Goal: Task Accomplishment & Management: Complete application form

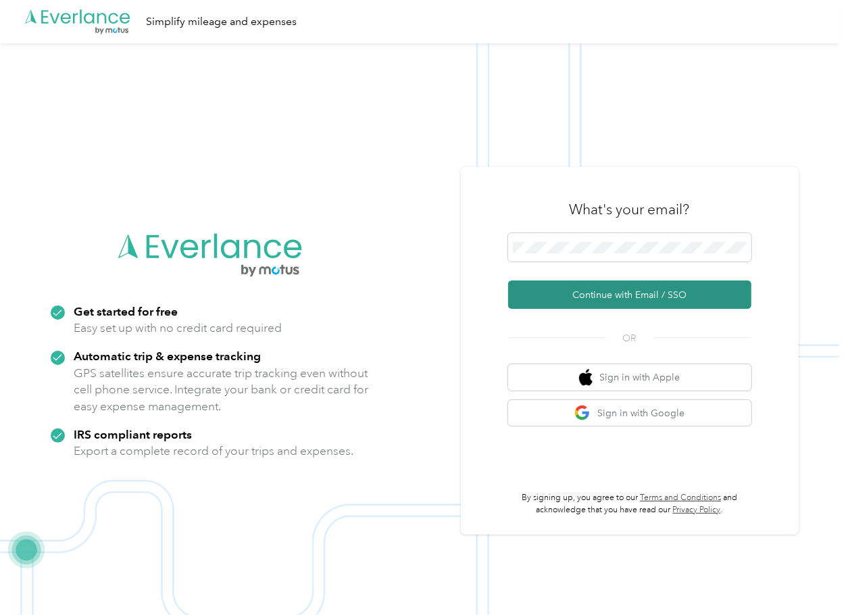
click at [564, 297] on button "Continue with Email / SSO" at bounding box center [629, 294] width 243 height 28
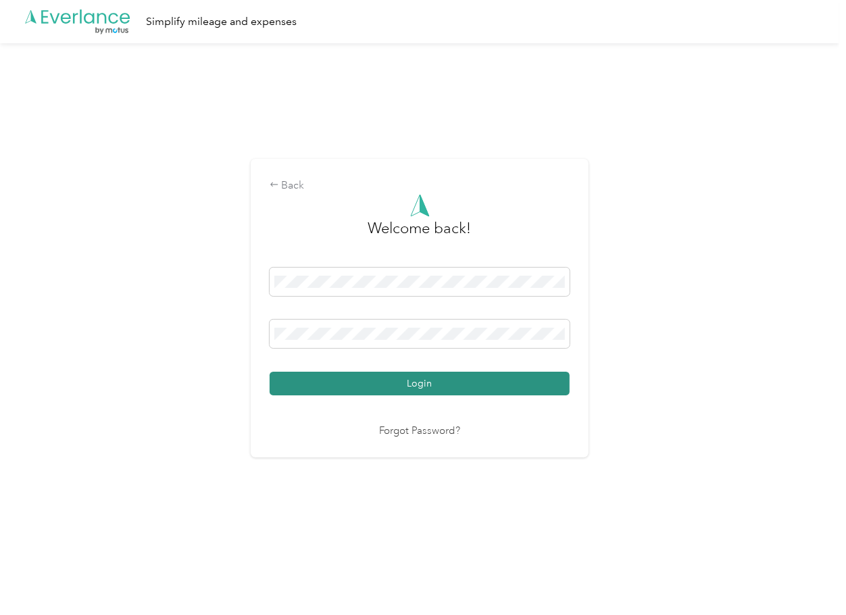
click at [331, 391] on button "Login" at bounding box center [420, 384] width 300 height 24
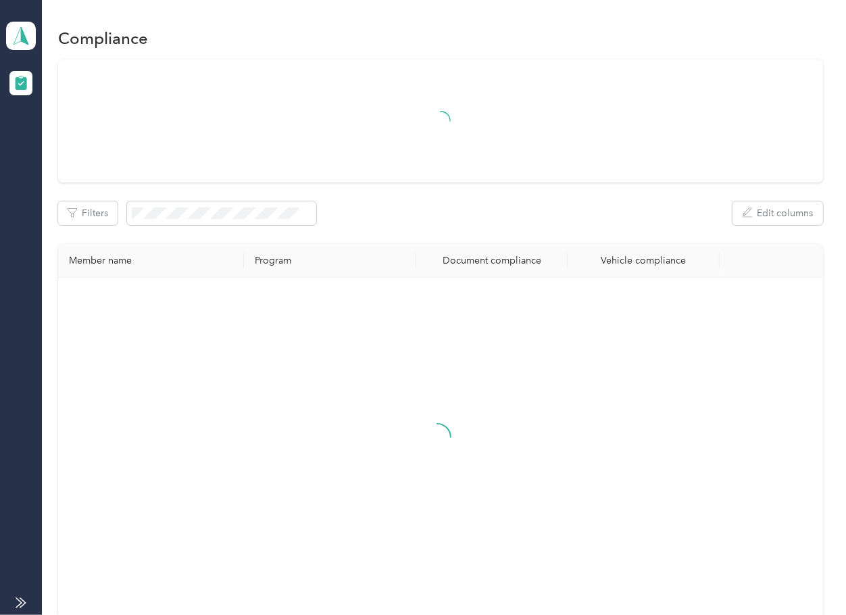
drag, startPoint x: 525, startPoint y: 220, endPoint x: 385, endPoint y: 210, distance: 140.9
click at [525, 220] on div "Filters Edit columns" at bounding box center [440, 213] width 764 height 24
click at [18, 32] on icon at bounding box center [21, 36] width 15 height 18
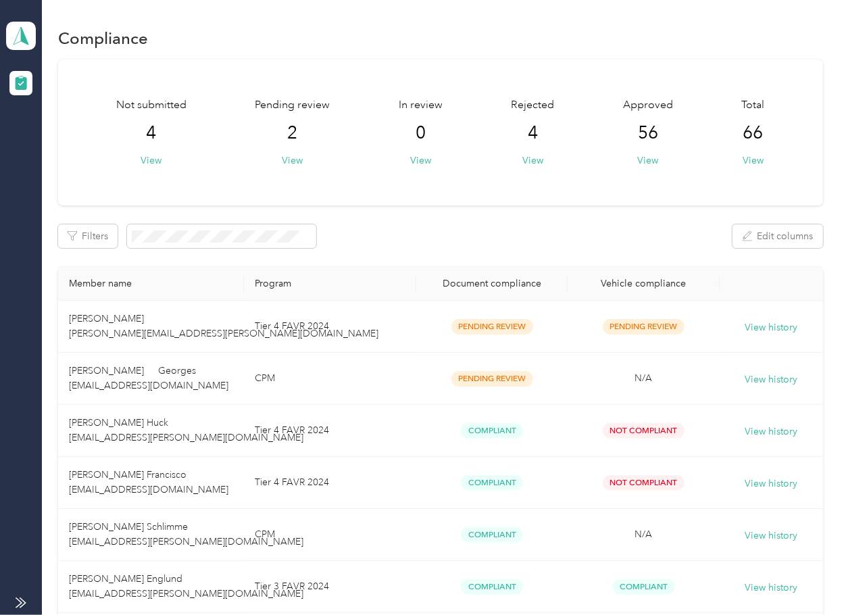
click at [512, 246] on div "Filters Edit columns" at bounding box center [440, 236] width 764 height 24
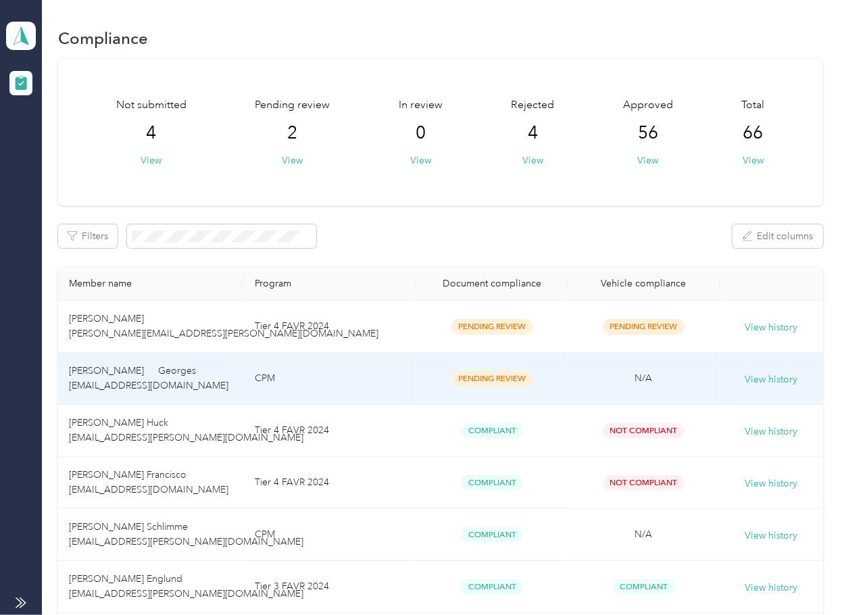
click at [225, 373] on td "[PERSON_NAME] Georges [EMAIL_ADDRESS][DOMAIN_NAME]" at bounding box center [151, 379] width 186 height 52
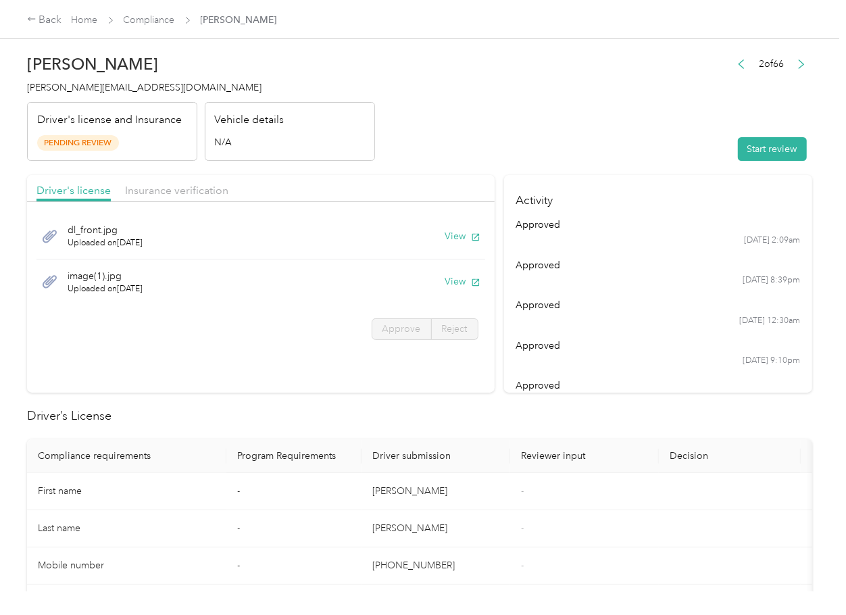
click at [412, 416] on h2 "Driver’s License" at bounding box center [419, 416] width 785 height 18
click at [456, 239] on button "View" at bounding box center [462, 236] width 35 height 14
click at [459, 279] on button "View" at bounding box center [462, 281] width 35 height 14
click at [408, 182] on div "Driver's license Insurance verification" at bounding box center [261, 188] width 468 height 27
drag, startPoint x: 214, startPoint y: 196, endPoint x: 198, endPoint y: 192, distance: 16.7
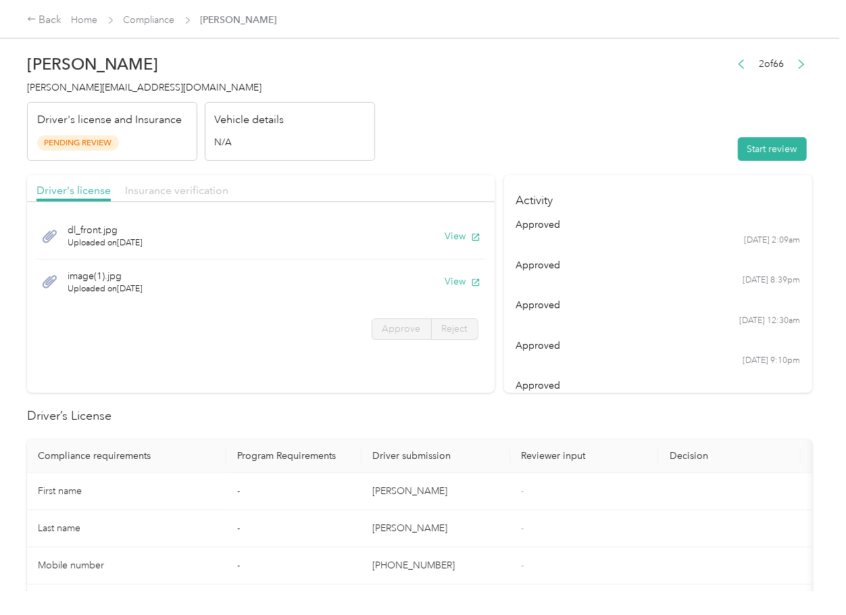
click at [214, 196] on span "Insurance verification" at bounding box center [176, 190] width 103 height 13
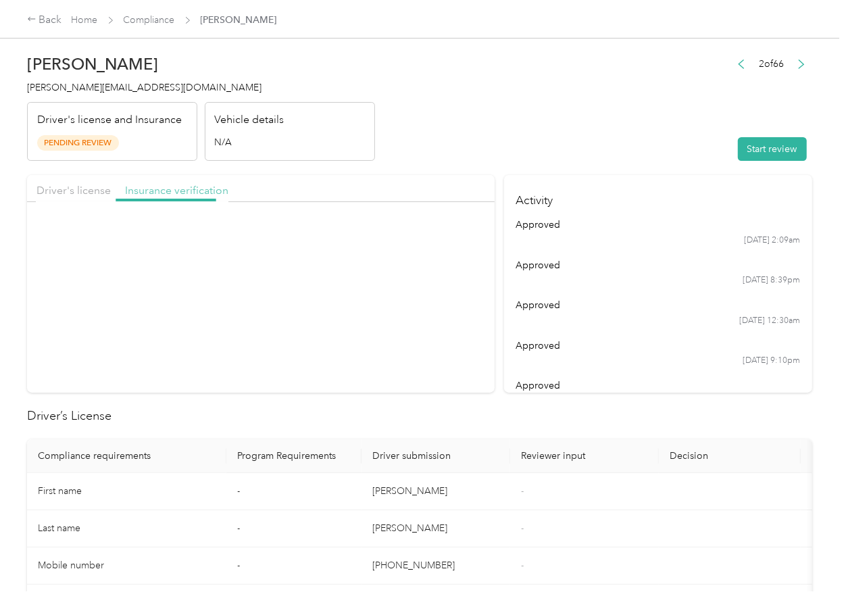
click at [192, 191] on span "Insurance verification" at bounding box center [176, 190] width 103 height 13
click at [455, 241] on button "View" at bounding box center [462, 236] width 35 height 14
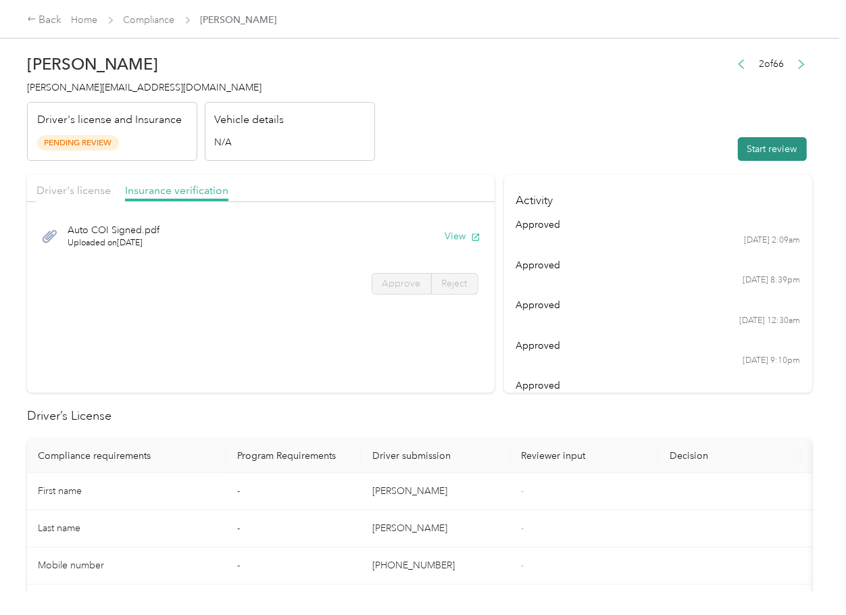
click at [741, 147] on button "Start review" at bounding box center [772, 149] width 69 height 24
click at [527, 137] on header "[PERSON_NAME] Georges [EMAIL_ADDRESS][DOMAIN_NAME] Driver's license and Insuran…" at bounding box center [419, 104] width 785 height 114
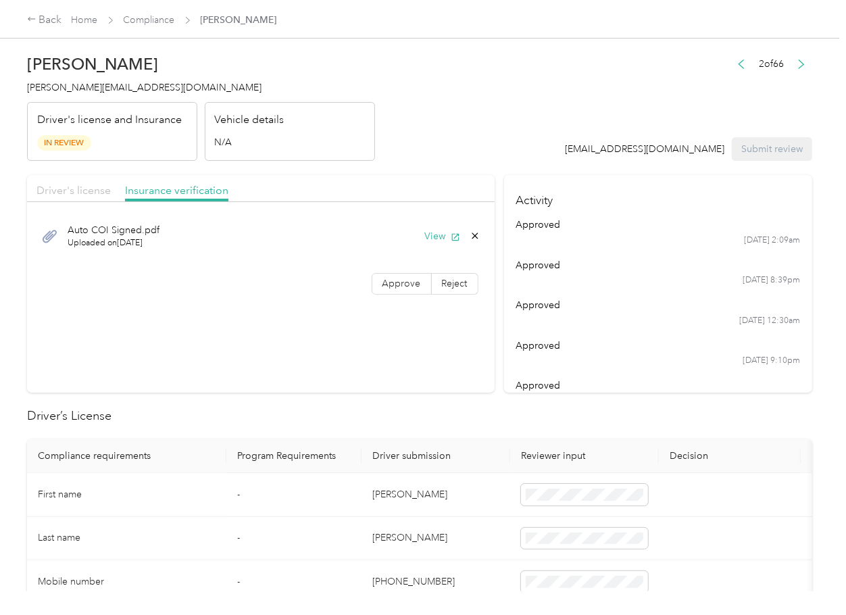
click at [62, 194] on span "Driver's license" at bounding box center [73, 190] width 74 height 13
click at [91, 189] on span "Driver's license" at bounding box center [73, 190] width 74 height 13
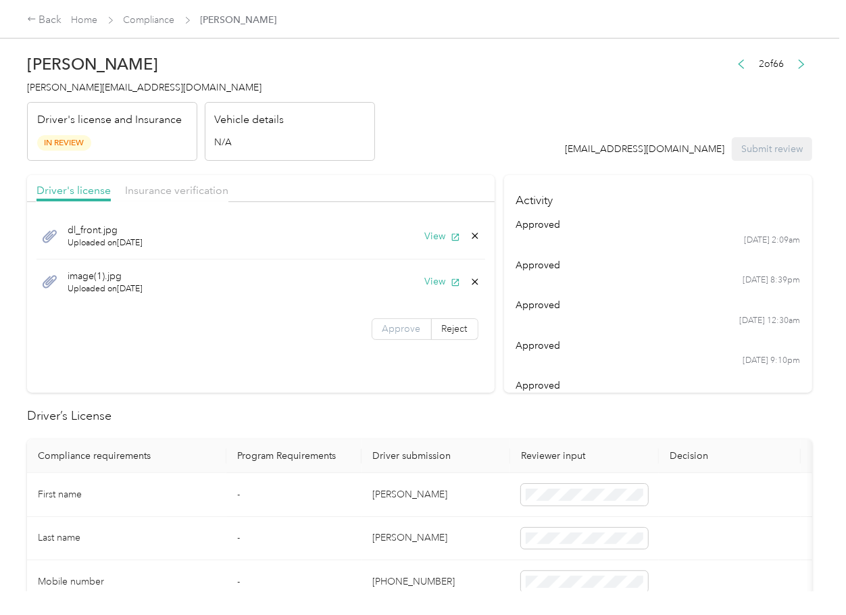
click at [401, 324] on span "Approve" at bounding box center [402, 328] width 39 height 11
click at [168, 194] on span "Insurance verification" at bounding box center [176, 190] width 103 height 13
click at [169, 193] on span "Insurance verification" at bounding box center [176, 190] width 103 height 13
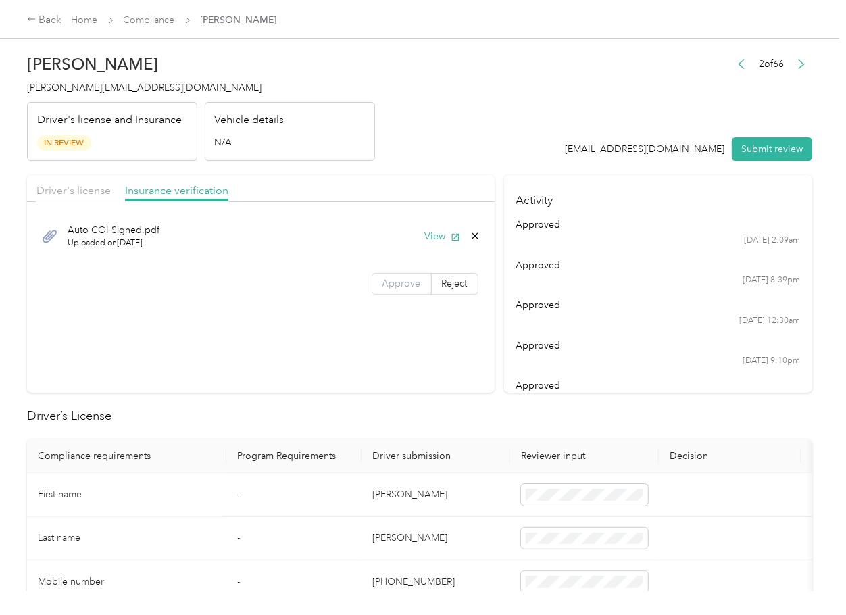
click at [394, 282] on span "Approve" at bounding box center [402, 283] width 39 height 11
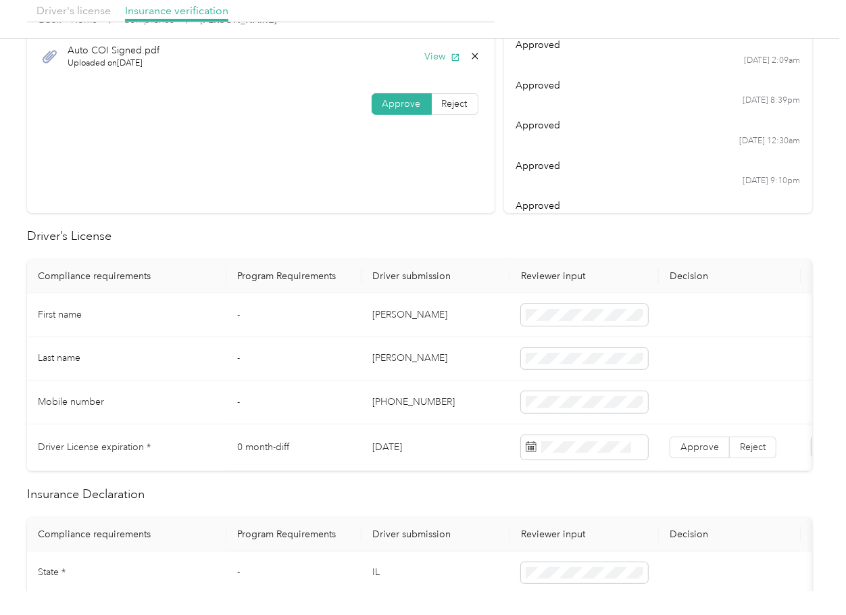
click at [406, 448] on td "[DATE]" at bounding box center [436, 447] width 149 height 47
drag, startPoint x: 406, startPoint y: 448, endPoint x: 542, endPoint y: 479, distance: 139.4
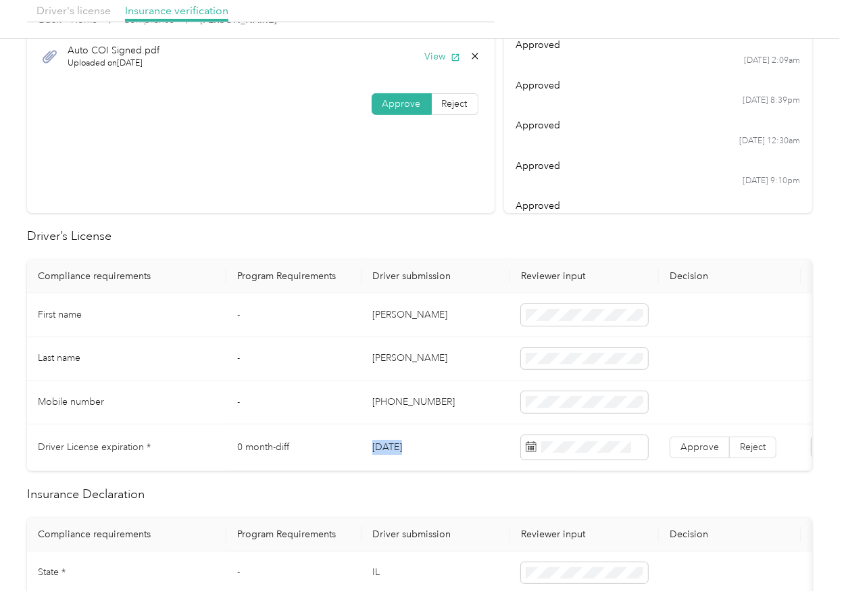
click at [406, 449] on td "[DATE]" at bounding box center [436, 447] width 149 height 47
click at [263, 266] on th "Program Requirements" at bounding box center [293, 277] width 135 height 34
click at [696, 443] on span "Approve" at bounding box center [700, 446] width 39 height 11
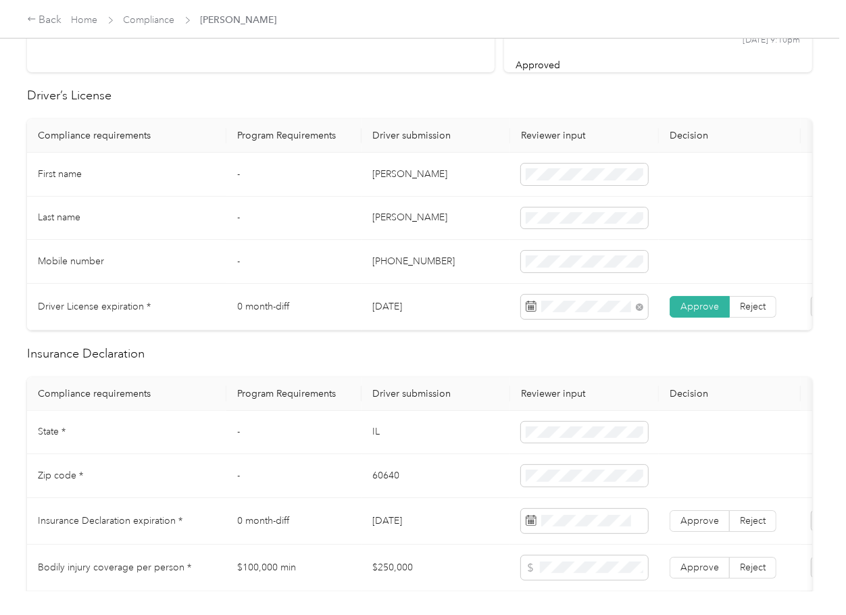
scroll to position [450, 0]
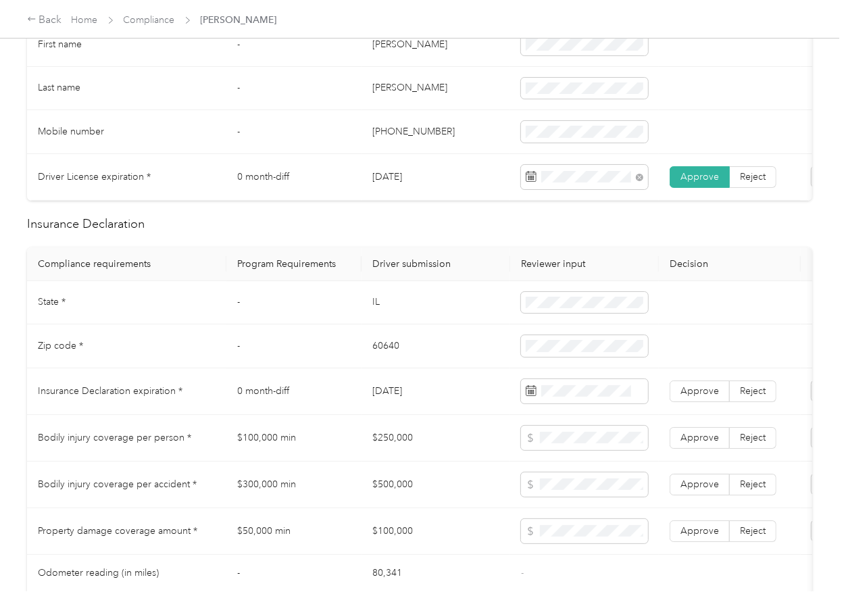
click at [374, 312] on td "IL" at bounding box center [436, 303] width 149 height 44
copy td "IL"
click at [392, 349] on td "60640" at bounding box center [436, 346] width 149 height 44
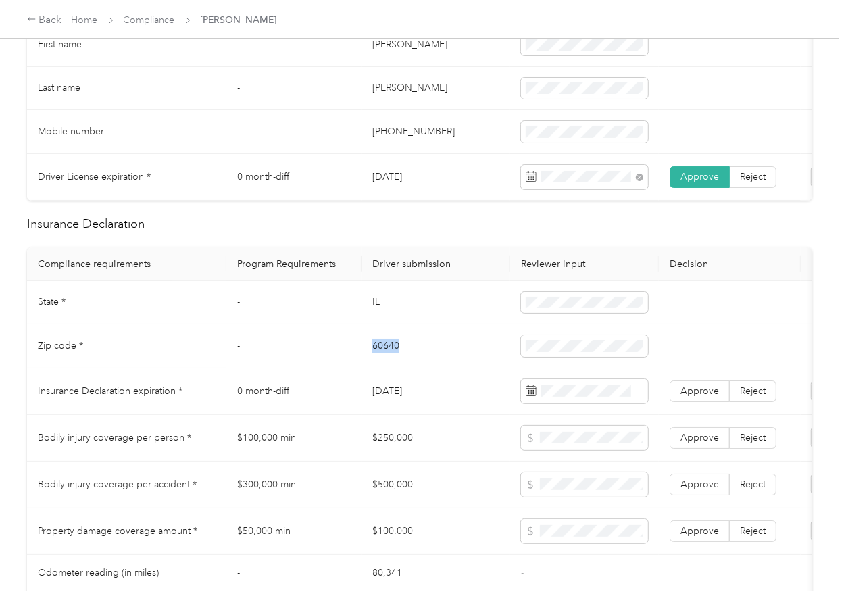
click at [392, 349] on td "60640" at bounding box center [436, 346] width 149 height 44
copy td "60640"
click at [470, 303] on td "IL" at bounding box center [436, 303] width 149 height 44
click at [690, 397] on span "Approve" at bounding box center [700, 390] width 39 height 11
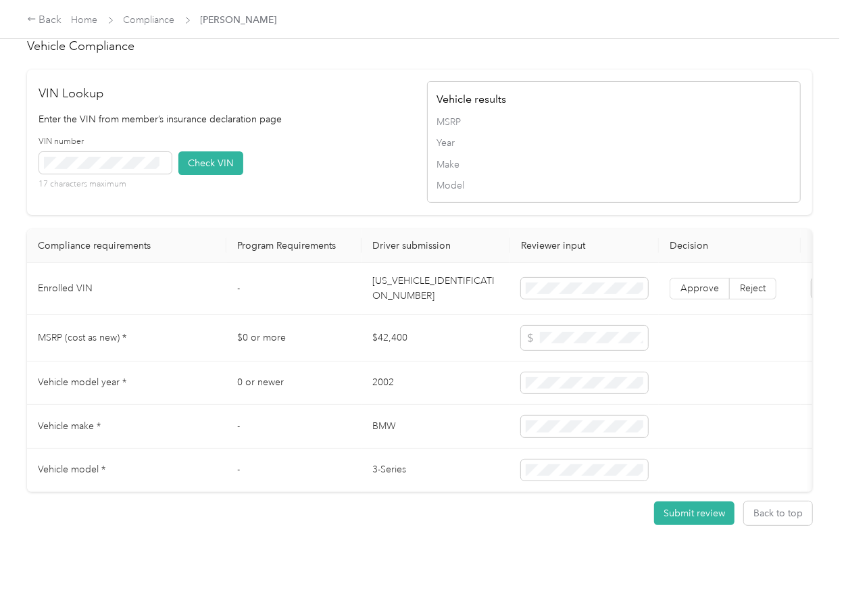
scroll to position [1101, 0]
click at [412, 273] on td "[US_VEHICLE_IDENTIFICATION_NUMBER]" at bounding box center [436, 289] width 149 height 52
copy td "[US_VEHICLE_IDENTIFICATION_NUMBER]"
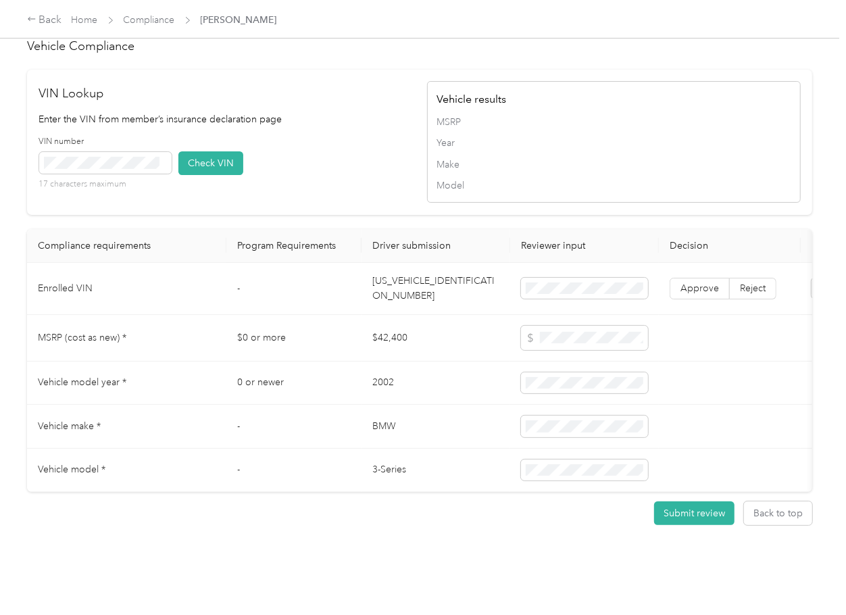
click at [357, 169] on div "VIN number 17 characters maximum Check VIN" at bounding box center [226, 168] width 374 height 64
click at [206, 151] on button "Check VIN" at bounding box center [210, 163] width 65 height 24
click at [684, 283] on span "Approve" at bounding box center [700, 288] width 39 height 11
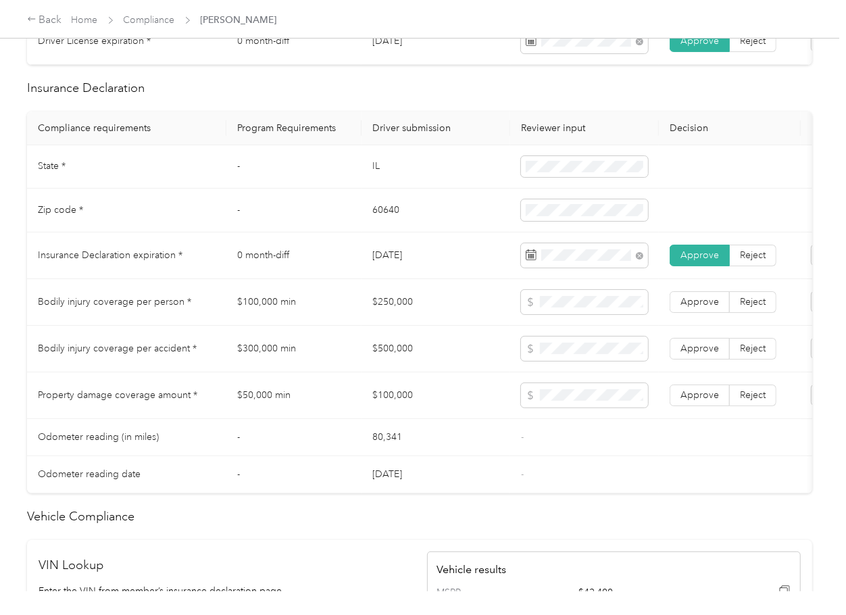
scroll to position [560, 0]
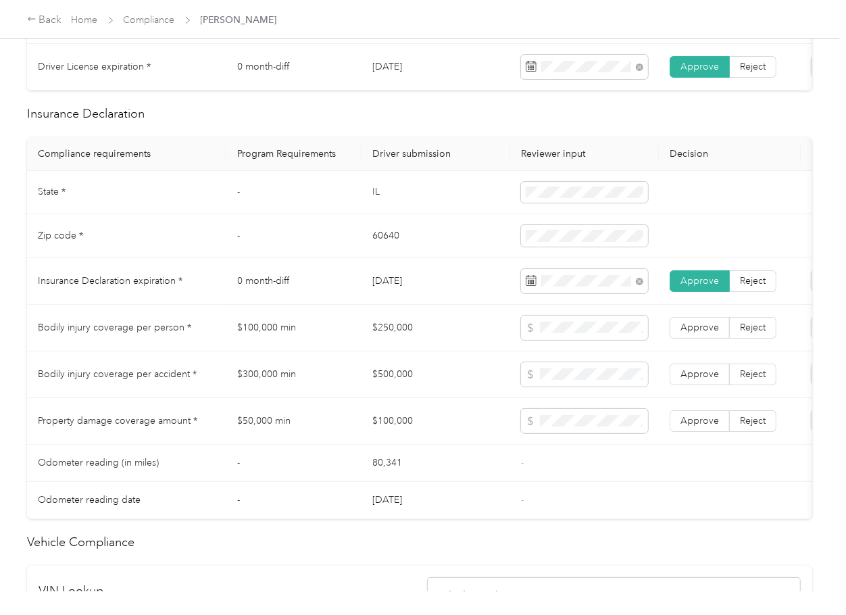
click at [374, 340] on td "$250,000" at bounding box center [436, 328] width 149 height 47
copy td "$250,000"
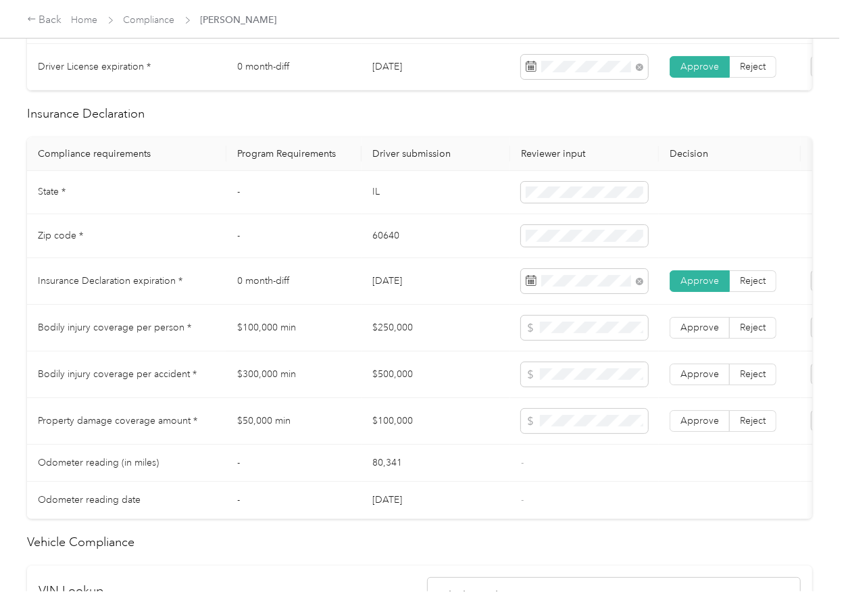
click at [403, 391] on td "$500,000" at bounding box center [436, 374] width 149 height 47
copy td "$500,000"
click at [576, 387] on span at bounding box center [584, 374] width 127 height 24
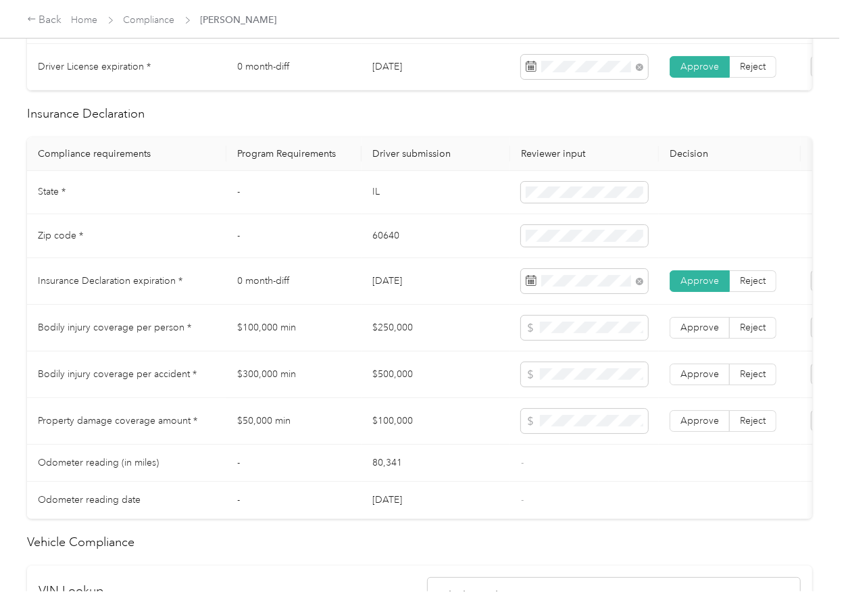
click at [420, 442] on td "$100,000" at bounding box center [436, 421] width 149 height 47
copy td "$100,000"
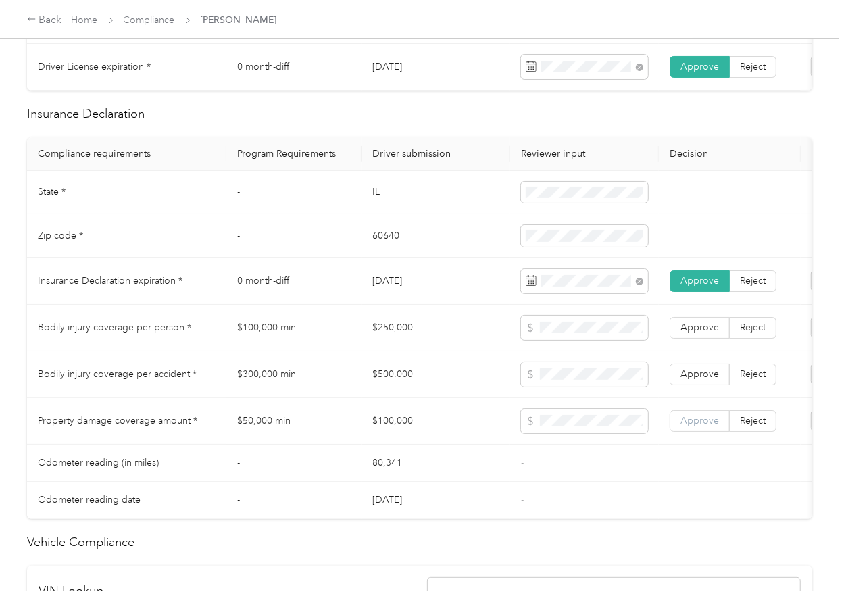
click at [693, 426] on span "Approve" at bounding box center [700, 420] width 39 height 11
click at [699, 380] on span "Approve" at bounding box center [700, 373] width 39 height 11
click at [706, 331] on label "Approve" at bounding box center [700, 328] width 60 height 22
click at [403, 393] on td "$500,000" at bounding box center [436, 374] width 149 height 47
click at [364, 305] on td "[DATE]" at bounding box center [436, 281] width 149 height 47
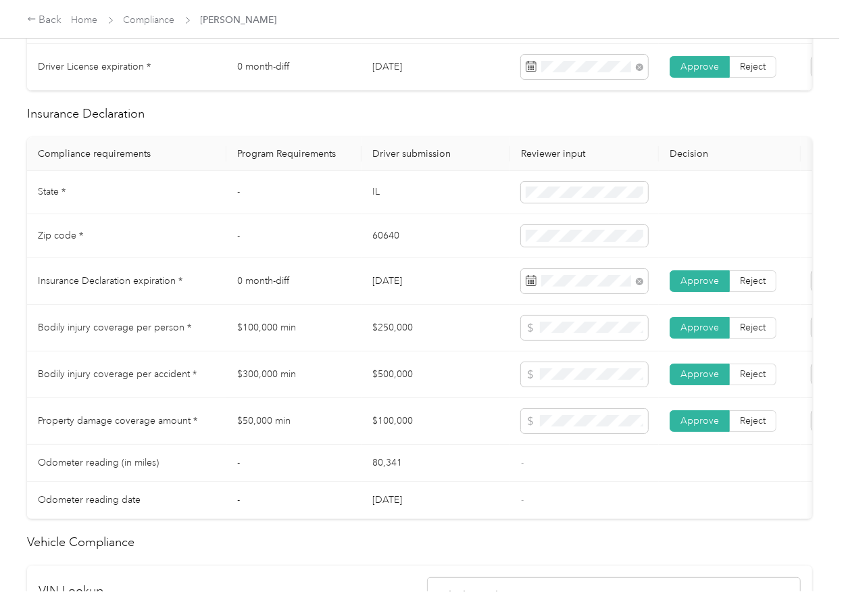
click at [424, 420] on td "$100,000" at bounding box center [436, 421] width 149 height 47
click at [352, 334] on td "$100,000 min" at bounding box center [293, 328] width 135 height 47
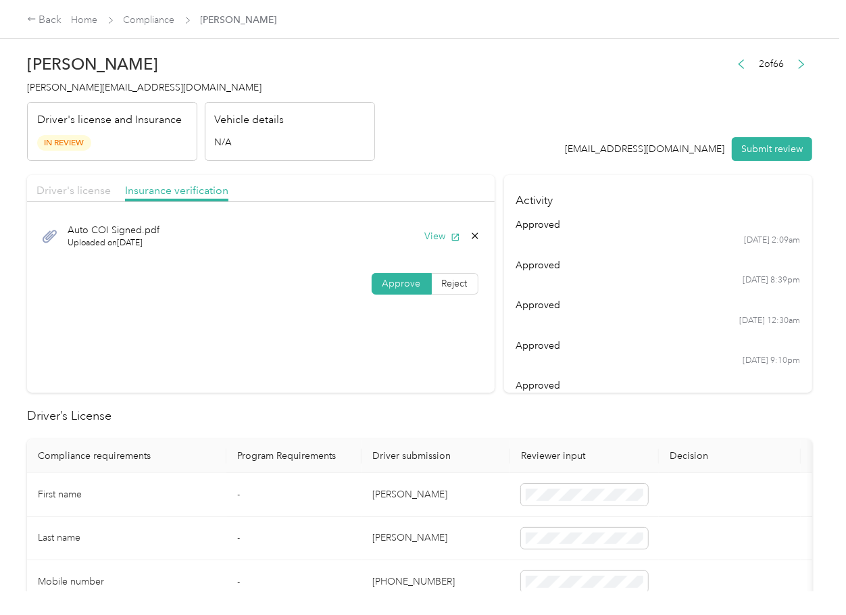
click at [100, 194] on span "Driver's license" at bounding box center [73, 190] width 74 height 13
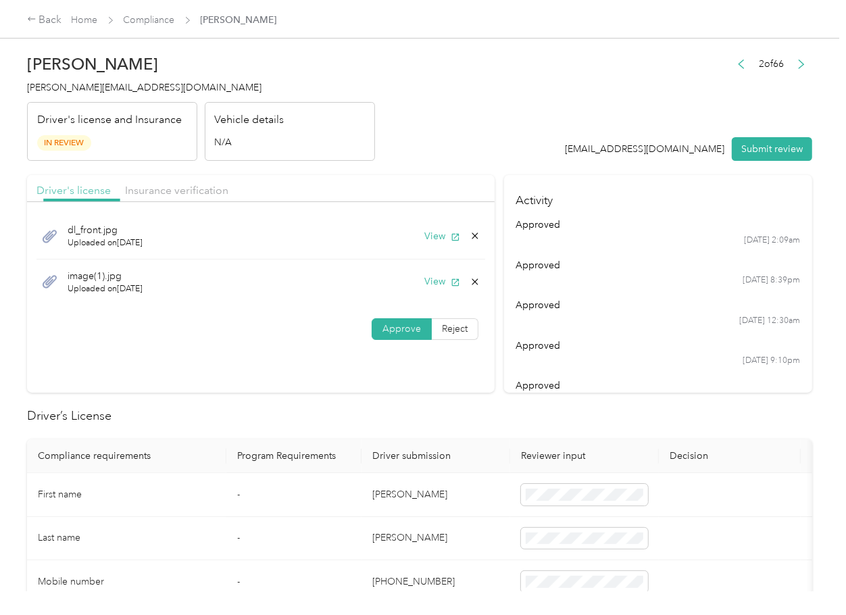
click at [76, 192] on span "Driver's license" at bounding box center [73, 190] width 74 height 13
click at [431, 280] on button "View" at bounding box center [442, 281] width 35 height 14
click at [472, 280] on icon at bounding box center [475, 281] width 6 height 6
click at [435, 290] on button "Yes" at bounding box center [437, 291] width 26 height 22
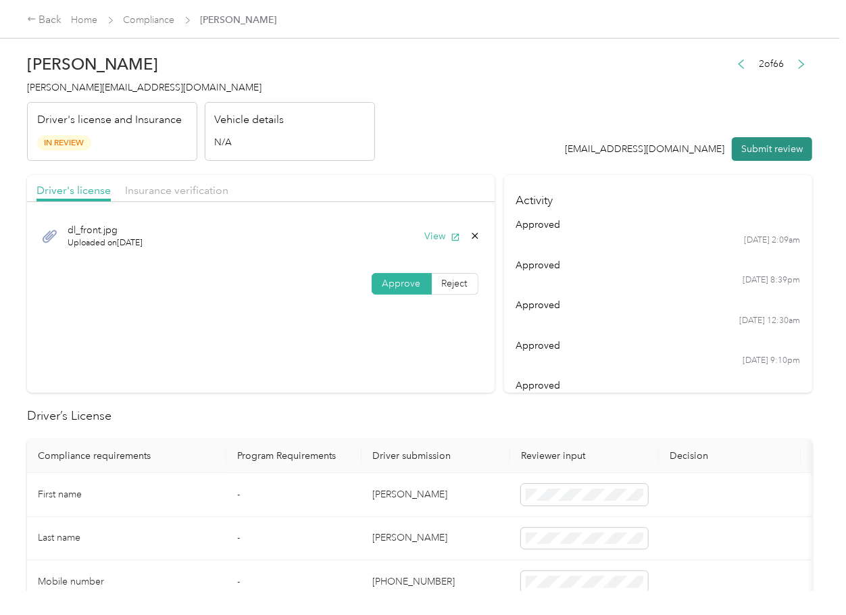
click at [777, 157] on button "Submit review" at bounding box center [772, 149] width 80 height 24
click at [98, 93] on h4 "[PERSON_NAME][EMAIL_ADDRESS][DOMAIN_NAME]" at bounding box center [201, 87] width 348 height 14
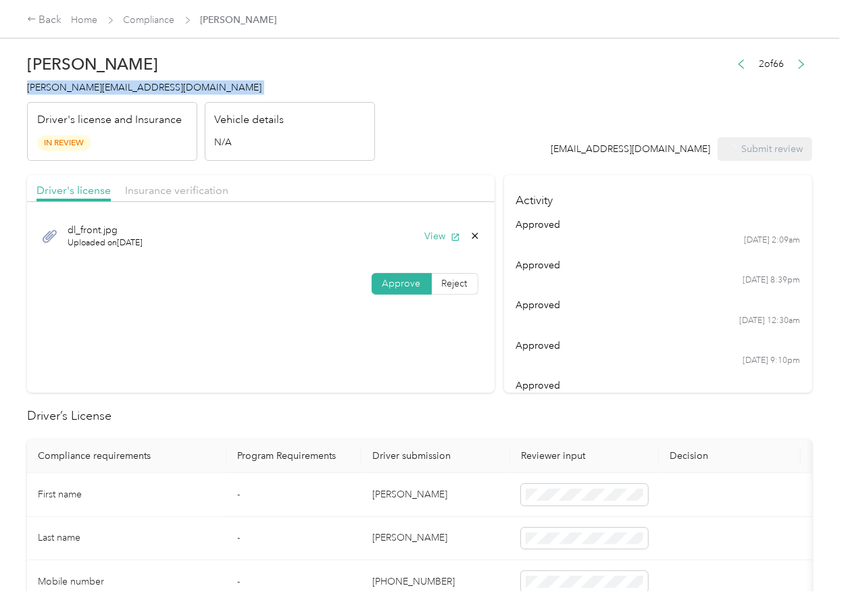
click at [98, 93] on h4 "[PERSON_NAME][EMAIL_ADDRESS][DOMAIN_NAME]" at bounding box center [201, 87] width 348 height 14
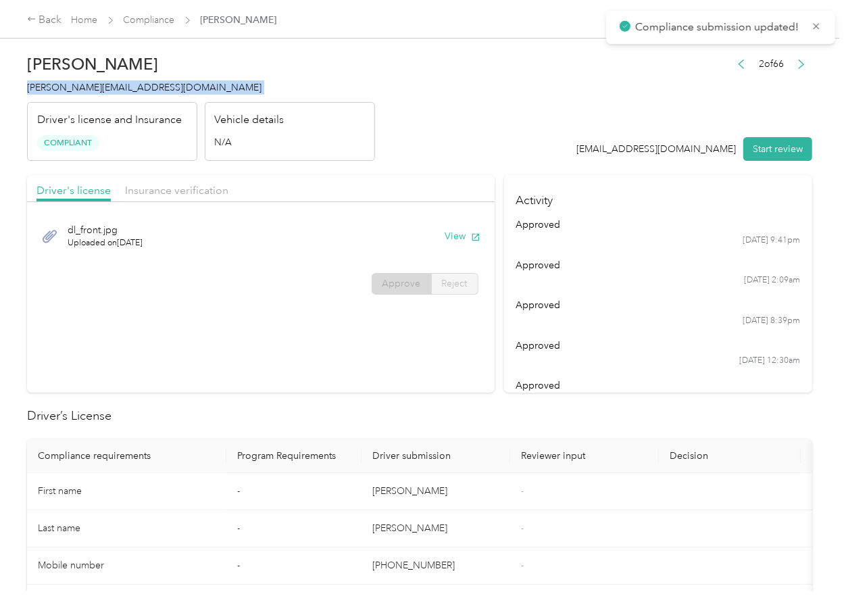
click at [98, 93] on h4 "[PERSON_NAME][EMAIL_ADDRESS][DOMAIN_NAME]" at bounding box center [201, 87] width 348 height 14
copy span "[PERSON_NAME][EMAIL_ADDRESS][DOMAIN_NAME]"
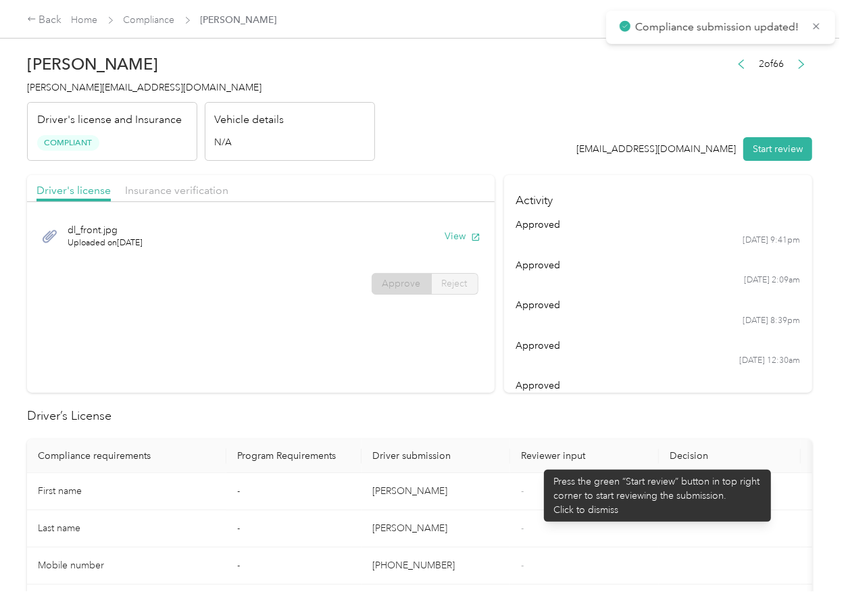
click at [537, 463] on th "Reviewer input" at bounding box center [584, 456] width 149 height 34
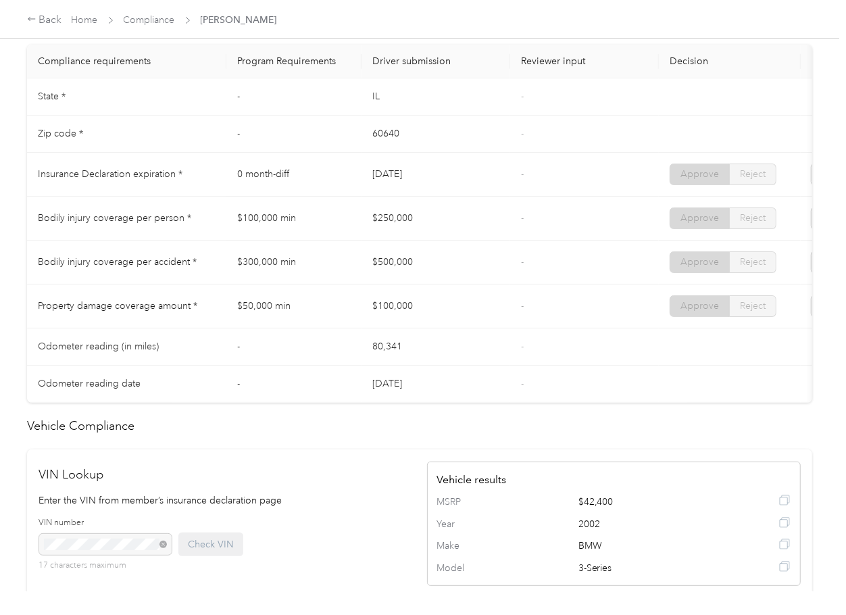
scroll to position [720, 0]
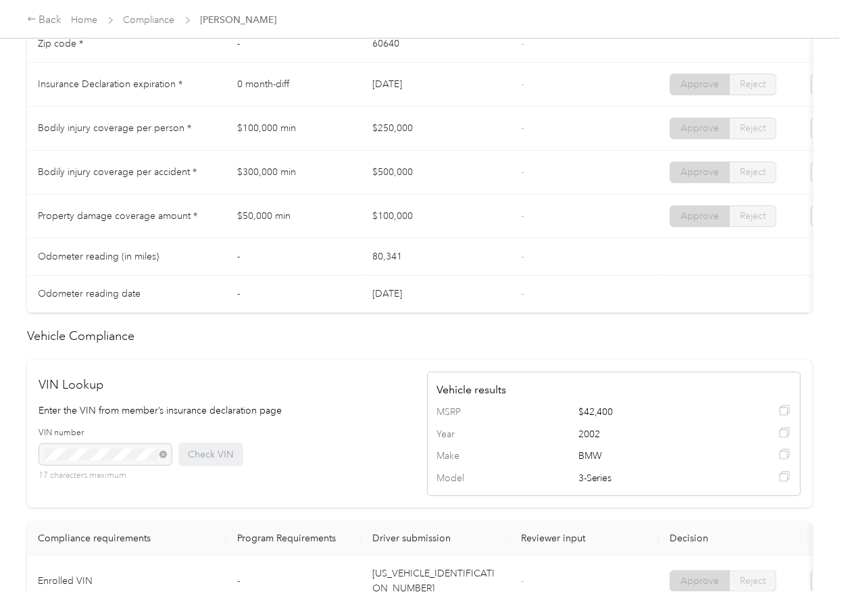
drag, startPoint x: 366, startPoint y: 101, endPoint x: 417, endPoint y: 113, distance: 52.1
click at [435, 101] on tr "Insurance Declaration expiration * 0 month-diff [DATE] - Approve Reject" at bounding box center [503, 85] width 953 height 44
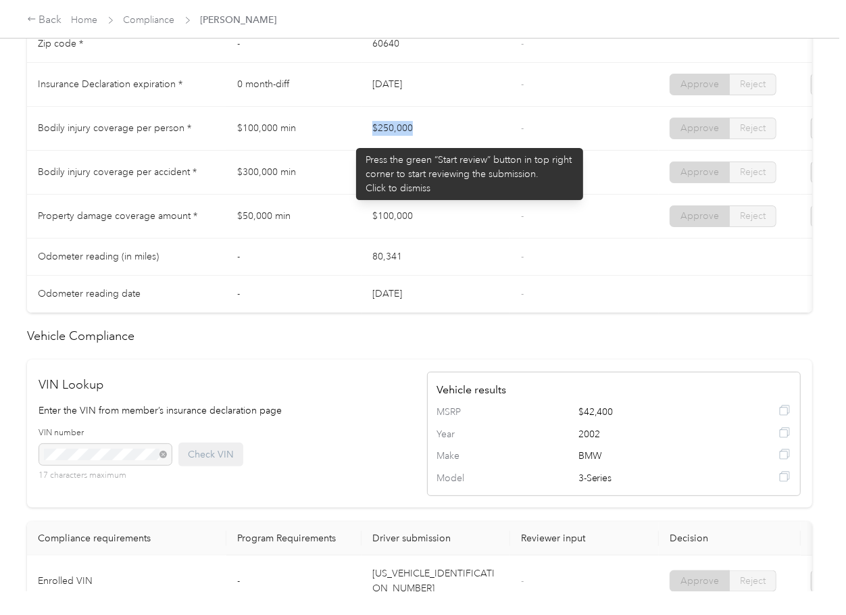
drag, startPoint x: 349, startPoint y: 141, endPoint x: 374, endPoint y: 160, distance: 31.4
click at [424, 145] on tr "Bodily injury coverage per person * $100,000 min $250,000 - Approve Reject" at bounding box center [503, 129] width 953 height 44
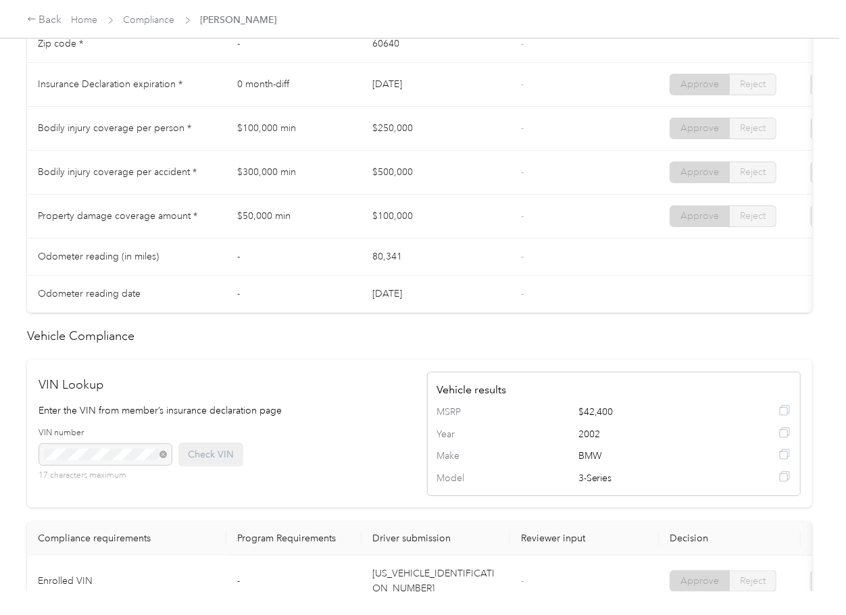
drag, startPoint x: 352, startPoint y: 168, endPoint x: 401, endPoint y: 182, distance: 51.5
click at [413, 172] on tr "Bodily injury coverage per accident * $300,000 min $500,000 - Approve Reject" at bounding box center [503, 173] width 953 height 44
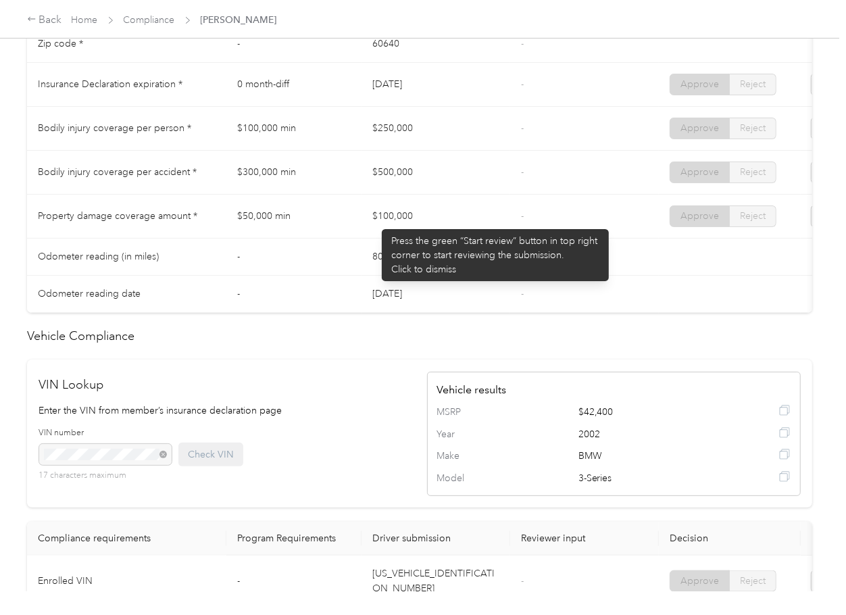
drag, startPoint x: 375, startPoint y: 222, endPoint x: 402, endPoint y: 225, distance: 27.2
click at [397, 224] on td "$100,000" at bounding box center [436, 217] width 149 height 44
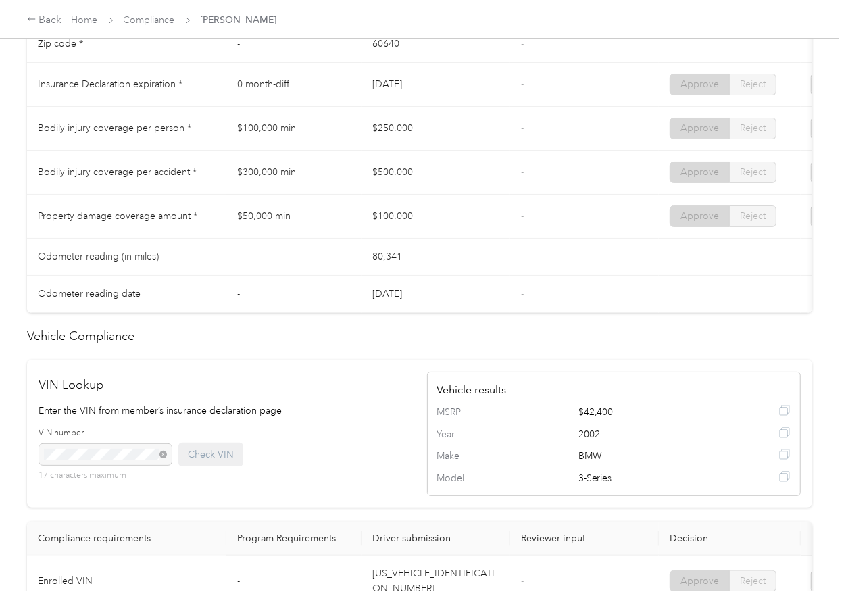
click at [436, 224] on td "$100,000" at bounding box center [436, 217] width 149 height 44
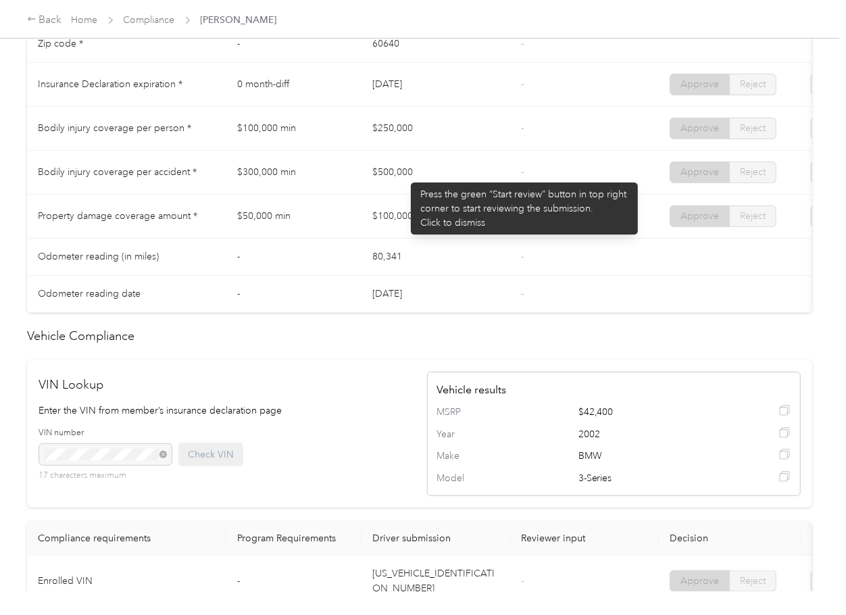
click at [394, 151] on td "$250,000" at bounding box center [436, 129] width 149 height 44
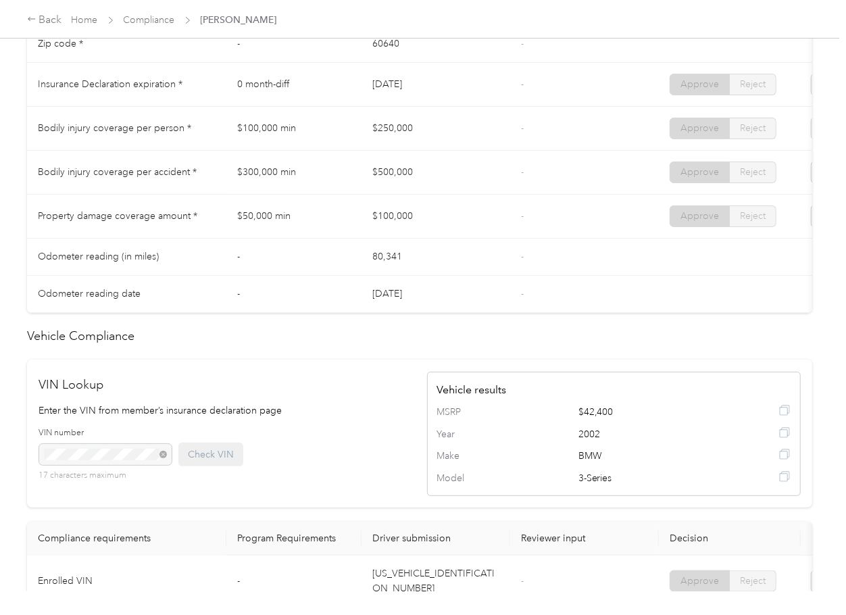
click at [393, 182] on td "$500,000" at bounding box center [436, 173] width 149 height 44
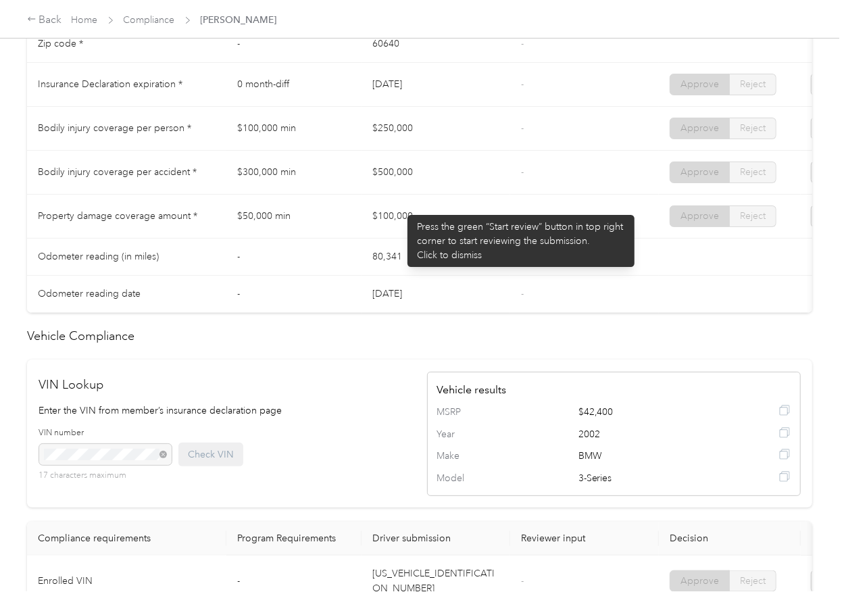
click at [401, 231] on td "$100,000" at bounding box center [436, 217] width 149 height 44
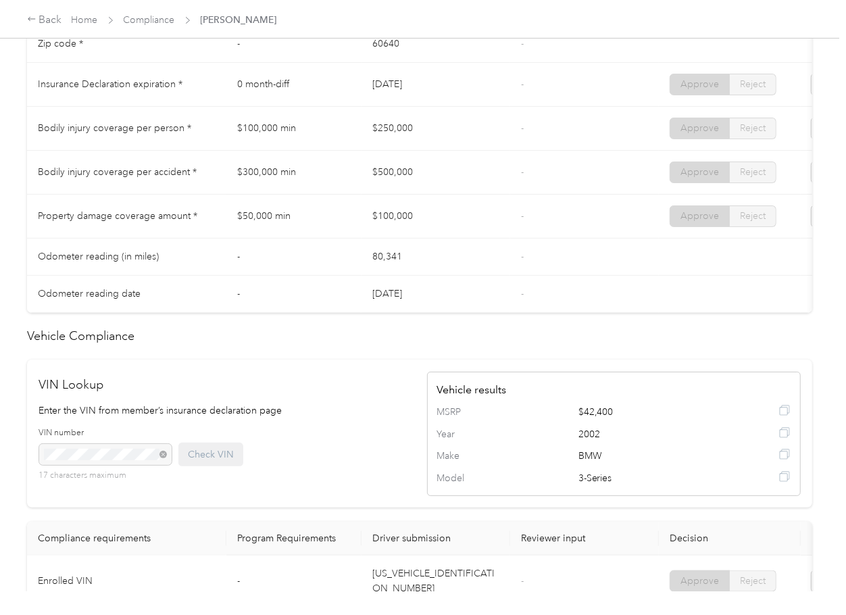
click at [400, 237] on td "$100,000" at bounding box center [436, 217] width 149 height 44
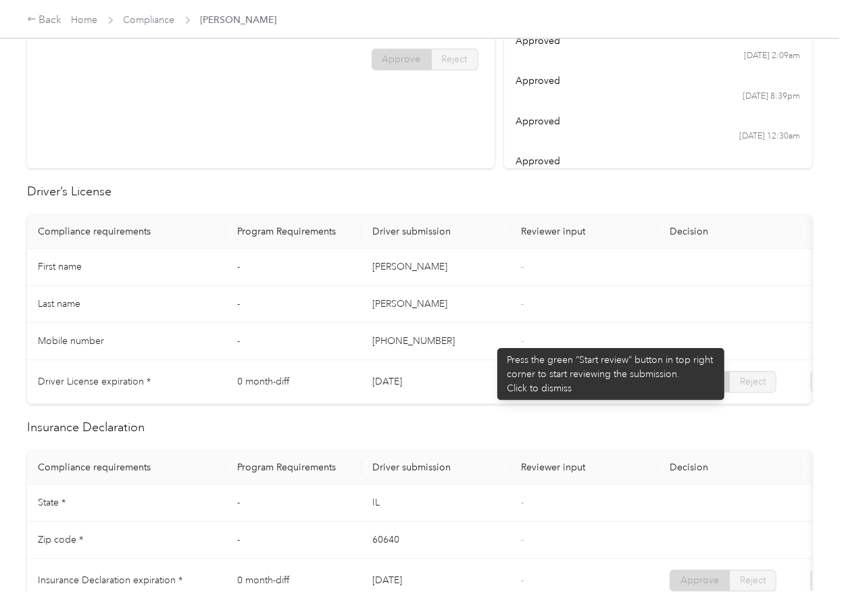
scroll to position [0, 0]
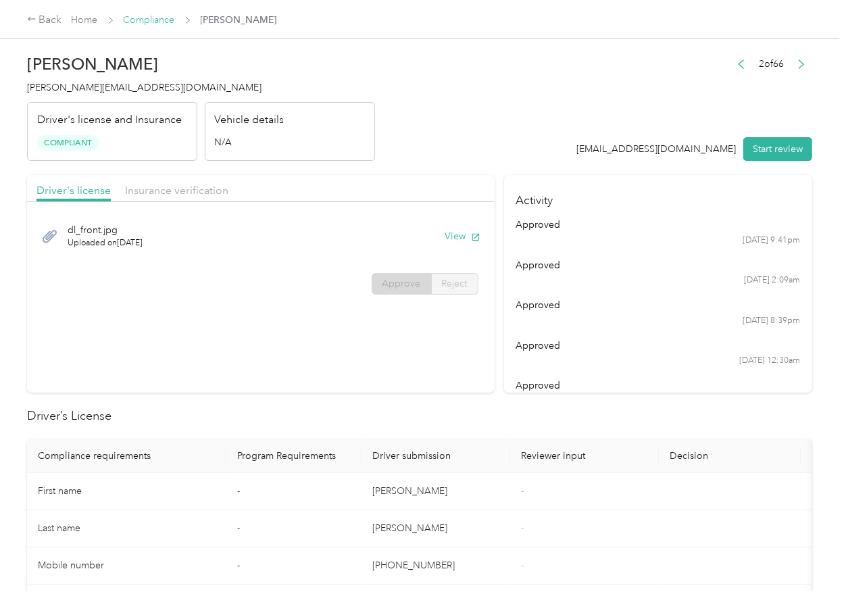
click at [155, 22] on link "Compliance" at bounding box center [149, 19] width 51 height 11
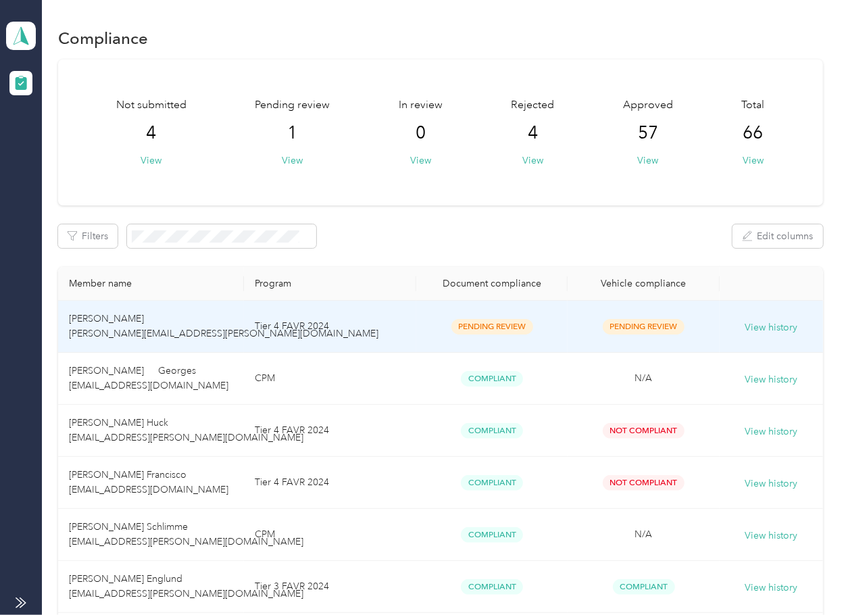
click at [195, 331] on span "[PERSON_NAME] [PERSON_NAME][EMAIL_ADDRESS][PERSON_NAME][DOMAIN_NAME]" at bounding box center [224, 326] width 310 height 26
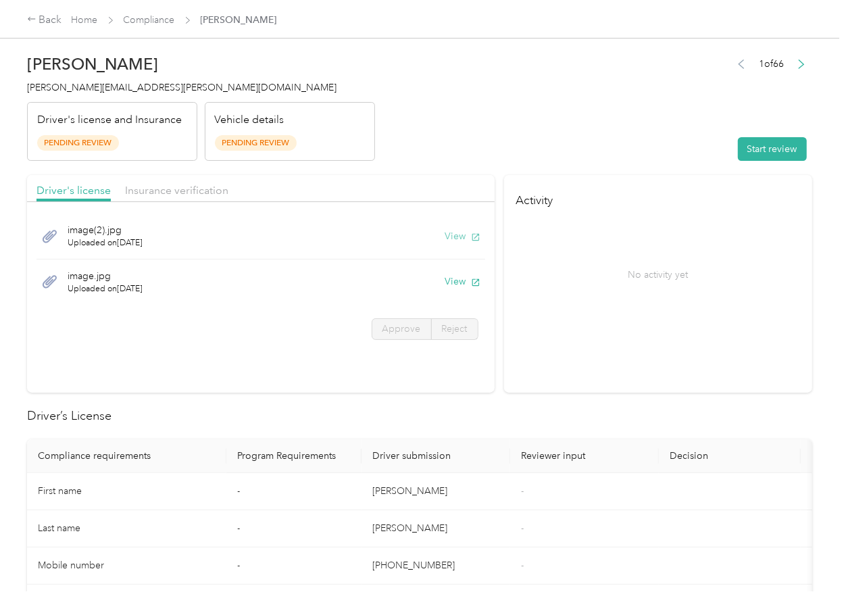
click at [451, 229] on button "View" at bounding box center [462, 236] width 35 height 14
click at [456, 278] on button "View" at bounding box center [462, 281] width 35 height 14
click at [177, 191] on span "Insurance verification" at bounding box center [176, 190] width 103 height 13
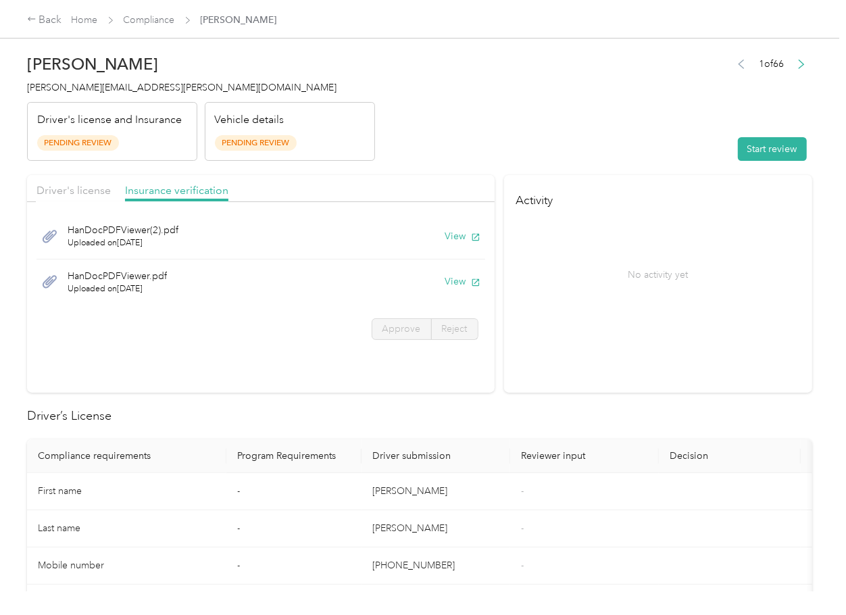
drag, startPoint x: 458, startPoint y: 235, endPoint x: 468, endPoint y: 257, distance: 23.9
click at [458, 235] on button "View" at bounding box center [462, 236] width 35 height 14
click at [460, 282] on button "View" at bounding box center [462, 281] width 35 height 14
drag, startPoint x: 603, startPoint y: 134, endPoint x: 731, endPoint y: 147, distance: 128.3
click at [607, 134] on header "[PERSON_NAME] [PERSON_NAME][EMAIL_ADDRESS][PERSON_NAME][DOMAIN_NAME] Driver's l…" at bounding box center [419, 104] width 785 height 114
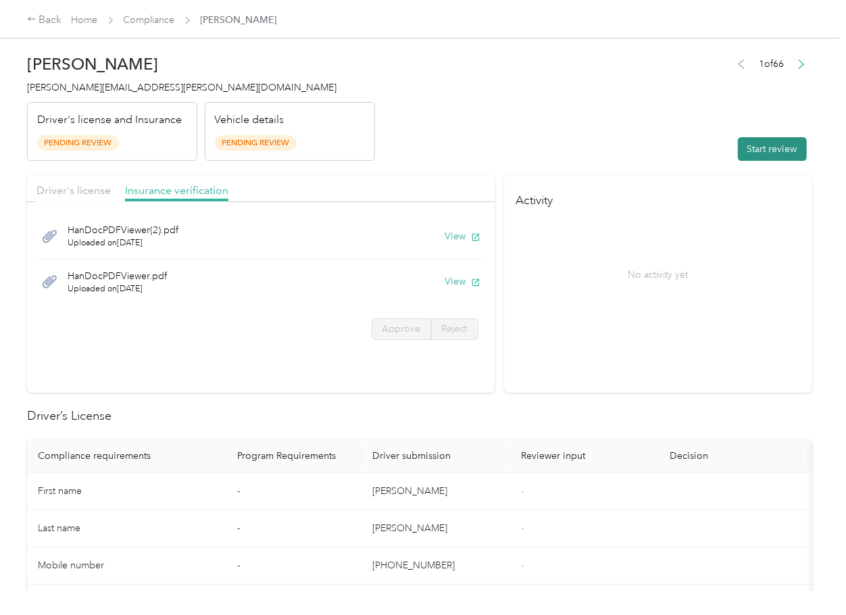
click at [781, 147] on button "Start review" at bounding box center [772, 149] width 69 height 24
click at [84, 182] on div "Driver's license" at bounding box center [73, 190] width 74 height 17
click at [59, 182] on div "Driver's license" at bounding box center [73, 190] width 74 height 17
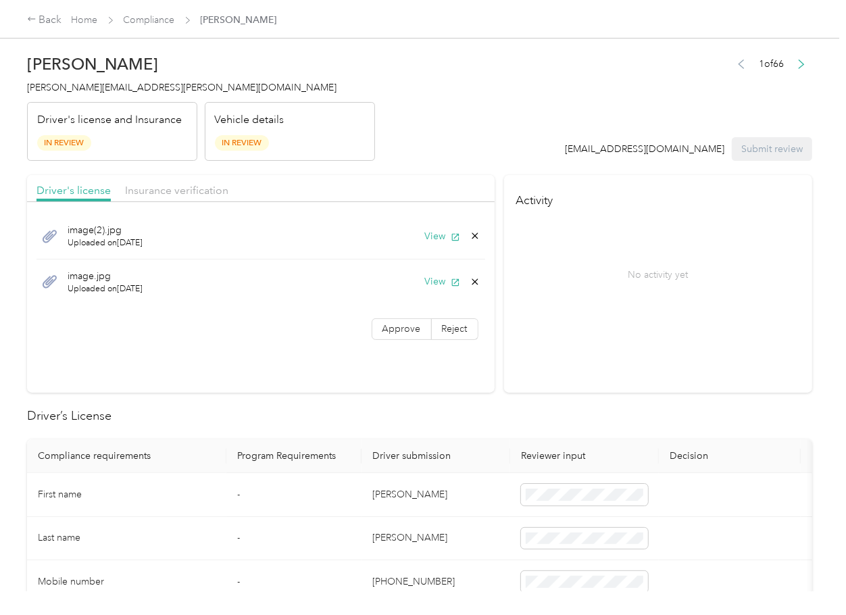
click at [403, 341] on div "image(2).jpg Uploaded on [DATE] View image.jpg Uploaded on [DATE] View Approve …" at bounding box center [261, 279] width 468 height 141
click at [391, 332] on span "Approve" at bounding box center [402, 328] width 39 height 11
click at [159, 187] on span "Insurance verification" at bounding box center [176, 190] width 103 height 13
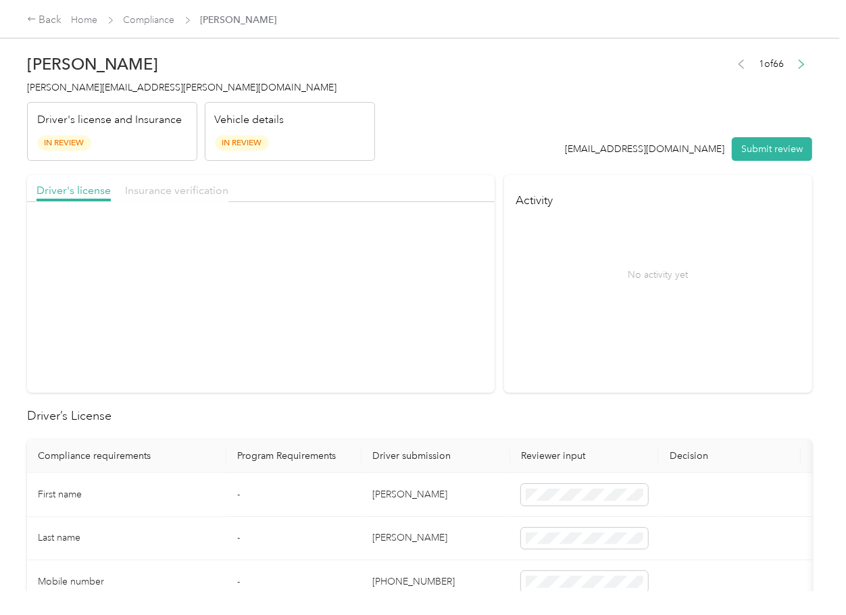
click at [180, 187] on span "Insurance verification" at bounding box center [176, 190] width 103 height 13
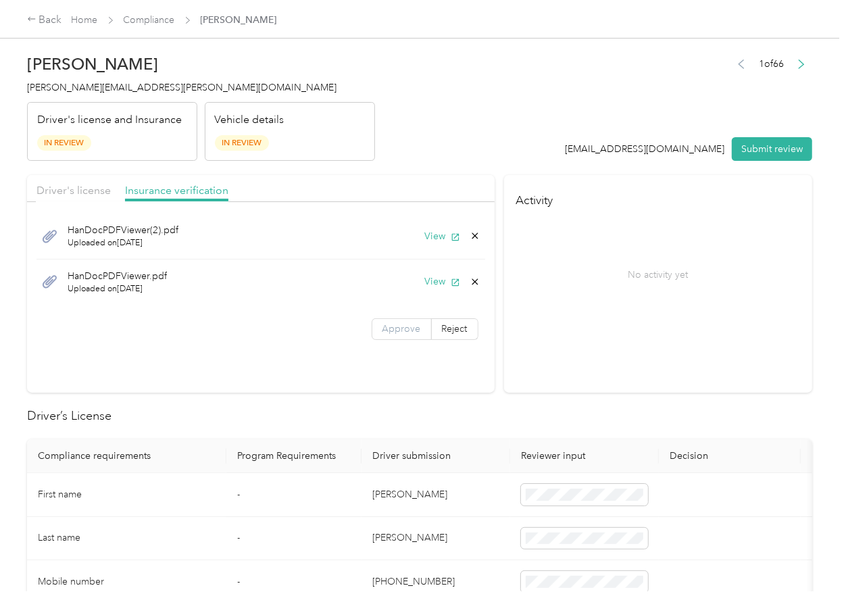
click at [385, 328] on span "Approve" at bounding box center [402, 328] width 39 height 11
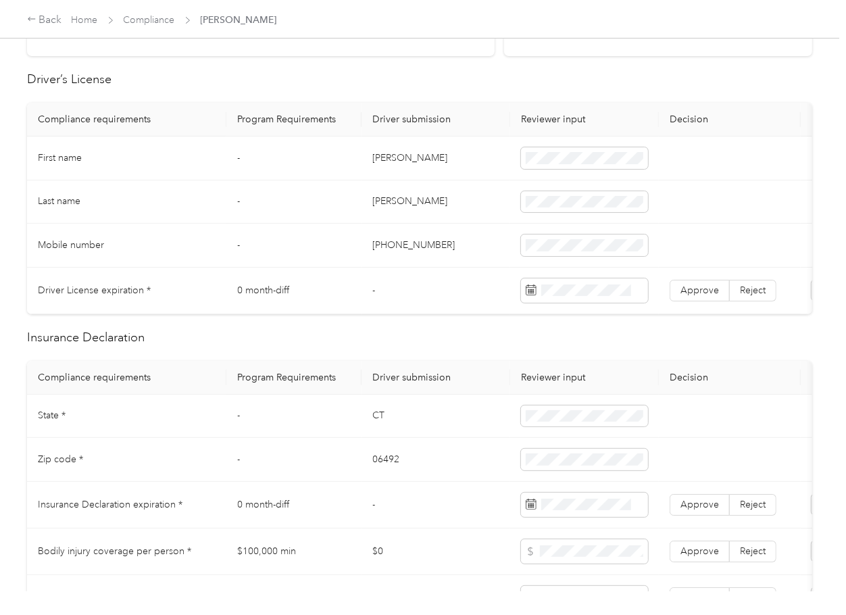
scroll to position [360, 0]
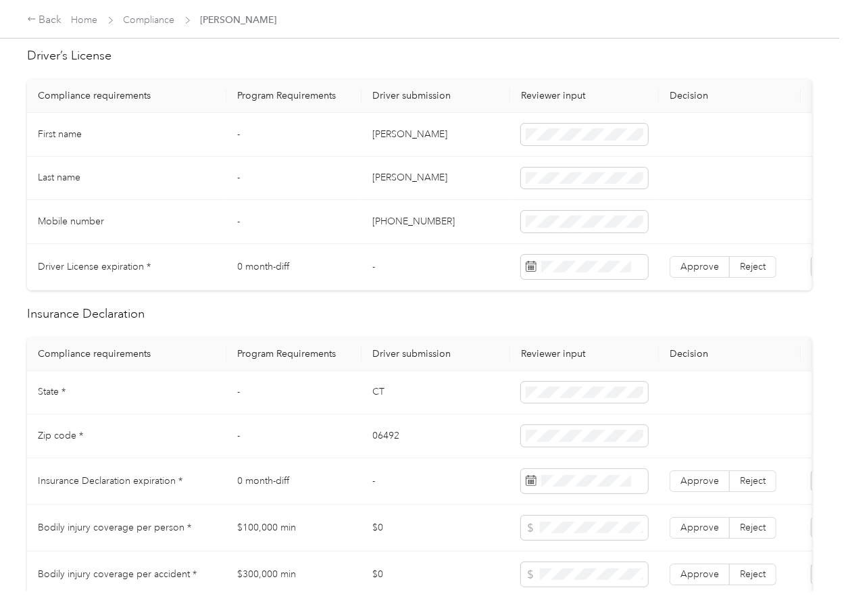
click at [392, 138] on td "[PERSON_NAME]" at bounding box center [436, 135] width 149 height 44
copy td "[PERSON_NAME]"
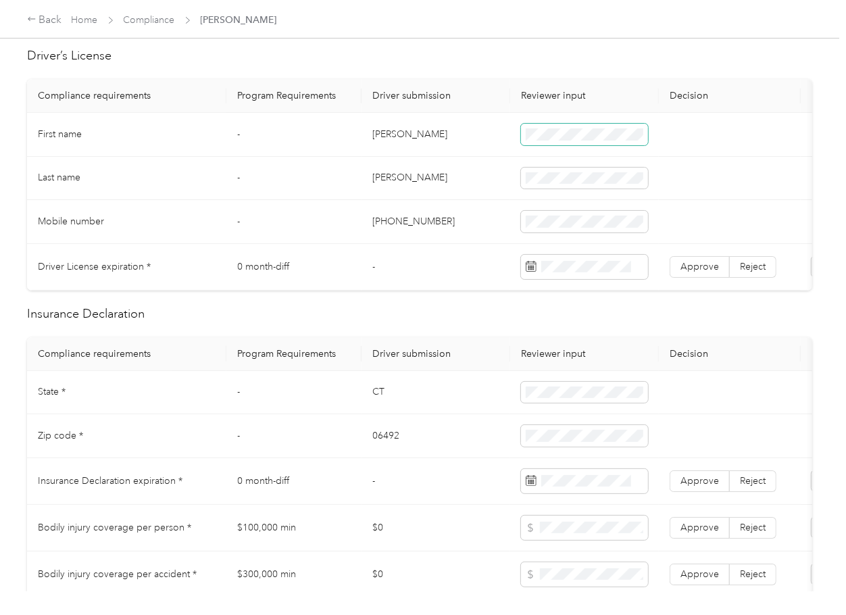
click at [556, 128] on span at bounding box center [584, 135] width 127 height 22
click at [700, 261] on span "Approve" at bounding box center [700, 266] width 39 height 11
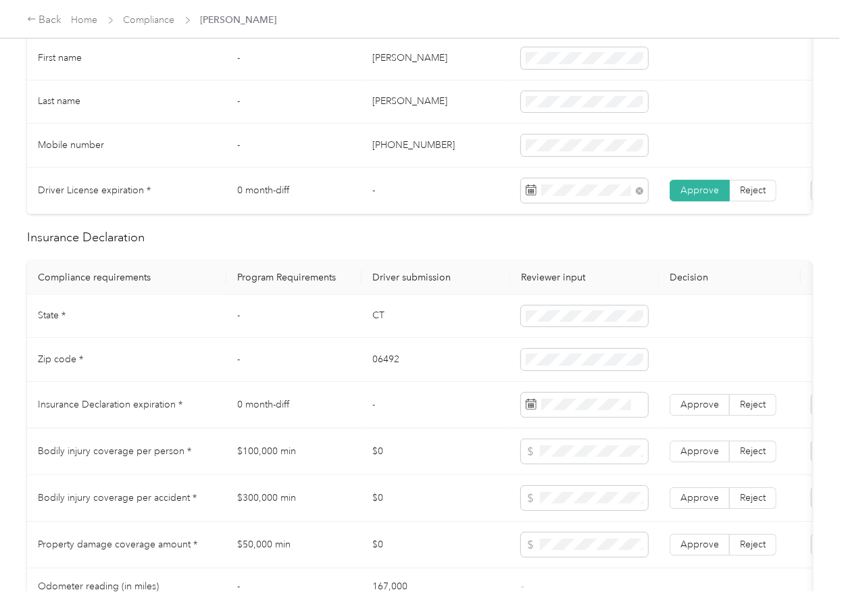
scroll to position [631, 0]
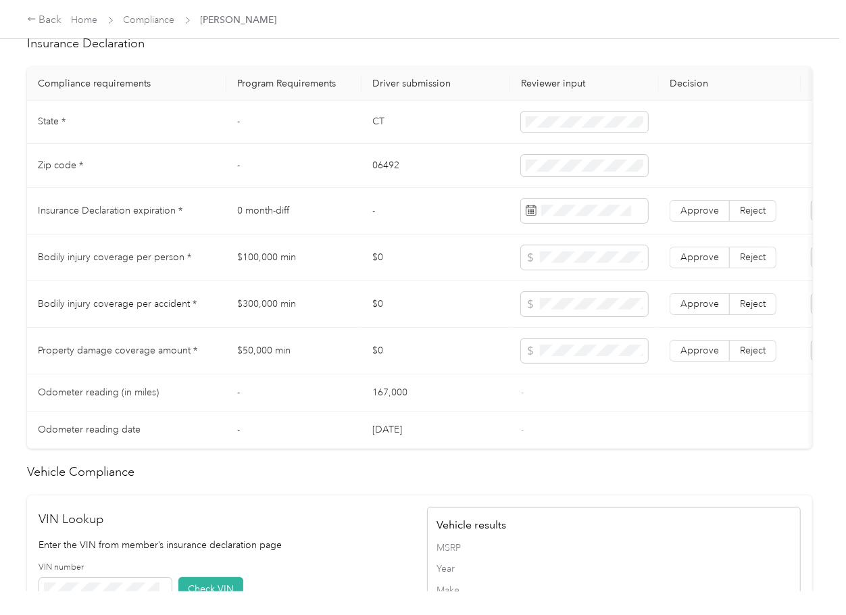
click at [363, 130] on td "CT" at bounding box center [436, 123] width 149 height 44
copy td "CT"
click at [542, 133] on span at bounding box center [584, 123] width 127 height 22
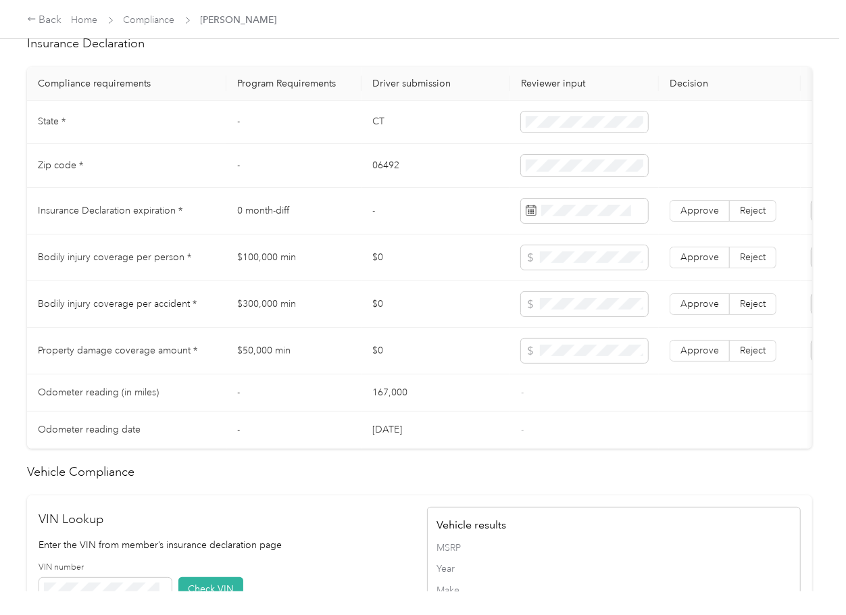
click at [380, 181] on td "06492" at bounding box center [436, 166] width 149 height 44
copy td "06492"
click at [431, 253] on td "$0" at bounding box center [436, 258] width 149 height 47
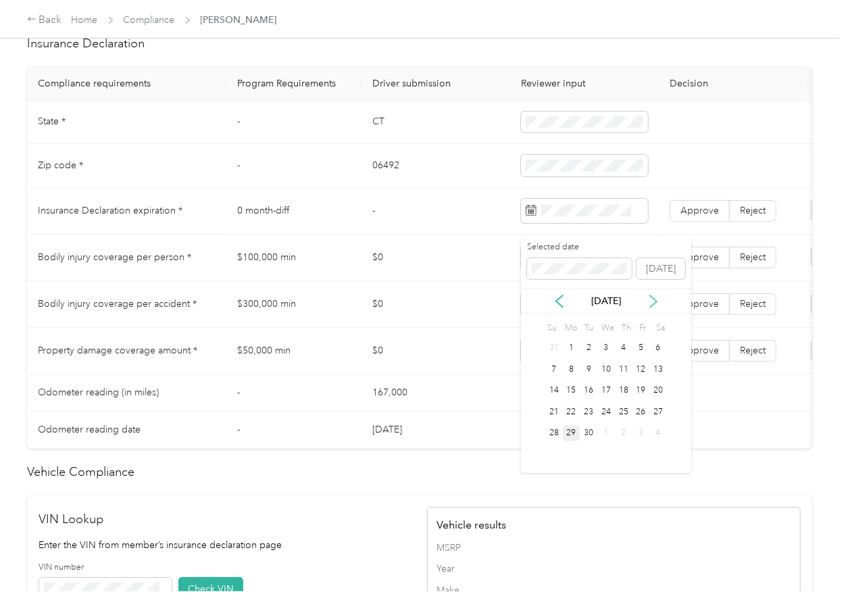
click at [652, 302] on icon at bounding box center [654, 302] width 14 height 14
click at [548, 458] on div "30" at bounding box center [554, 454] width 18 height 17
click at [693, 206] on td "Approve Reject" at bounding box center [730, 211] width 142 height 47
click at [693, 216] on span "Approve" at bounding box center [700, 210] width 39 height 11
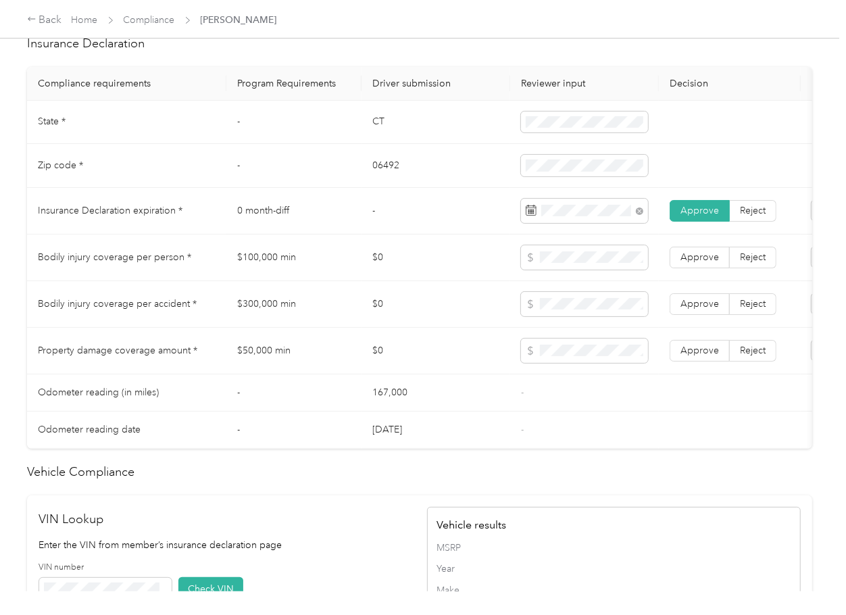
click at [355, 281] on td "$100,000 min" at bounding box center [293, 258] width 135 height 47
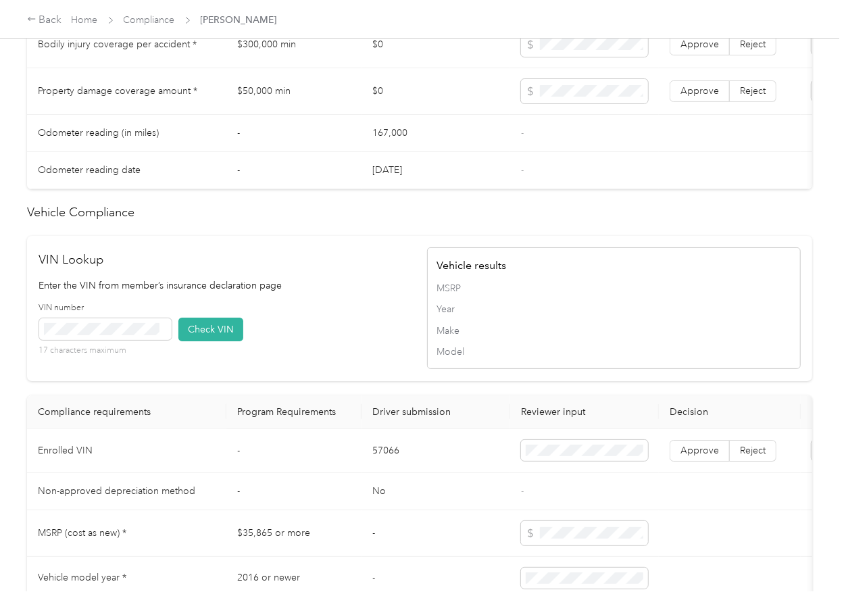
scroll to position [1139, 0]
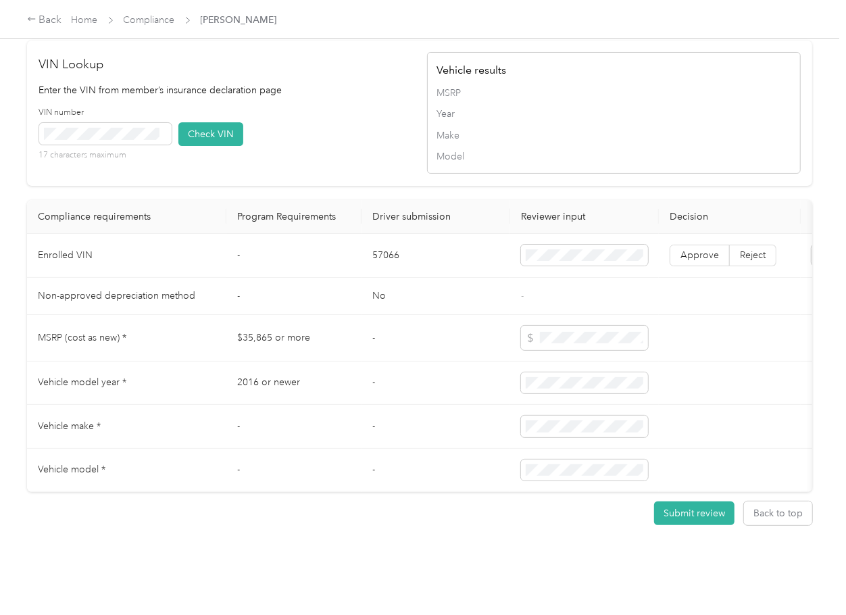
click at [379, 234] on td "57066" at bounding box center [436, 256] width 149 height 44
drag, startPoint x: 333, startPoint y: 235, endPoint x: 174, endPoint y: 135, distance: 186.8
click at [333, 234] on td "-" at bounding box center [293, 256] width 135 height 44
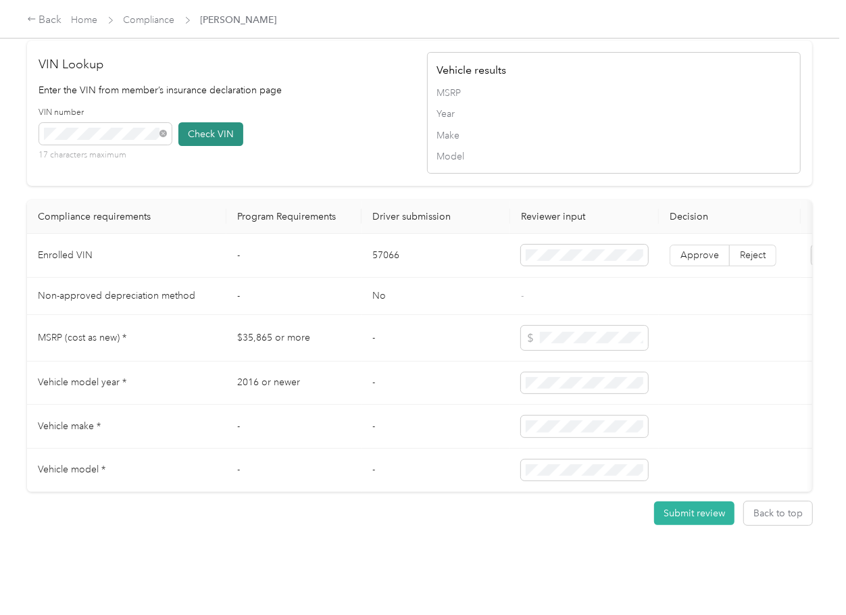
click at [212, 122] on button "Check VIN" at bounding box center [210, 134] width 65 height 24
click at [695, 249] on span "Approve" at bounding box center [700, 254] width 39 height 11
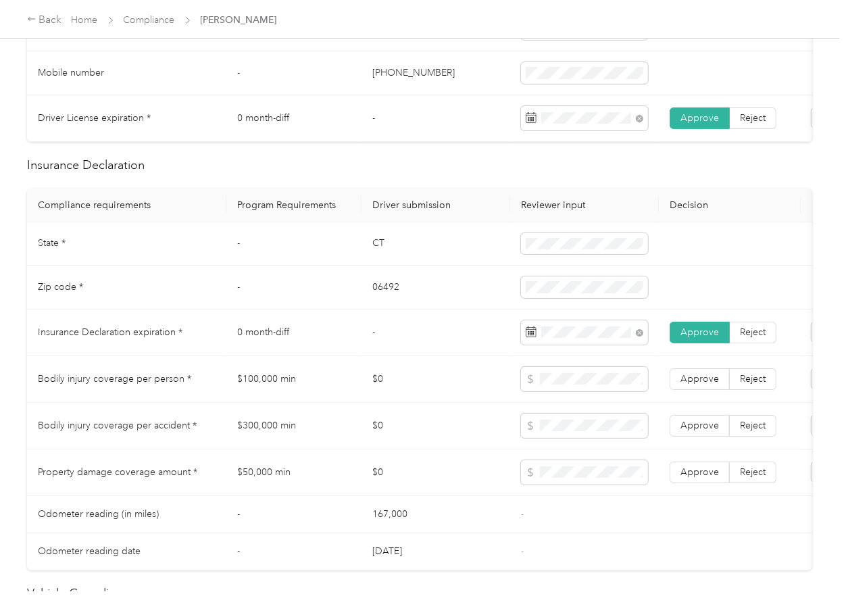
scroll to position [508, 0]
click at [286, 394] on td "$100,000 min" at bounding box center [293, 380] width 135 height 47
click at [251, 446] on td "$300,000 min" at bounding box center [293, 426] width 135 height 47
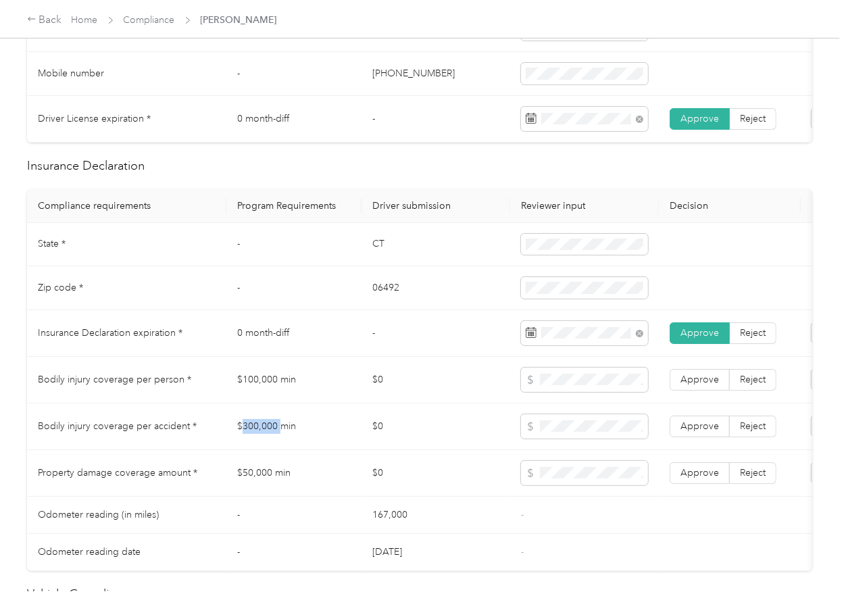
click at [251, 446] on td "$300,000 min" at bounding box center [293, 426] width 135 height 47
click at [704, 429] on label "Approve" at bounding box center [700, 427] width 60 height 22
click at [694, 385] on span "Approve" at bounding box center [700, 379] width 39 height 11
click at [700, 497] on td "Approve Reject" at bounding box center [730, 473] width 142 height 47
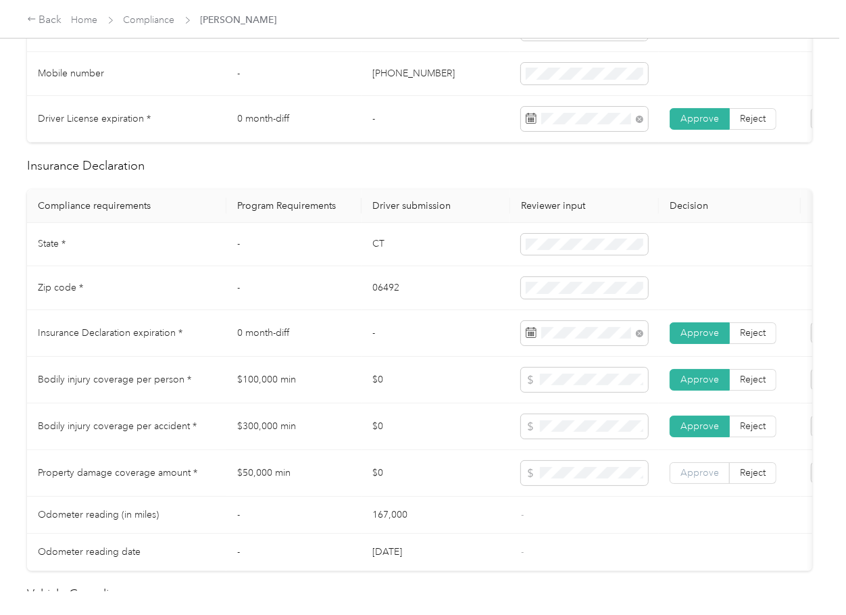
click at [701, 484] on label "Approve" at bounding box center [700, 473] width 60 height 22
click at [405, 428] on td "$0" at bounding box center [436, 426] width 149 height 47
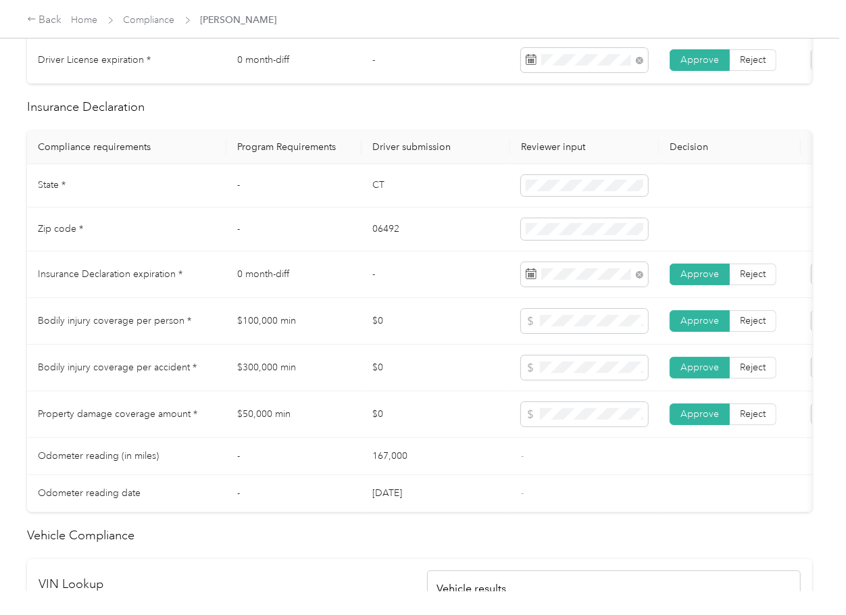
scroll to position [598, 0]
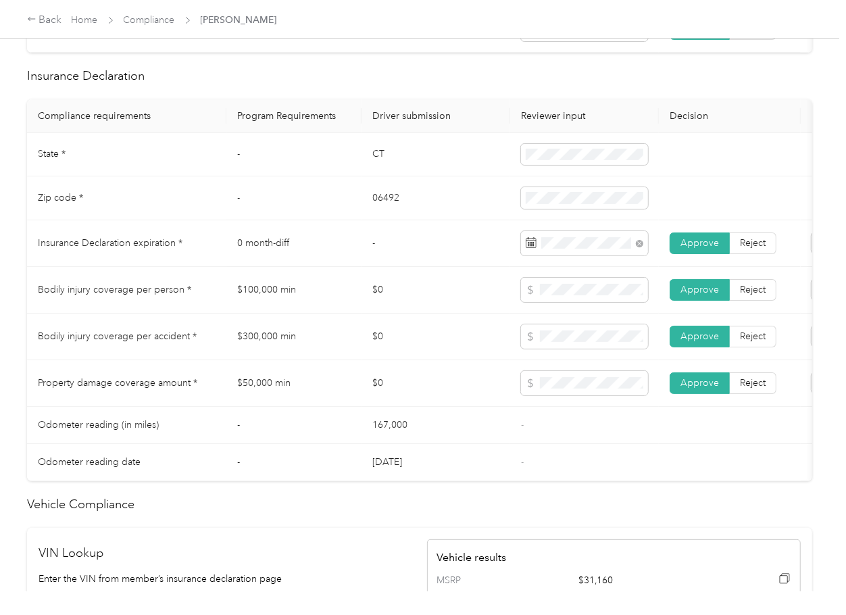
click at [391, 267] on td "-" at bounding box center [436, 243] width 149 height 47
click at [353, 241] on td "0 month-diff" at bounding box center [293, 243] width 135 height 47
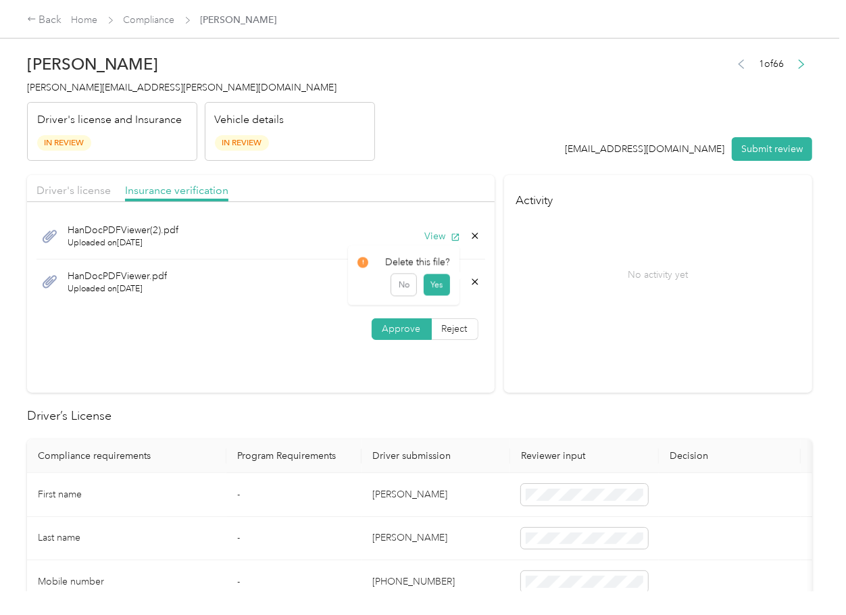
click at [472, 281] on icon at bounding box center [475, 281] width 6 height 6
click at [443, 291] on button "Yes" at bounding box center [437, 292] width 26 height 22
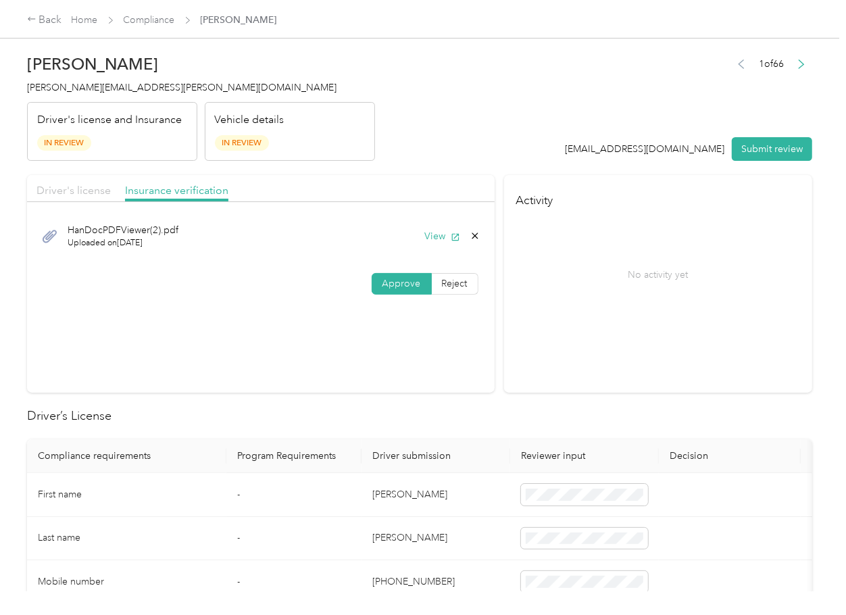
click at [109, 194] on span "Driver's license" at bounding box center [73, 190] width 74 height 13
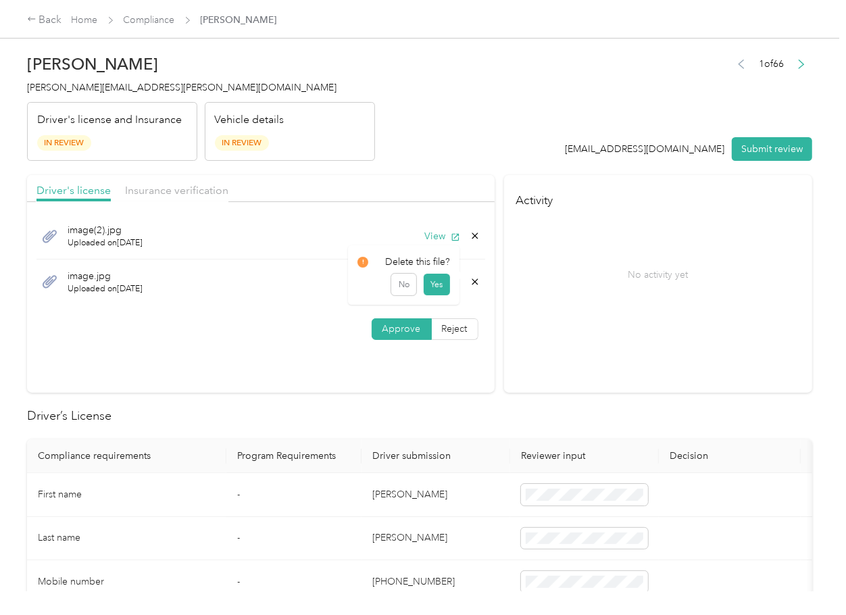
click at [472, 283] on icon at bounding box center [475, 281] width 6 height 6
click at [441, 289] on button "Yes" at bounding box center [437, 292] width 26 height 22
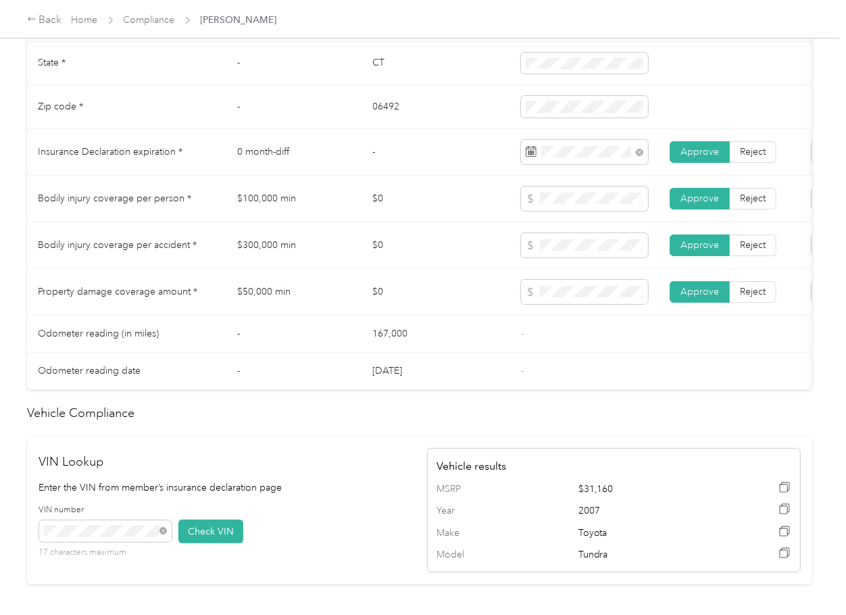
scroll to position [720, 0]
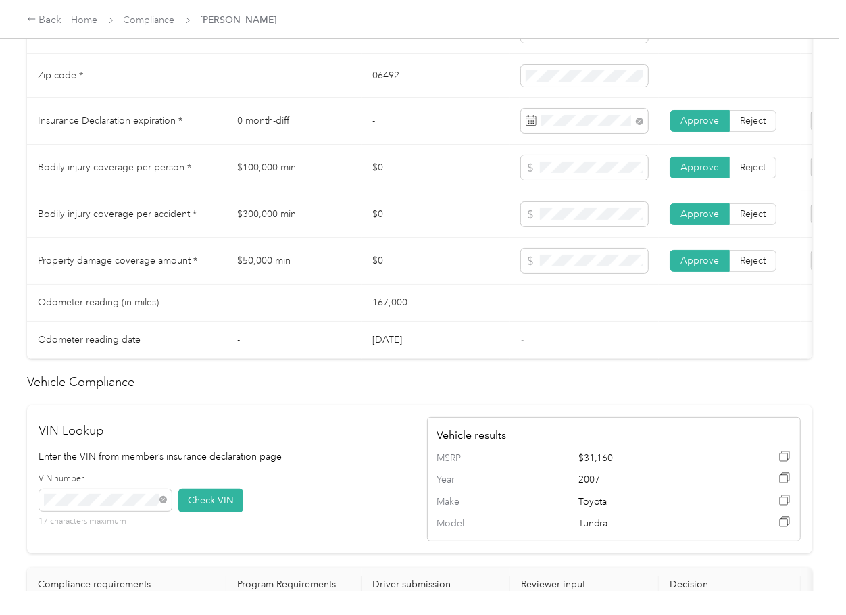
click at [477, 322] on td "167,000" at bounding box center [436, 303] width 149 height 37
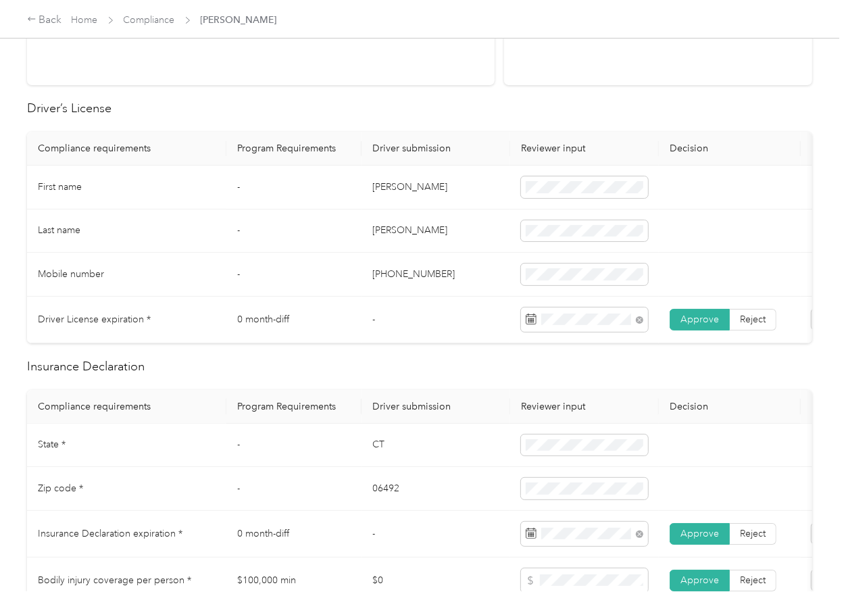
scroll to position [0, 0]
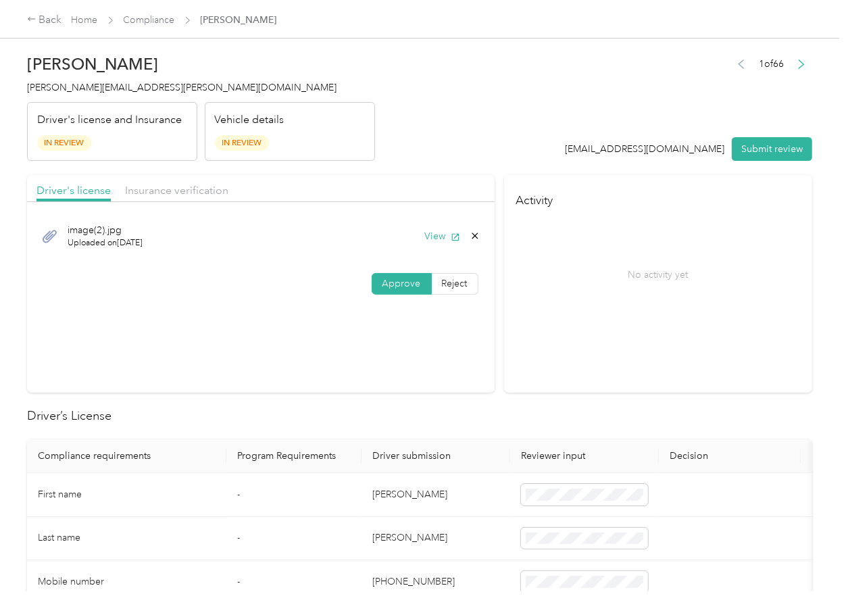
click at [762, 145] on button "Submit review" at bounding box center [772, 149] width 80 height 24
click at [138, 91] on span "[PERSON_NAME][EMAIL_ADDRESS][PERSON_NAME][DOMAIN_NAME]" at bounding box center [182, 87] width 310 height 11
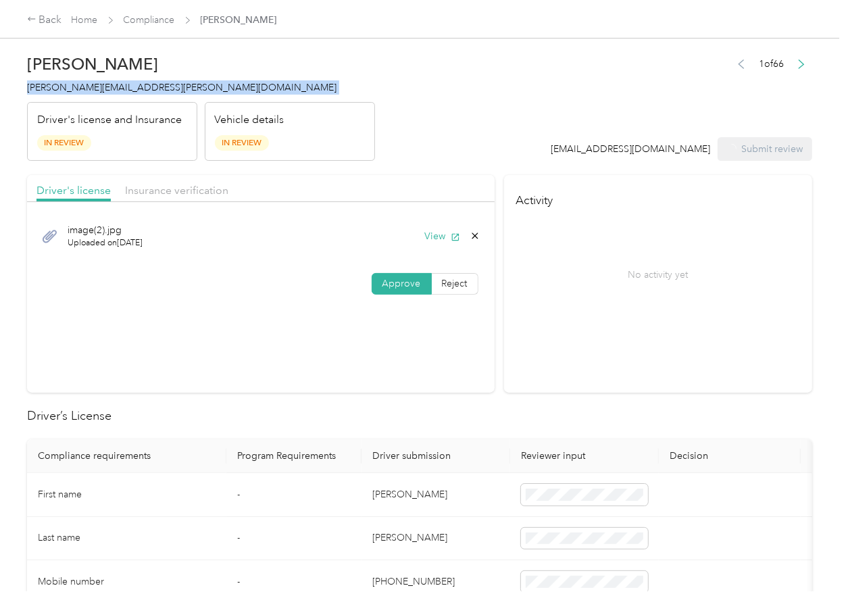
click at [138, 91] on span "[PERSON_NAME][EMAIL_ADDRESS][PERSON_NAME][DOMAIN_NAME]" at bounding box center [182, 87] width 310 height 11
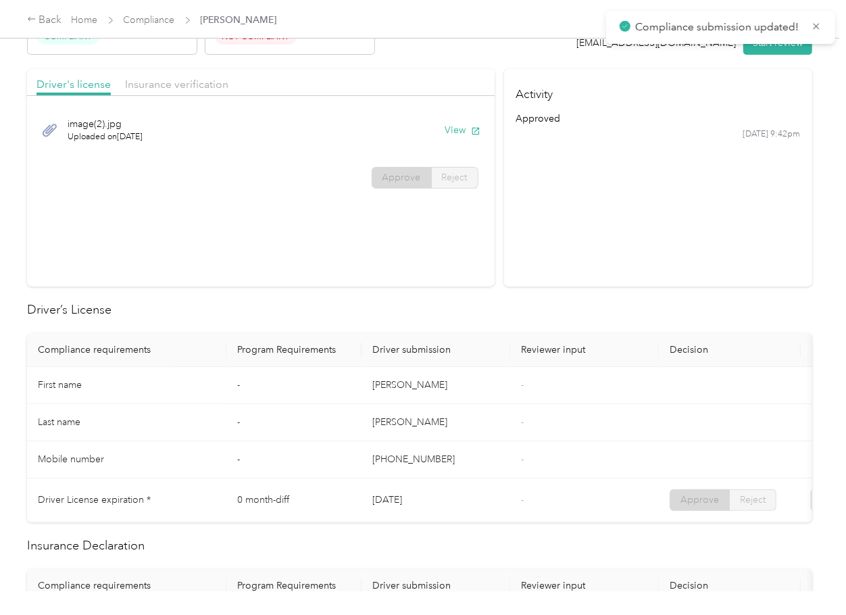
scroll to position [270, 0]
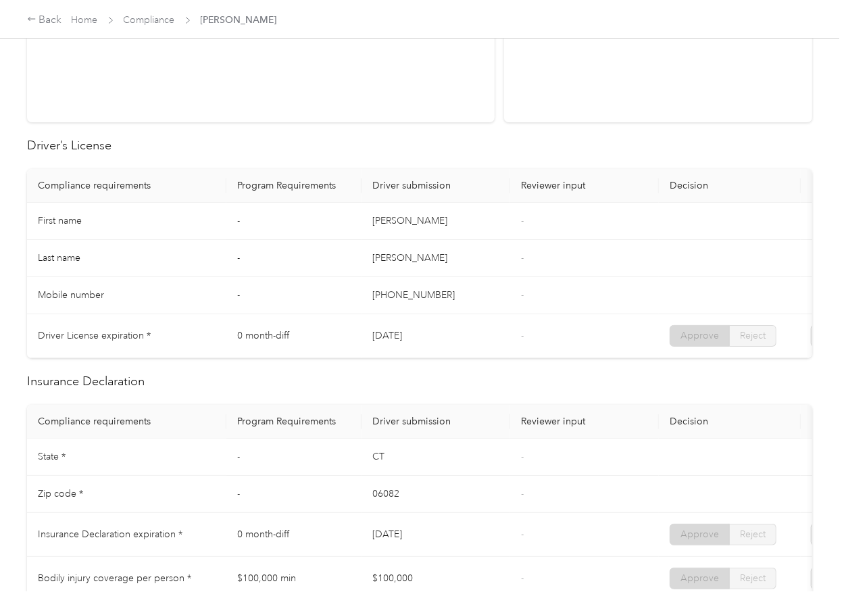
click at [582, 330] on td "-" at bounding box center [584, 336] width 149 height 44
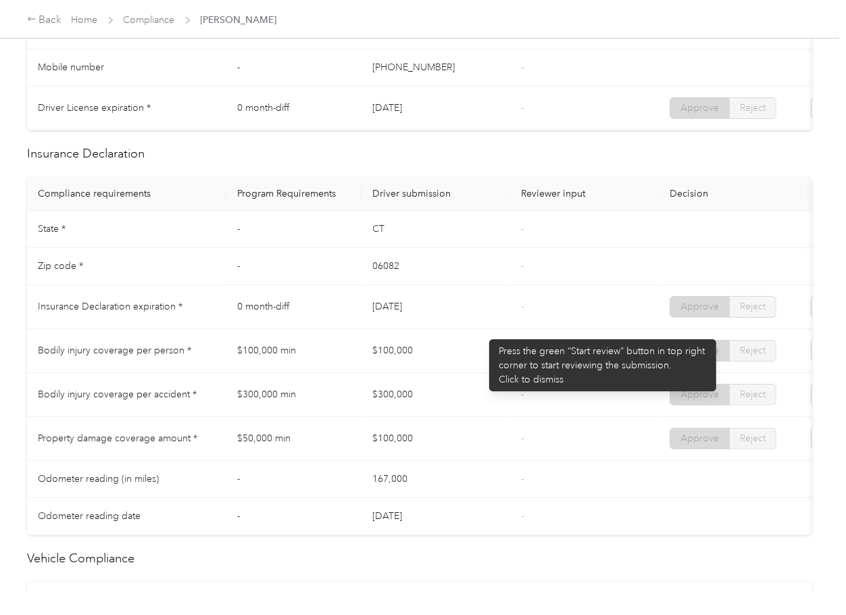
scroll to position [541, 0]
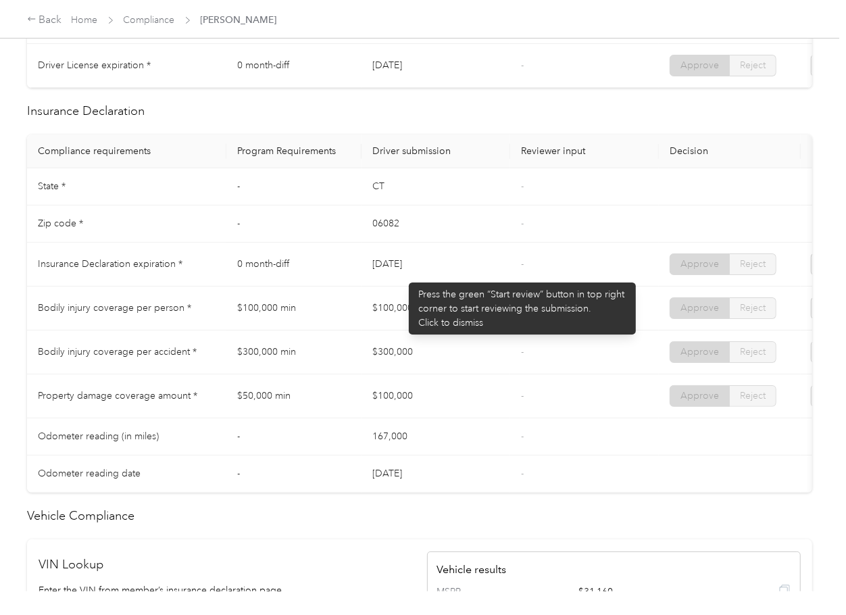
drag, startPoint x: 368, startPoint y: 276, endPoint x: 413, endPoint y: 276, distance: 44.6
click at [413, 276] on td "[DATE]" at bounding box center [436, 265] width 149 height 44
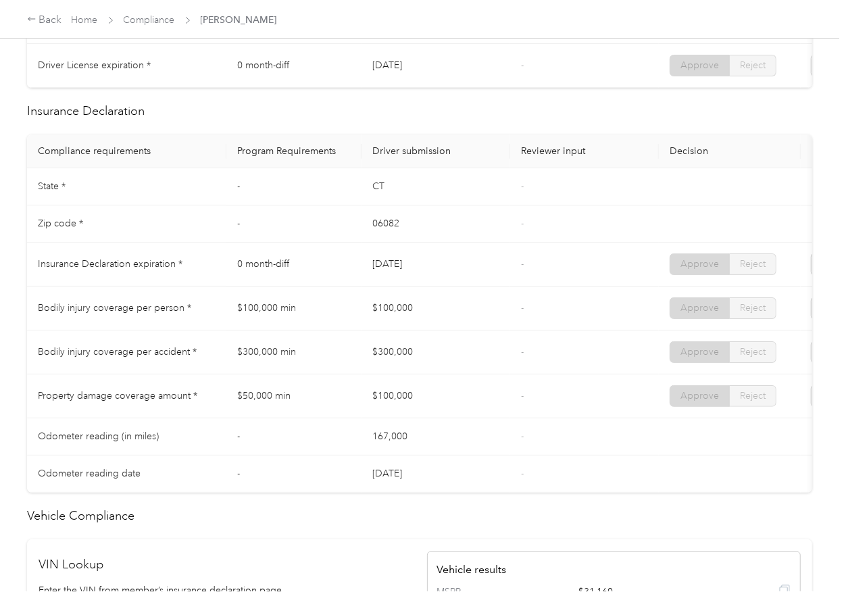
click at [416, 275] on td "[DATE]" at bounding box center [436, 265] width 149 height 44
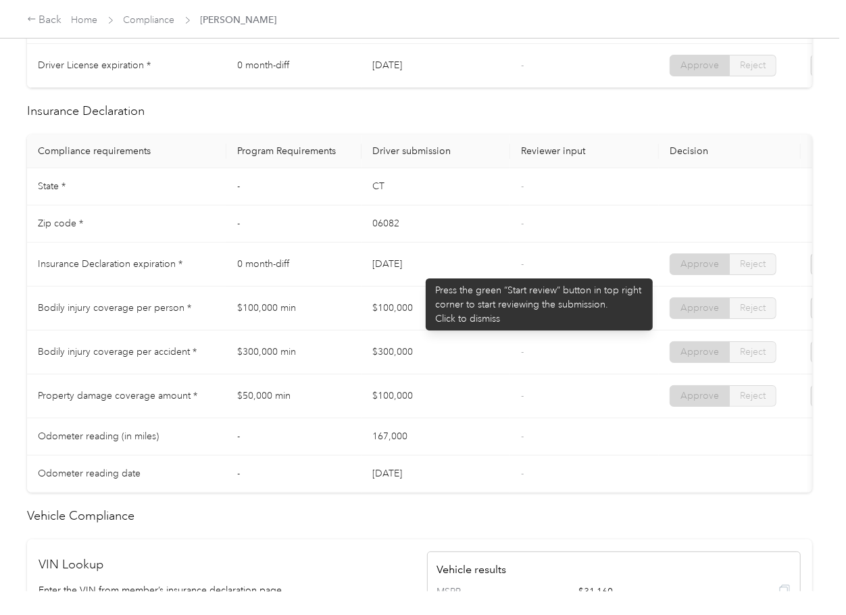
click at [419, 272] on td "[DATE]" at bounding box center [436, 265] width 149 height 44
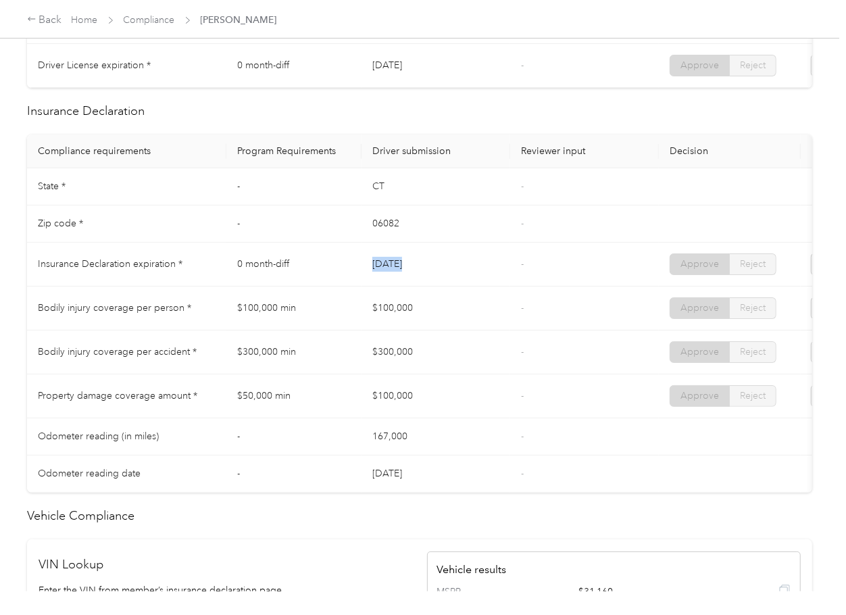
click at [419, 272] on td "[DATE]" at bounding box center [436, 265] width 149 height 44
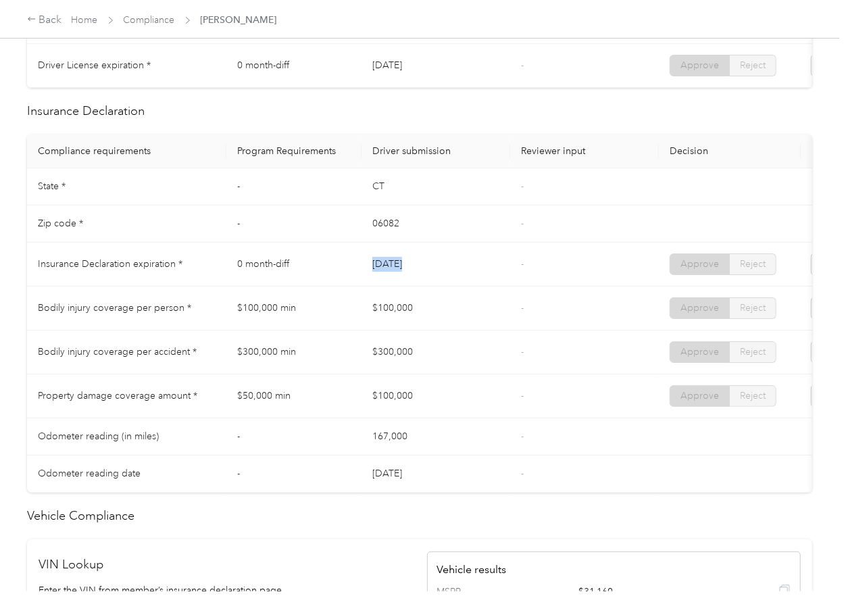
click at [441, 270] on td "[DATE]" at bounding box center [436, 265] width 149 height 44
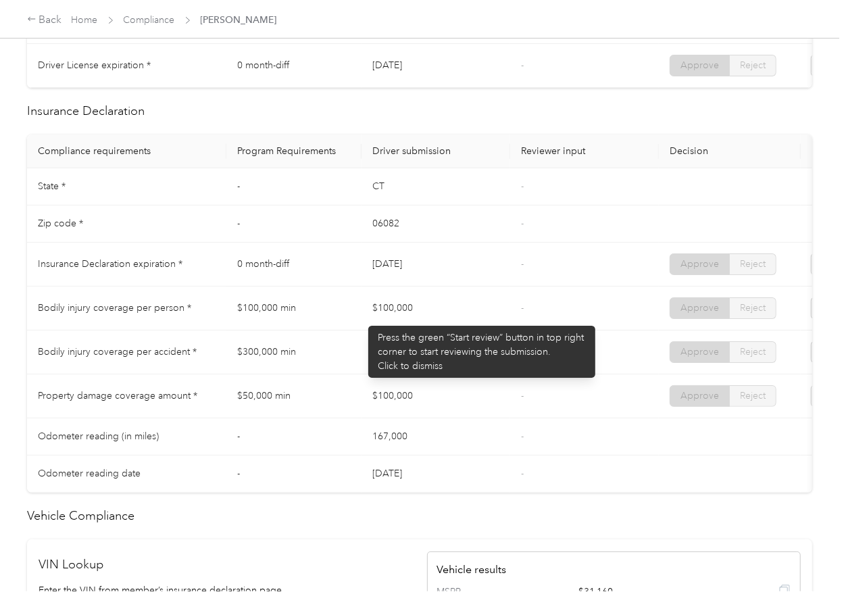
drag, startPoint x: 362, startPoint y: 319, endPoint x: 428, endPoint y: 320, distance: 66.9
click at [428, 319] on td "$100,000" at bounding box center [436, 309] width 149 height 44
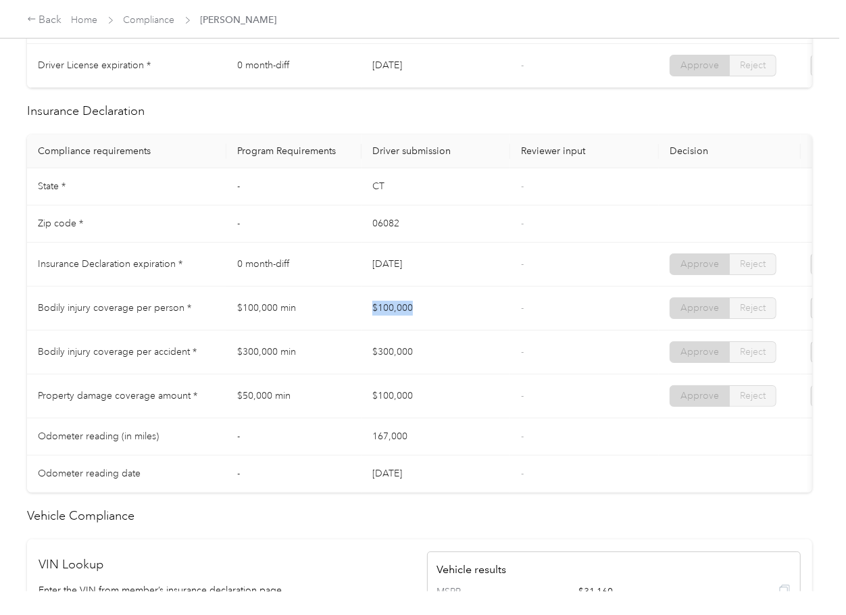
click at [428, 320] on td "$100,000" at bounding box center [436, 309] width 149 height 44
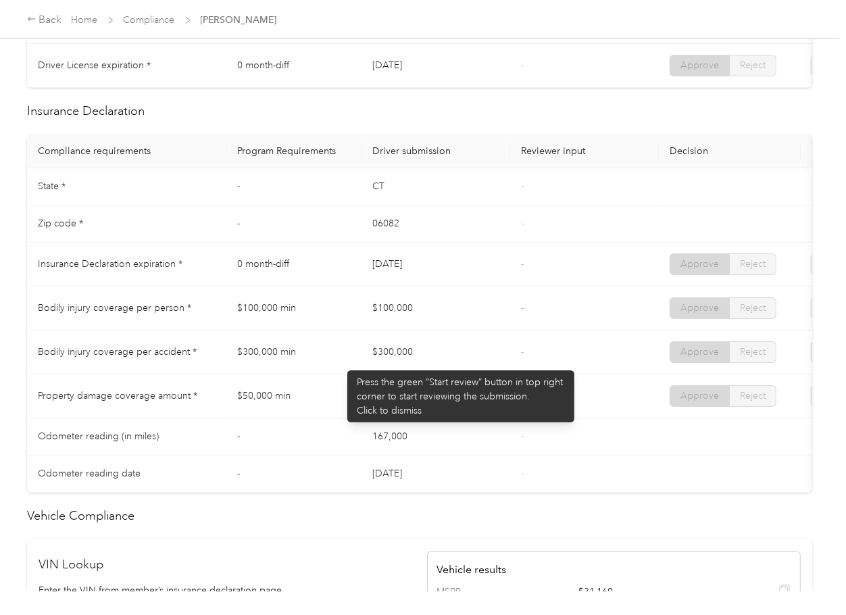
drag, startPoint x: 341, startPoint y: 364, endPoint x: 409, endPoint y: 387, distance: 72.0
click at [418, 374] on tr "Bodily injury coverage per accident * $300,000 min $300,000 - Approve Reject" at bounding box center [503, 352] width 953 height 44
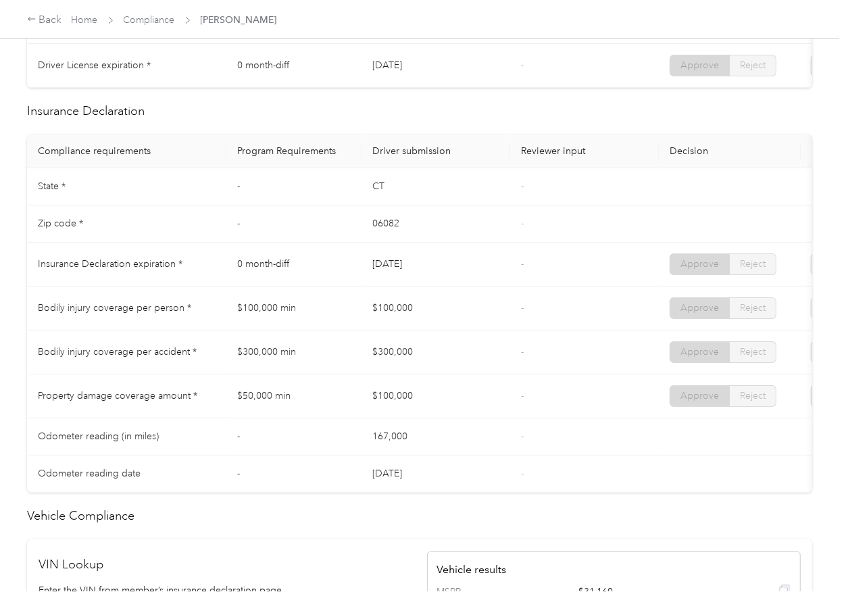
drag, startPoint x: 384, startPoint y: 403, endPoint x: 490, endPoint y: 412, distance: 106.5
click at [448, 412] on td "$100,000" at bounding box center [436, 396] width 149 height 44
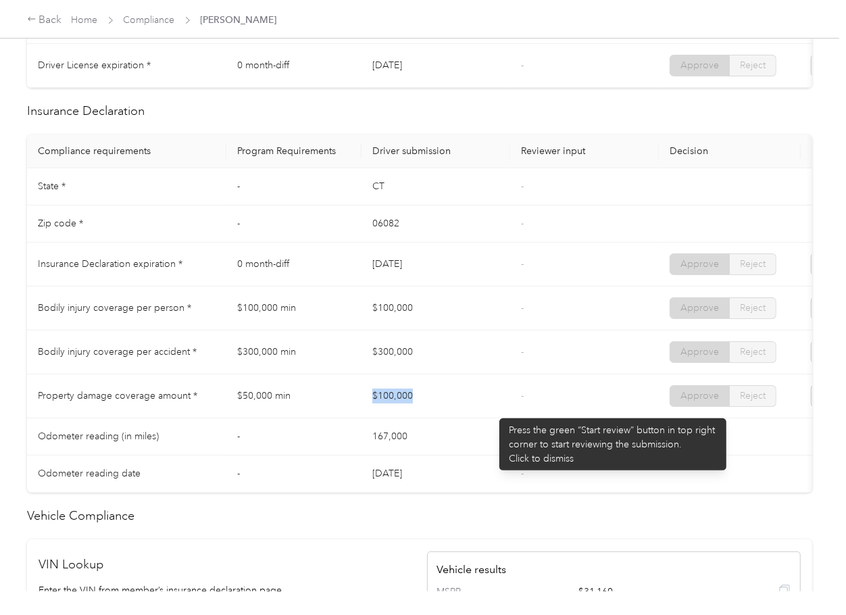
click at [493, 412] on td "$100,000" at bounding box center [436, 396] width 149 height 44
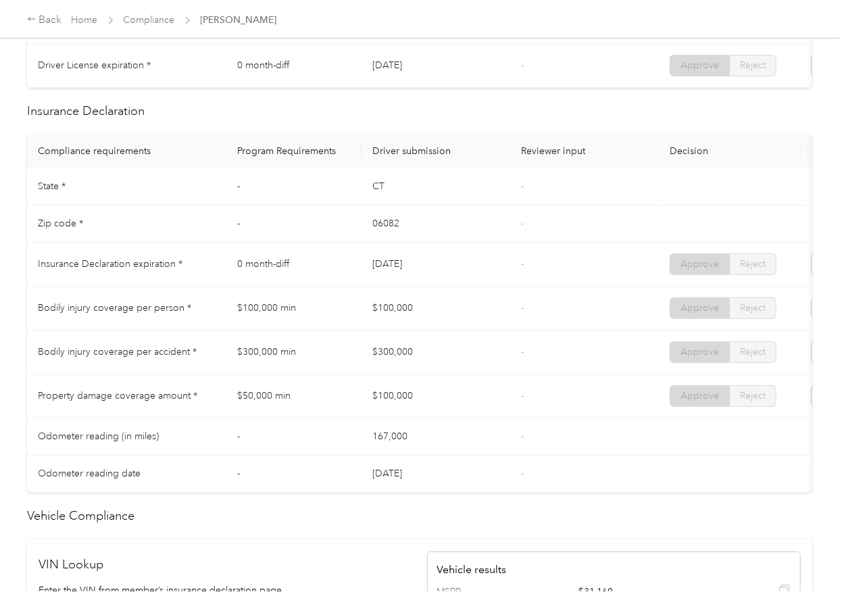
click at [493, 412] on td "$100,000" at bounding box center [436, 396] width 149 height 44
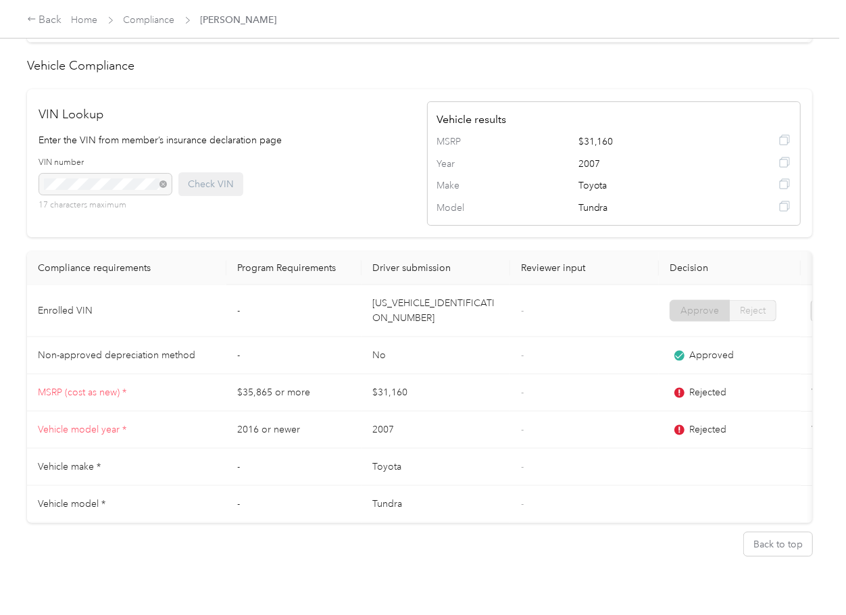
scroll to position [1067, 0]
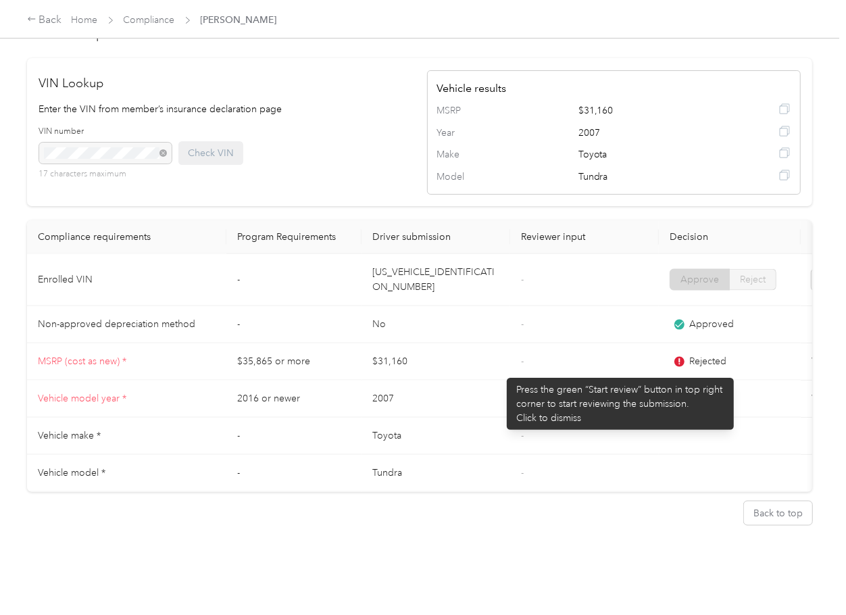
click at [500, 380] on td "2007" at bounding box center [436, 398] width 149 height 37
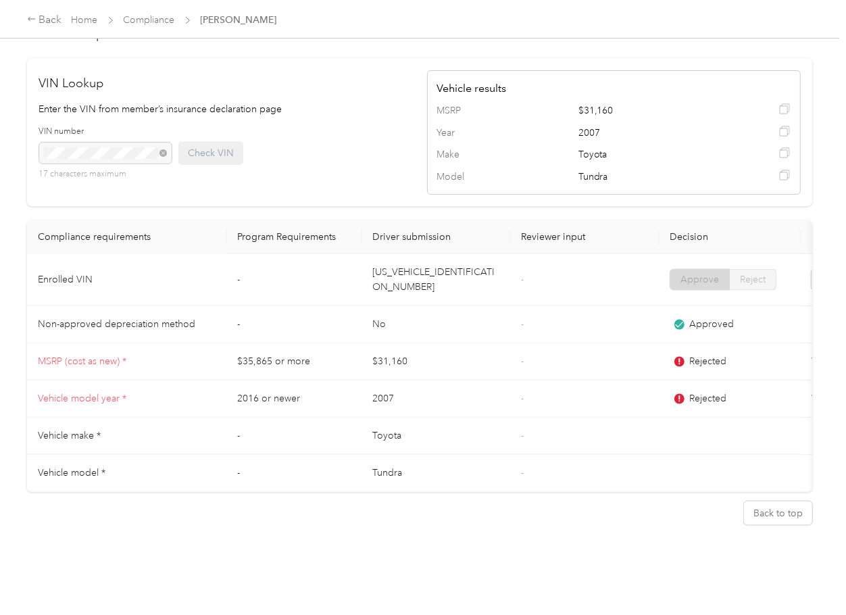
click at [696, 354] on div "Rejected" at bounding box center [730, 361] width 120 height 15
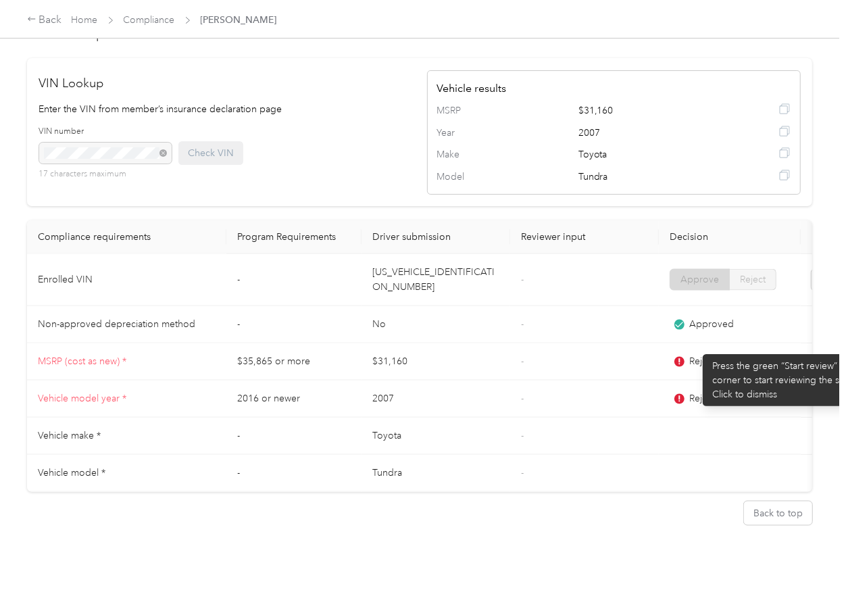
click at [693, 391] on div "Rejected" at bounding box center [730, 398] width 120 height 15
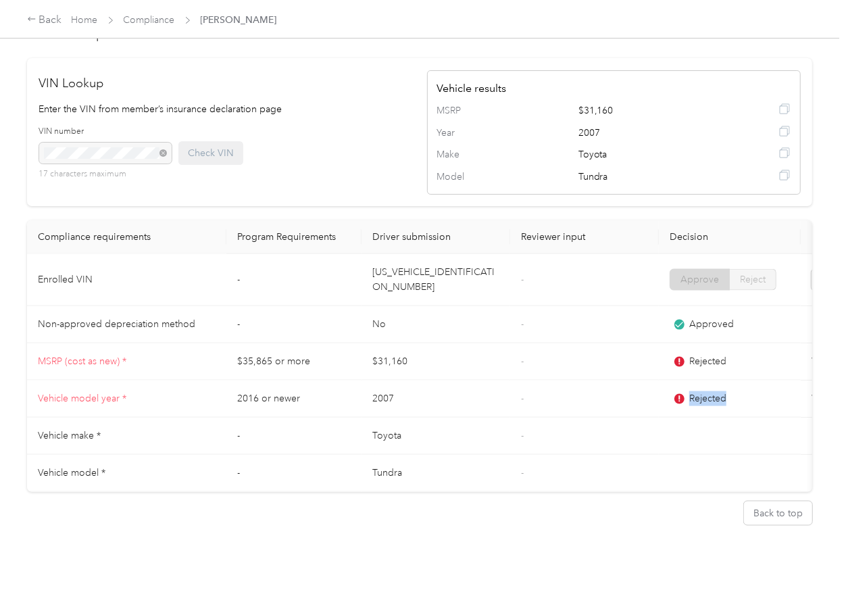
click at [693, 391] on div "Rejected" at bounding box center [730, 398] width 120 height 15
click at [364, 380] on td "2007" at bounding box center [436, 398] width 149 height 37
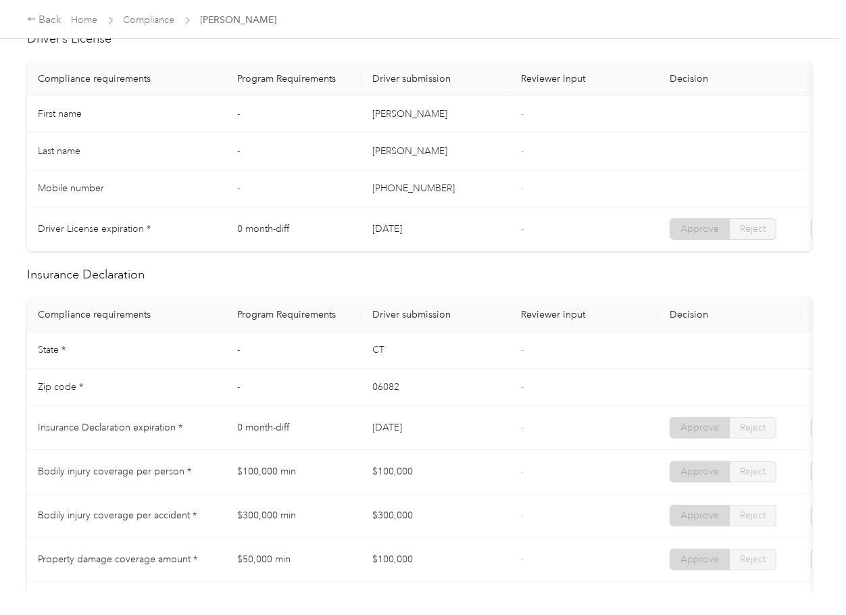
scroll to position [0, 0]
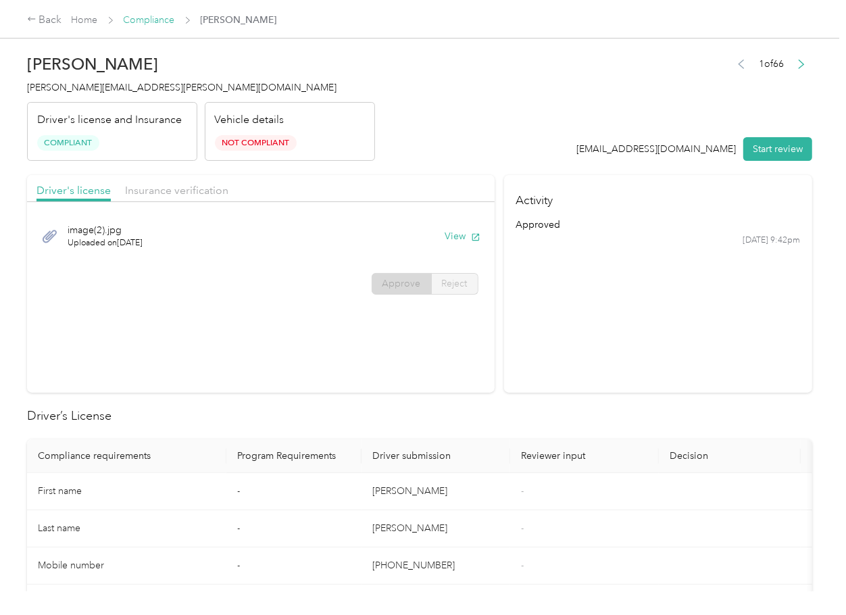
click at [155, 24] on link "Compliance" at bounding box center [149, 19] width 51 height 11
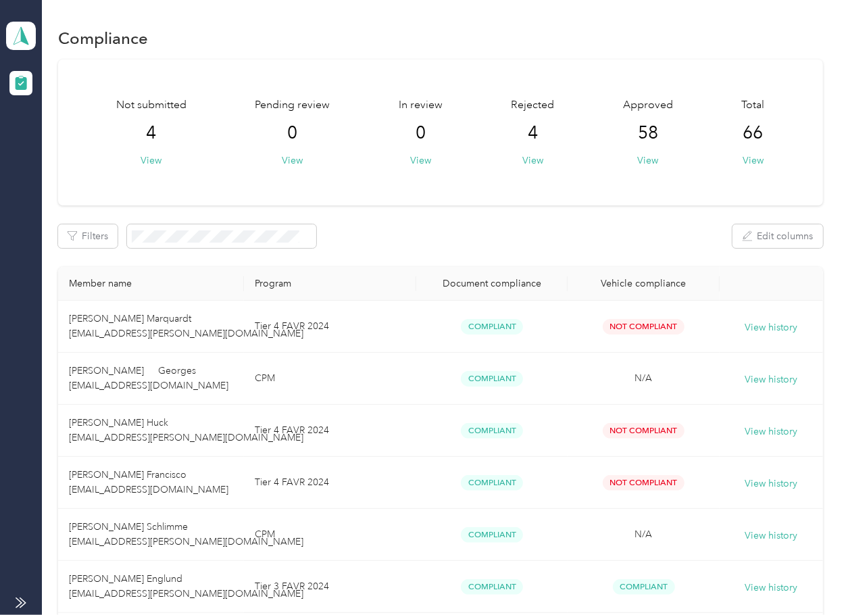
click at [419, 238] on div "Filters Edit columns" at bounding box center [440, 236] width 764 height 24
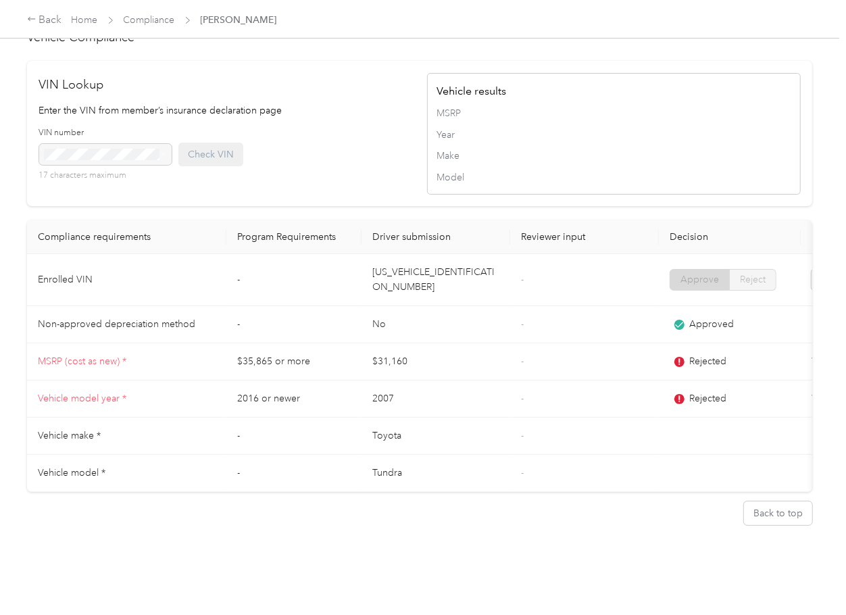
scroll to position [704, 0]
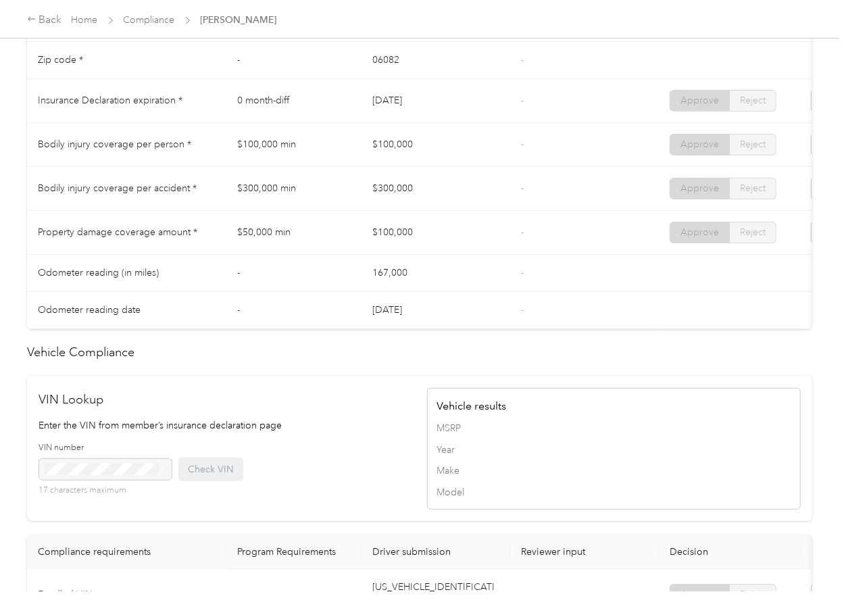
drag, startPoint x: 358, startPoint y: 191, endPoint x: 358, endPoint y: 166, distance: 25.0
click at [359, 191] on td "$300,000 min" at bounding box center [293, 189] width 135 height 44
click at [152, 20] on link "Compliance" at bounding box center [149, 19] width 51 height 11
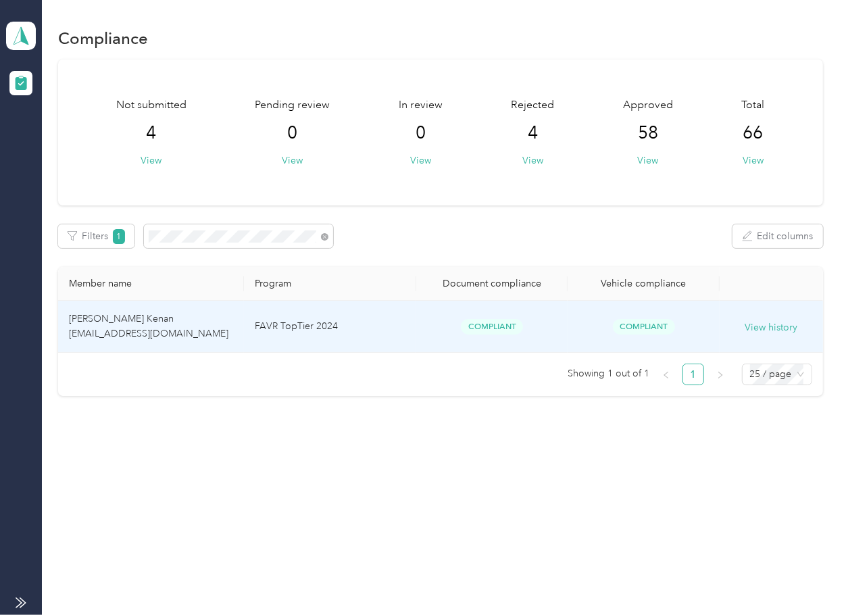
click at [180, 317] on td "[PERSON_NAME] Kenan [EMAIL_ADDRESS][DOMAIN_NAME]" at bounding box center [151, 327] width 186 height 52
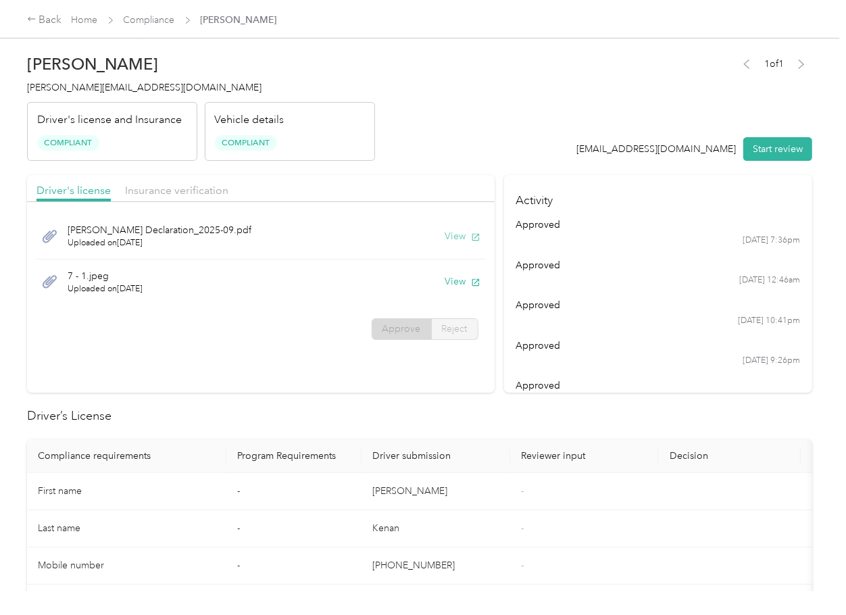
click at [446, 235] on button "View" at bounding box center [462, 236] width 35 height 14
click at [453, 286] on button "View" at bounding box center [462, 281] width 35 height 14
drag, startPoint x: 416, startPoint y: 173, endPoint x: 297, endPoint y: 172, distance: 119.0
drag, startPoint x: 219, startPoint y: 173, endPoint x: 201, endPoint y: 189, distance: 23.5
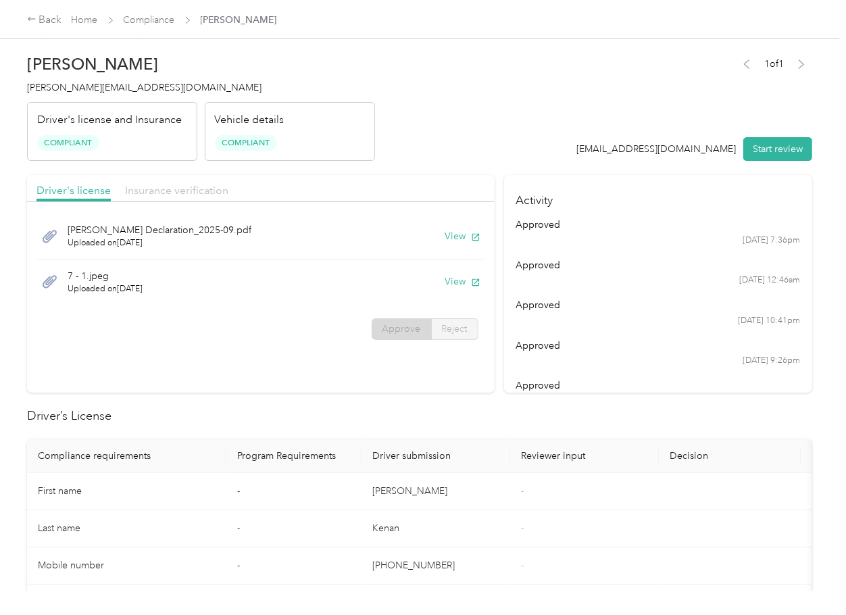
click at [192, 190] on span "Insurance verification" at bounding box center [176, 190] width 103 height 13
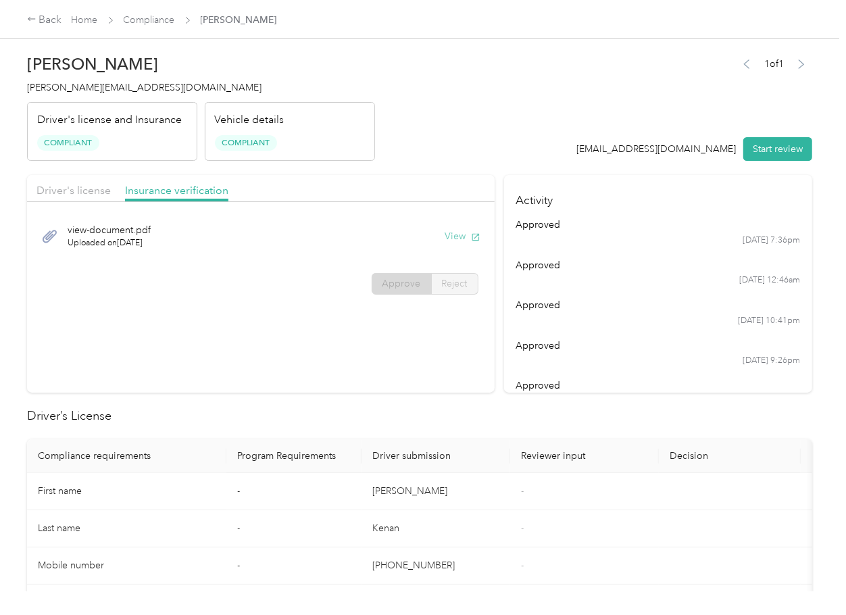
click at [453, 235] on button "View" at bounding box center [462, 236] width 35 height 14
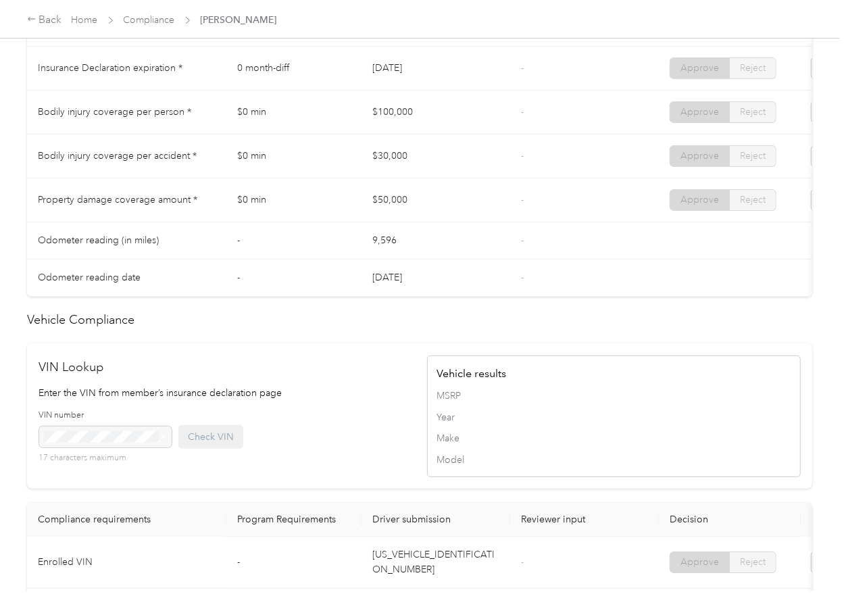
scroll to position [1064, 0]
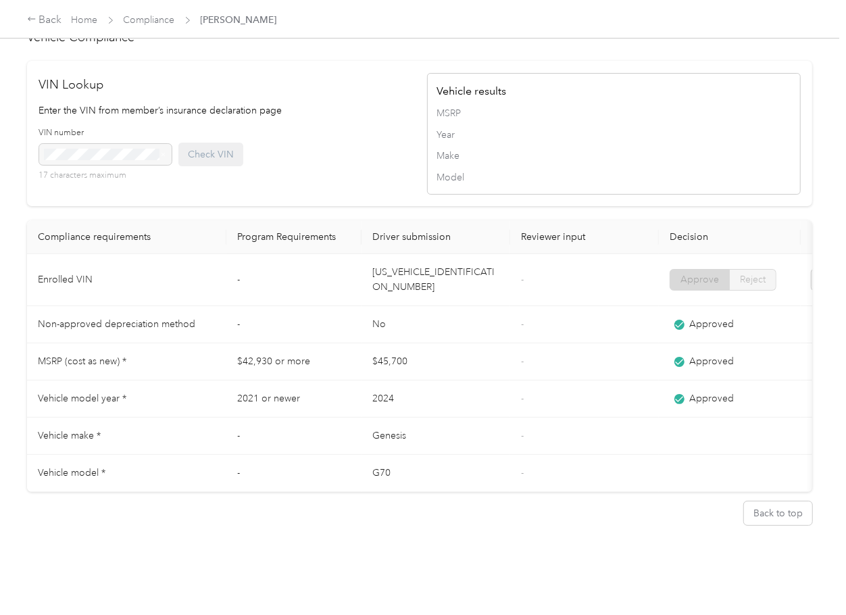
click at [420, 254] on td "[US_VEHICLE_IDENTIFICATION_NUMBER]" at bounding box center [436, 280] width 149 height 52
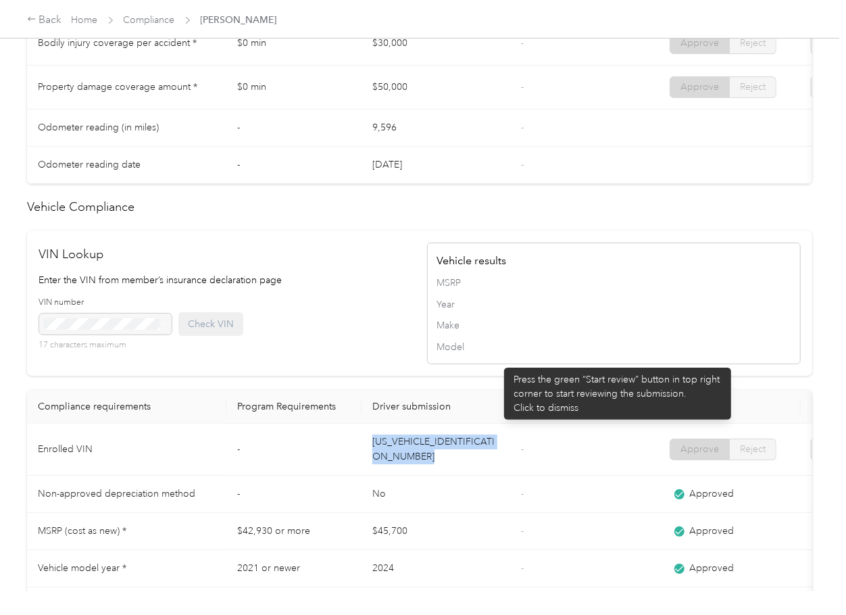
scroll to position [614, 0]
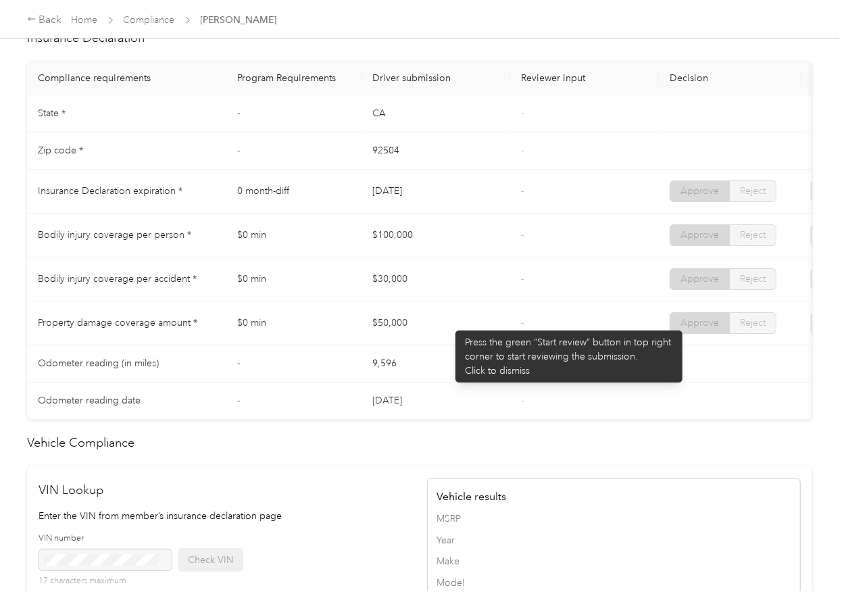
click at [422, 301] on td "$30,000" at bounding box center [436, 279] width 149 height 44
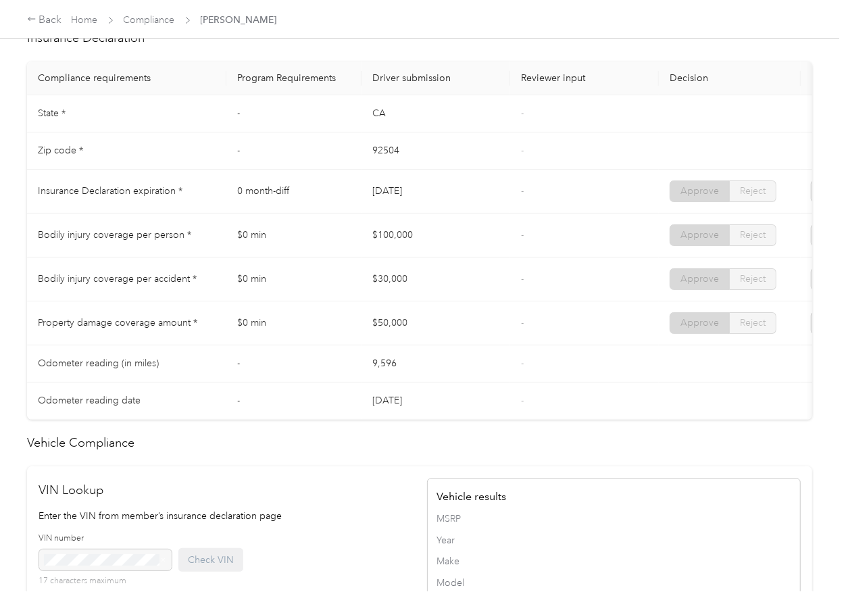
click at [423, 345] on td "$50,000" at bounding box center [436, 323] width 149 height 44
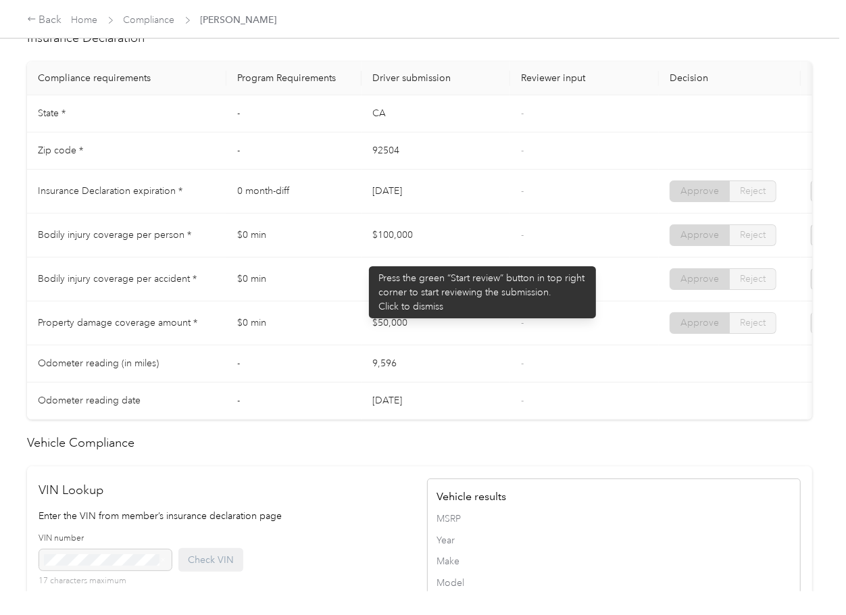
click at [362, 257] on td "$100,000" at bounding box center [436, 236] width 149 height 44
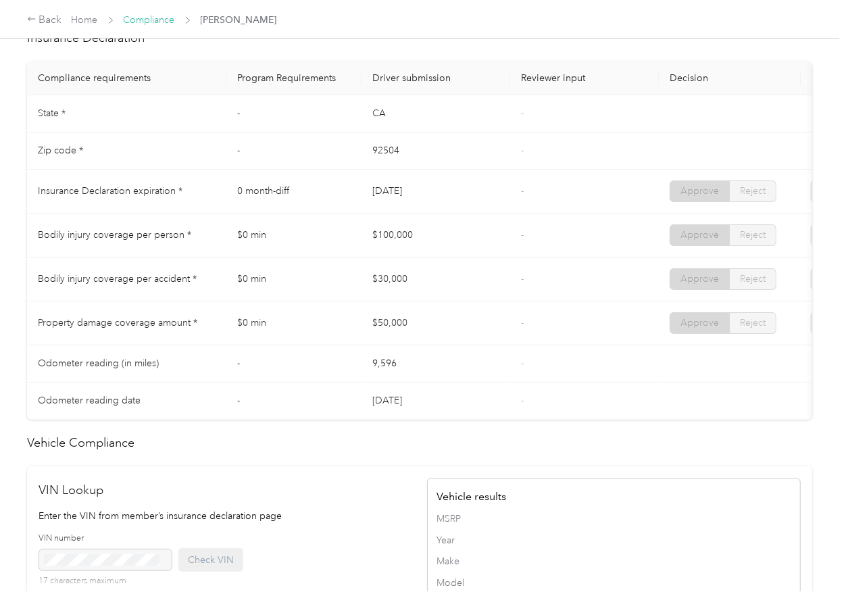
click at [154, 18] on link "Compliance" at bounding box center [149, 19] width 51 height 11
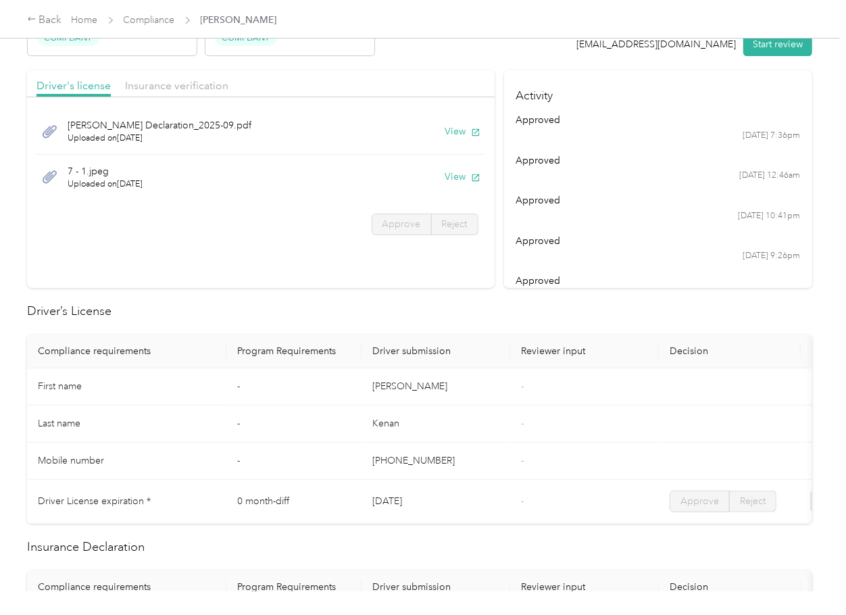
scroll to position [631, 0]
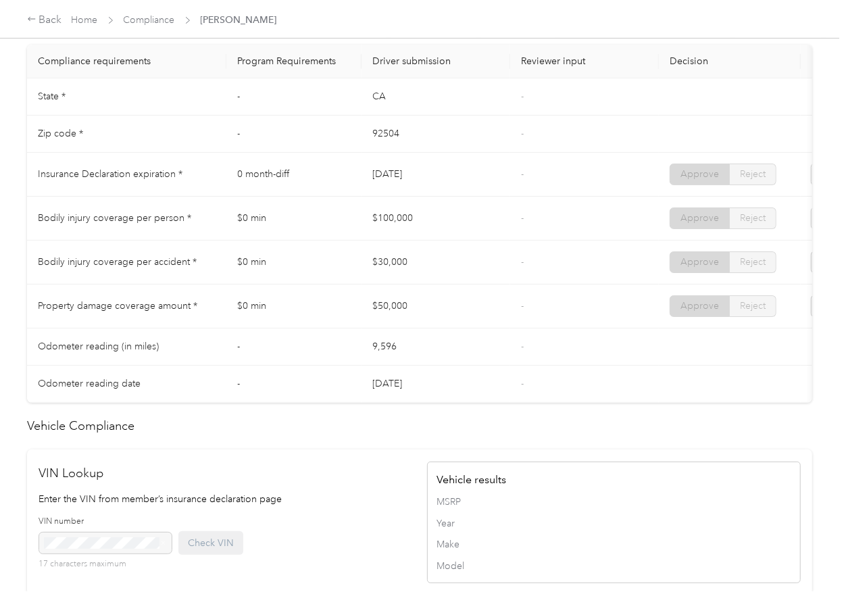
click at [285, 270] on td "$0 min" at bounding box center [293, 263] width 135 height 44
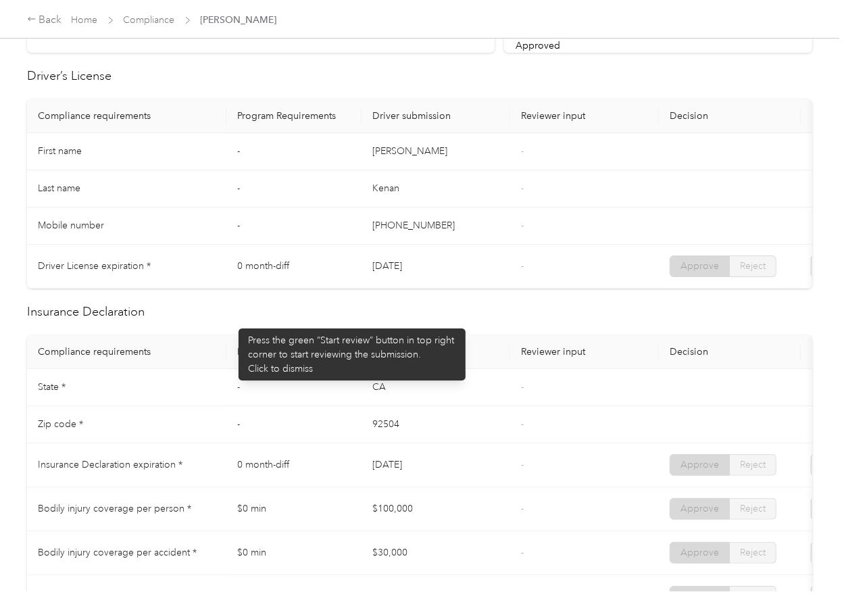
scroll to position [0, 0]
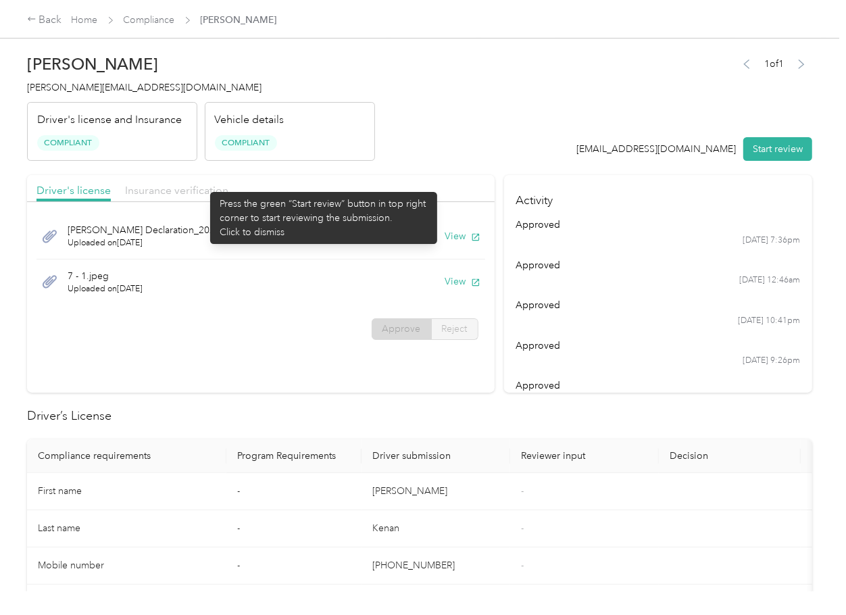
click at [203, 185] on span "Insurance verification" at bounding box center [176, 190] width 103 height 13
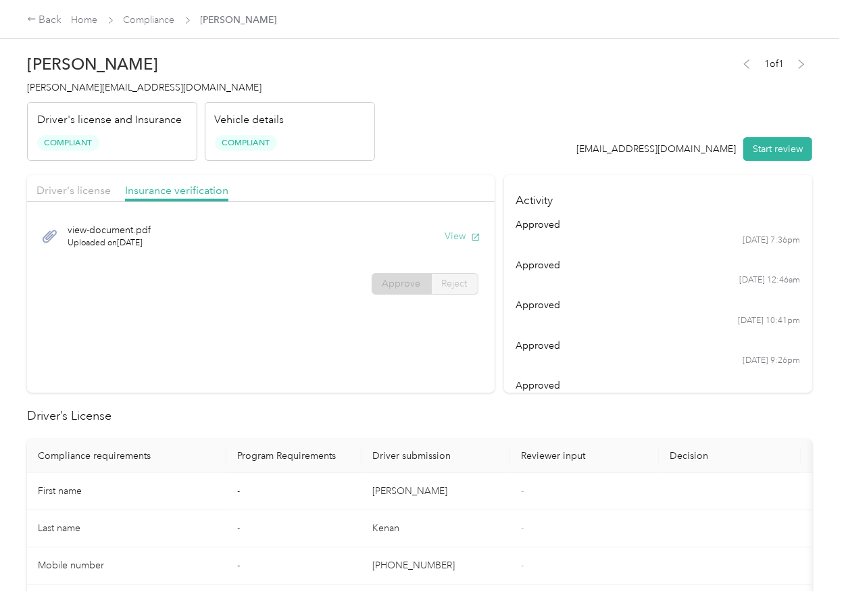
click at [449, 232] on button "View" at bounding box center [462, 236] width 35 height 14
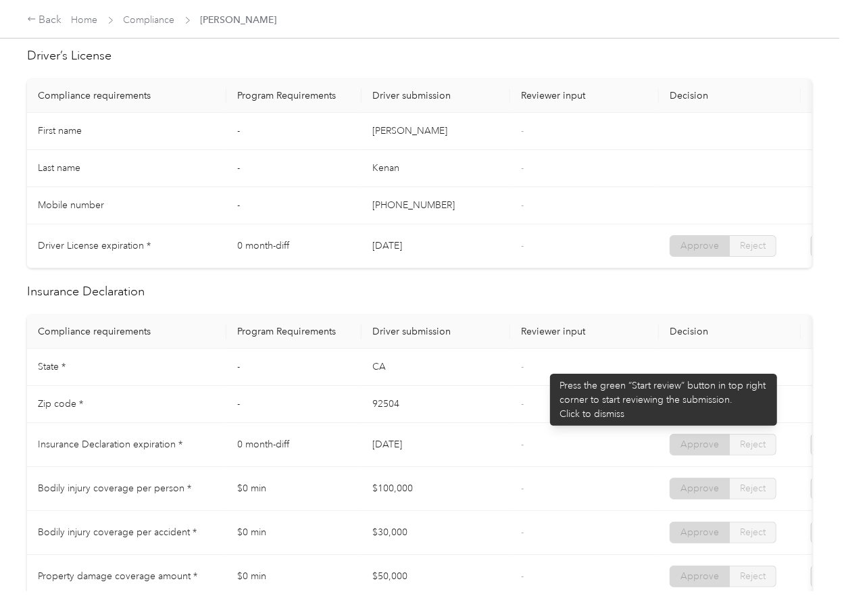
scroll to position [631, 0]
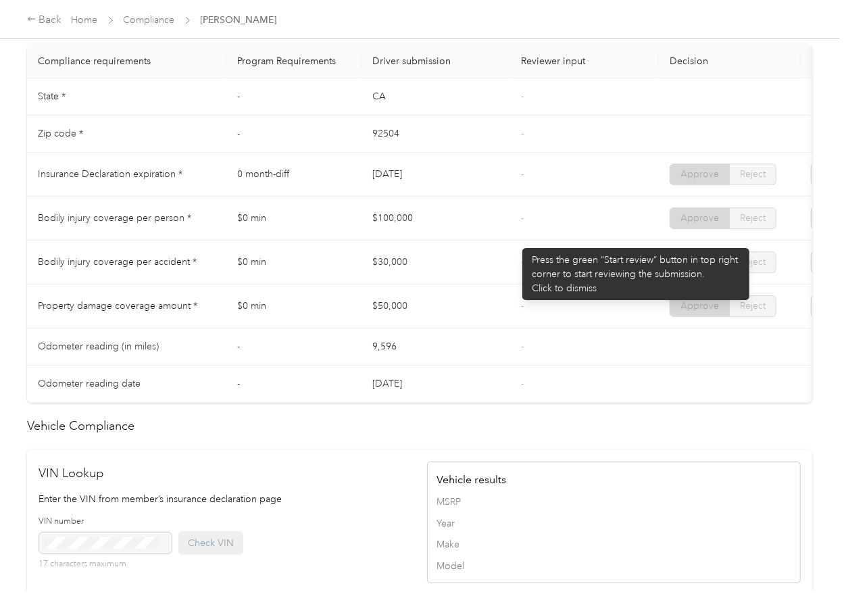
click at [516, 241] on td "-" at bounding box center [584, 219] width 149 height 44
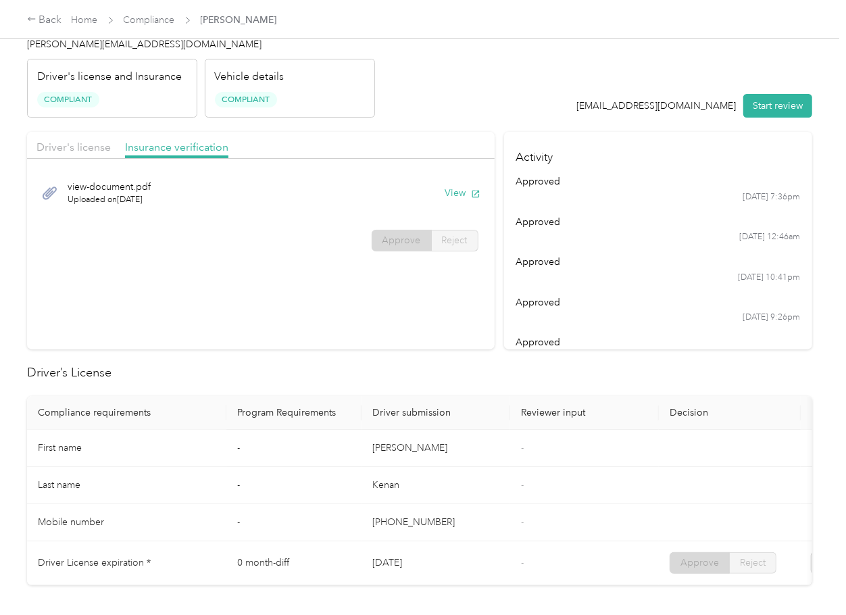
scroll to position [0, 0]
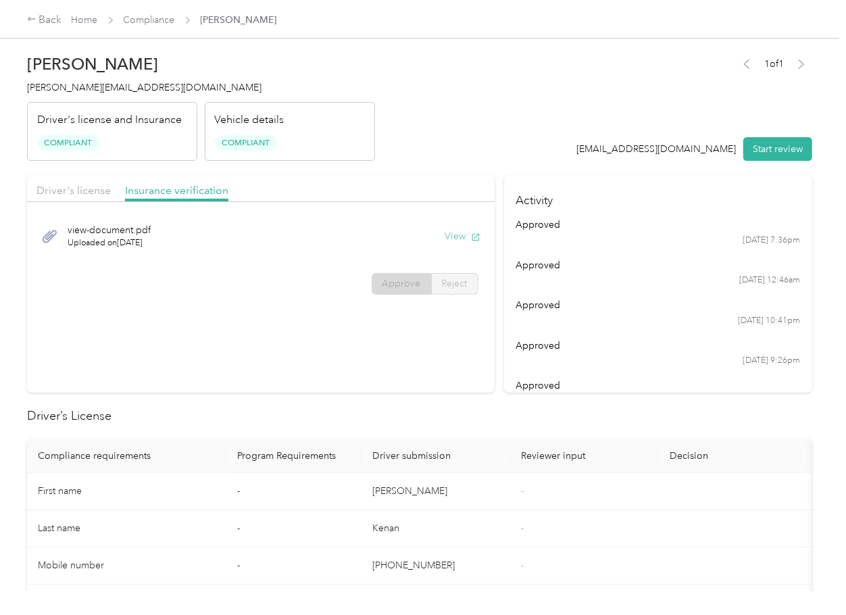
click at [462, 235] on button "View" at bounding box center [462, 236] width 35 height 14
drag, startPoint x: 465, startPoint y: 341, endPoint x: 402, endPoint y: 306, distance: 71.7
click at [465, 341] on section "Driver's license Insurance verification view-document.pdf Uploaded on [DATE] Vi…" at bounding box center [261, 284] width 468 height 218
click at [116, 85] on span "[PERSON_NAME][EMAIL_ADDRESS][DOMAIN_NAME]" at bounding box center [144, 87] width 235 height 11
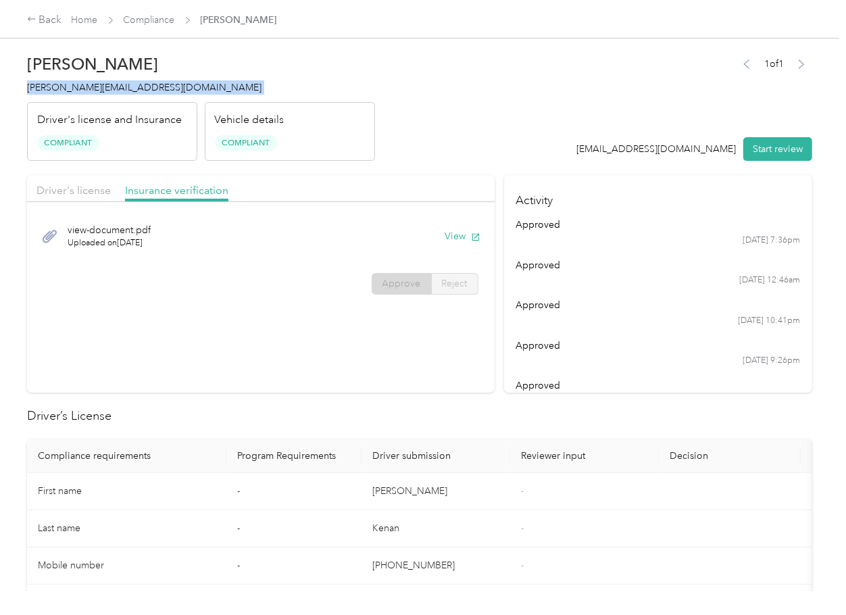
click at [116, 85] on span "[PERSON_NAME][EMAIL_ADDRESS][DOMAIN_NAME]" at bounding box center [144, 87] width 235 height 11
click at [441, 151] on header "[PERSON_NAME] Kenan [EMAIL_ADDRESS][DOMAIN_NAME] Driver's license and Insurance…" at bounding box center [419, 104] width 785 height 114
click at [114, 188] on div "Driver's license Insurance verification" at bounding box center [261, 188] width 468 height 27
click at [96, 187] on span "Driver's license" at bounding box center [73, 190] width 74 height 13
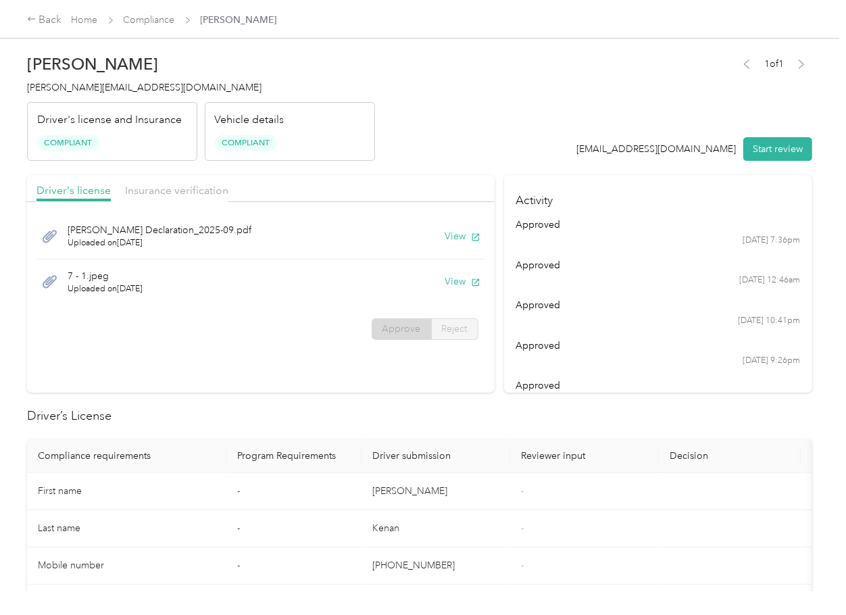
click at [456, 243] on div "[PERSON_NAME] Declaration_2025-09.pdf Uploaded on [DATE] View" at bounding box center [260, 237] width 449 height 46
click at [456, 235] on button "View" at bounding box center [462, 236] width 35 height 14
click at [199, 182] on div "Insurance verification" at bounding box center [176, 190] width 103 height 17
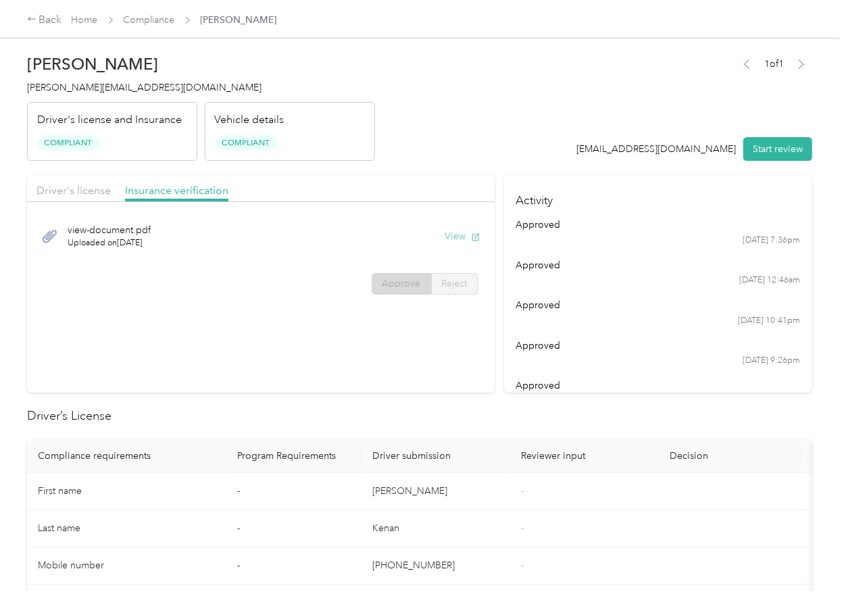
click at [458, 235] on button "View" at bounding box center [462, 236] width 35 height 14
click at [398, 366] on section "Driver's license Insurance verification view-document.pdf Uploaded on [DATE] Vi…" at bounding box center [261, 284] width 468 height 218
click at [149, 20] on link "Compliance" at bounding box center [149, 19] width 51 height 11
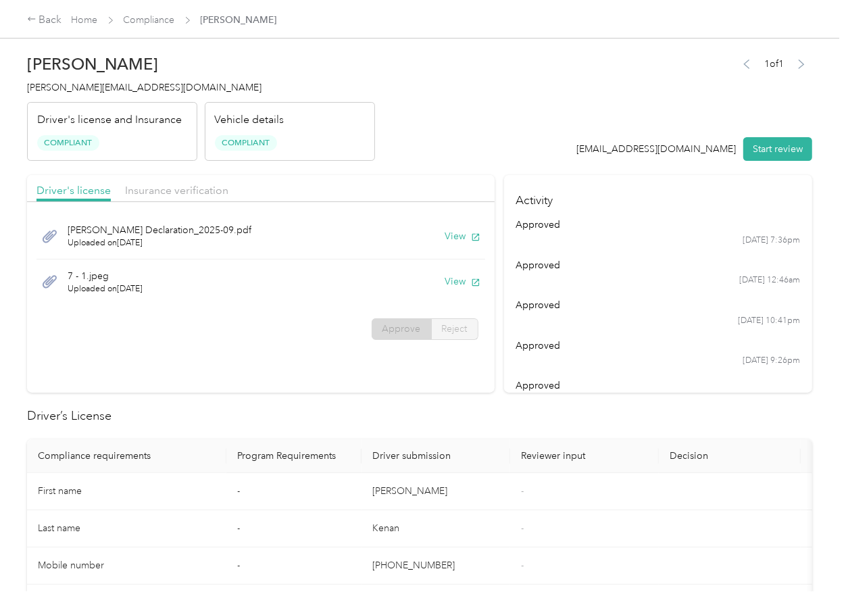
click at [418, 468] on th "Driver submission" at bounding box center [436, 456] width 149 height 34
click at [164, 187] on span "Insurance verification" at bounding box center [176, 190] width 103 height 13
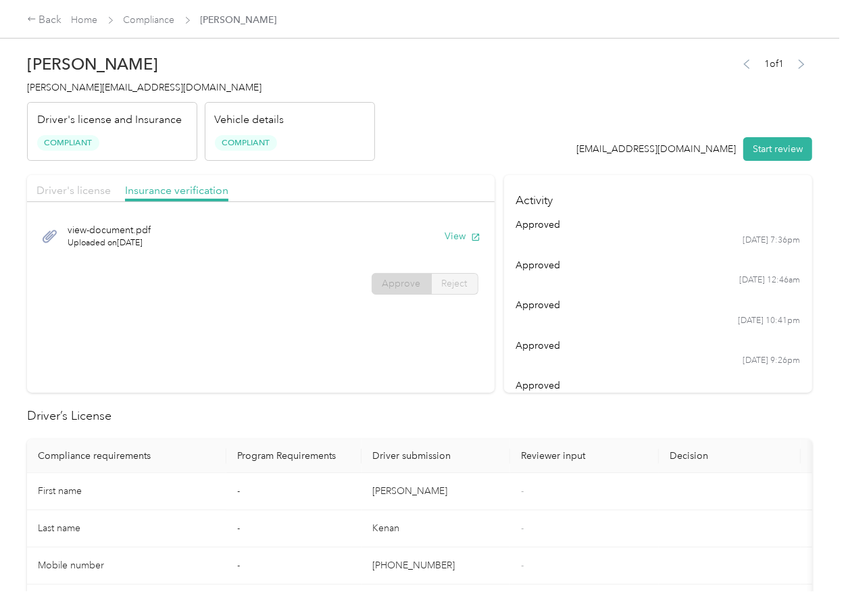
click at [91, 190] on span "Driver's license" at bounding box center [73, 190] width 74 height 13
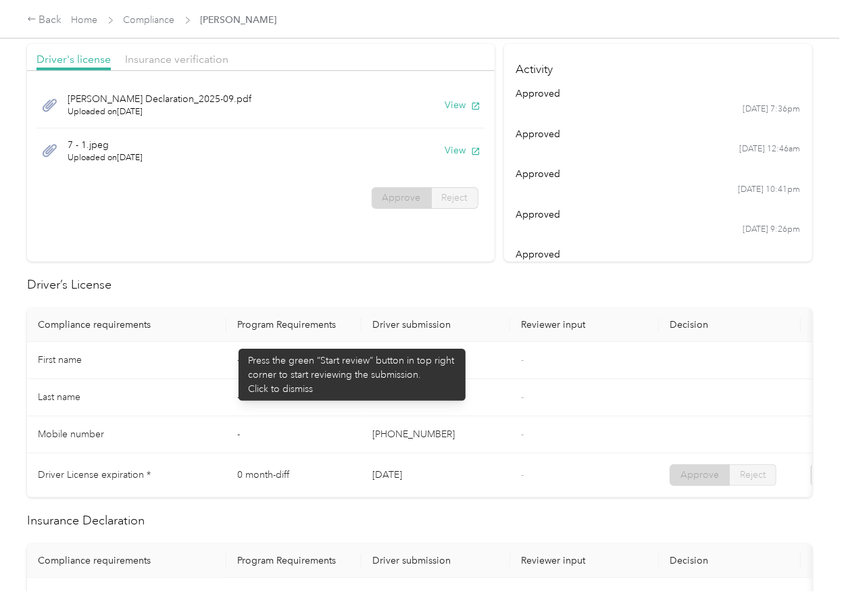
scroll to position [450, 0]
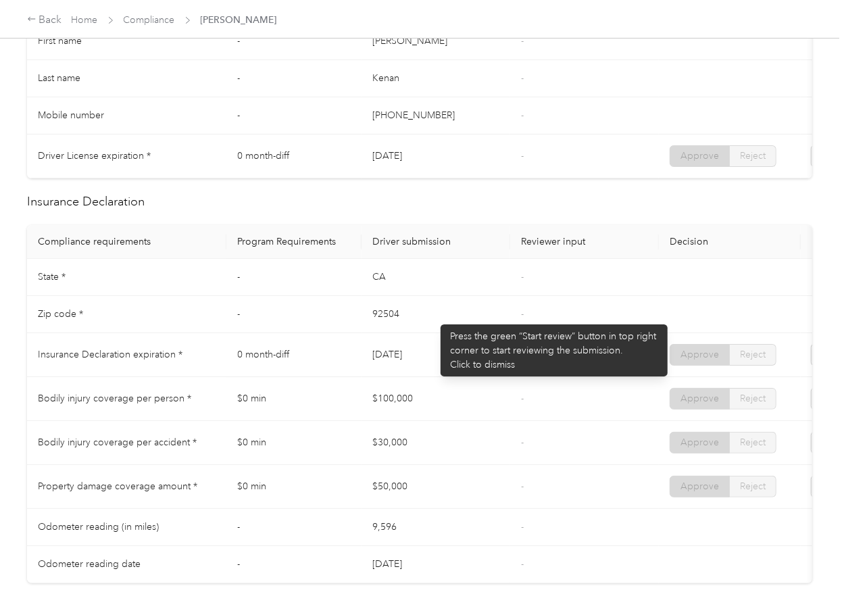
click at [511, 296] on td "-" at bounding box center [584, 277] width 149 height 37
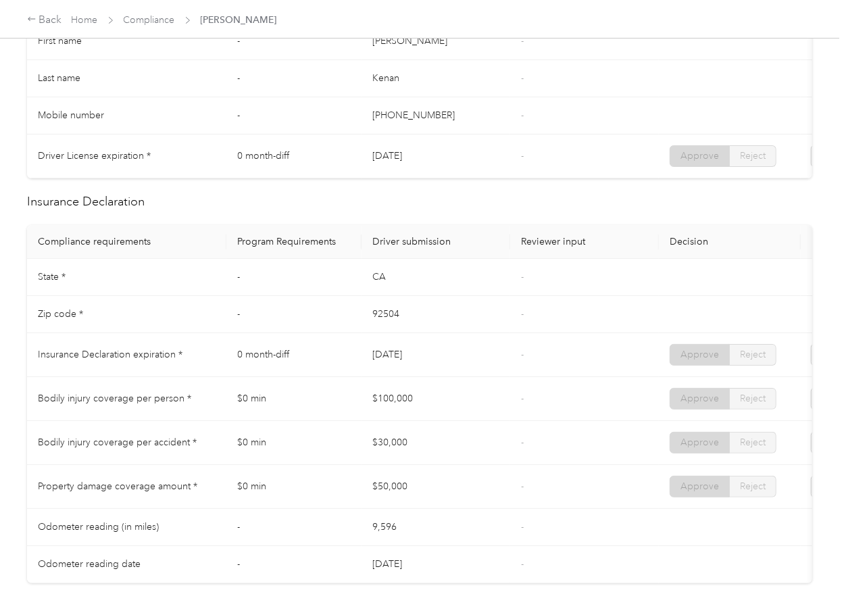
scroll to position [631, 0]
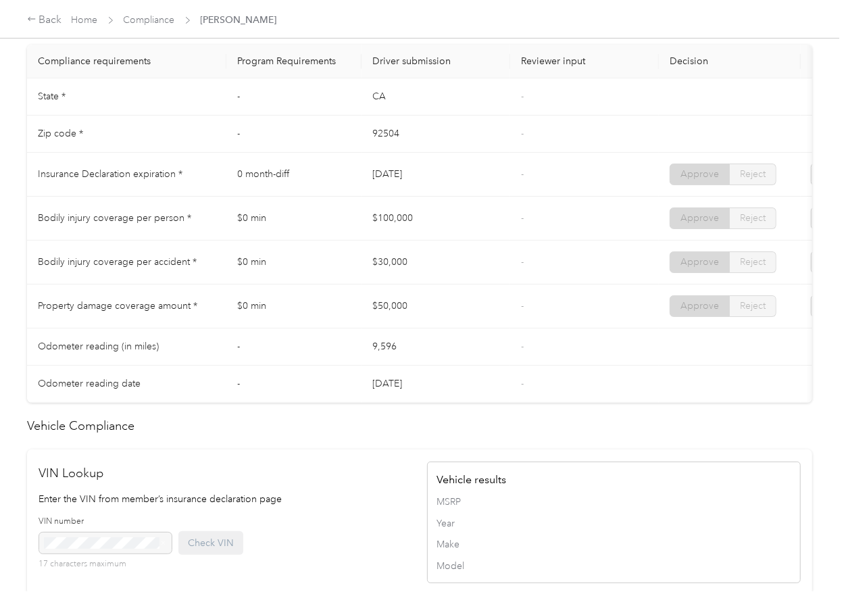
click at [151, 14] on span "Compliance" at bounding box center [149, 20] width 51 height 14
click at [144, 18] on link "Compliance" at bounding box center [149, 19] width 51 height 11
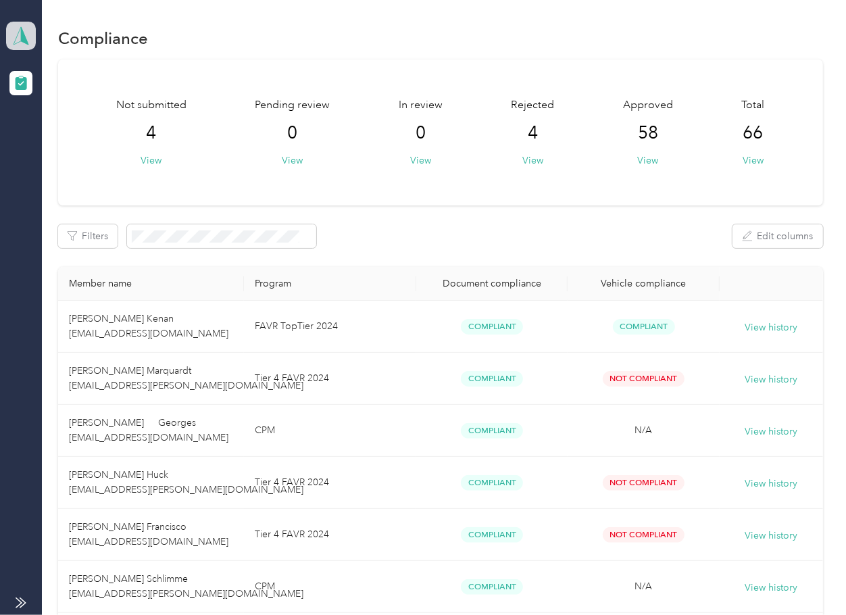
click at [17, 31] on icon at bounding box center [21, 35] width 20 height 19
click at [62, 149] on div "Log out" at bounding box center [149, 140] width 266 height 24
